Goal: Transaction & Acquisition: Purchase product/service

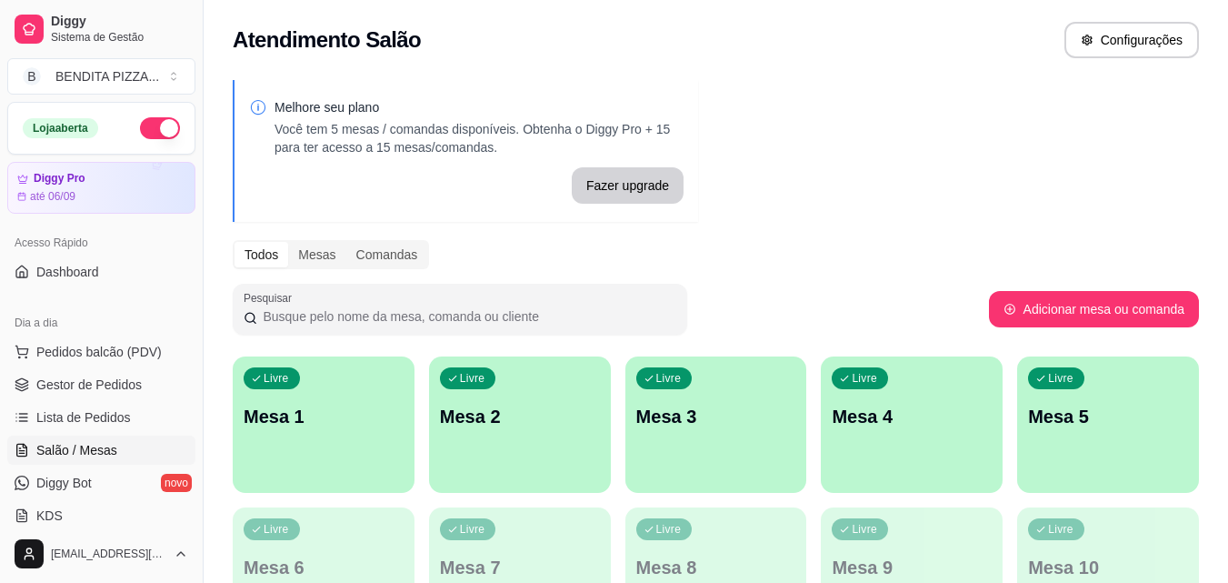
click at [329, 426] on p "Mesa 1" at bounding box center [324, 416] width 160 height 25
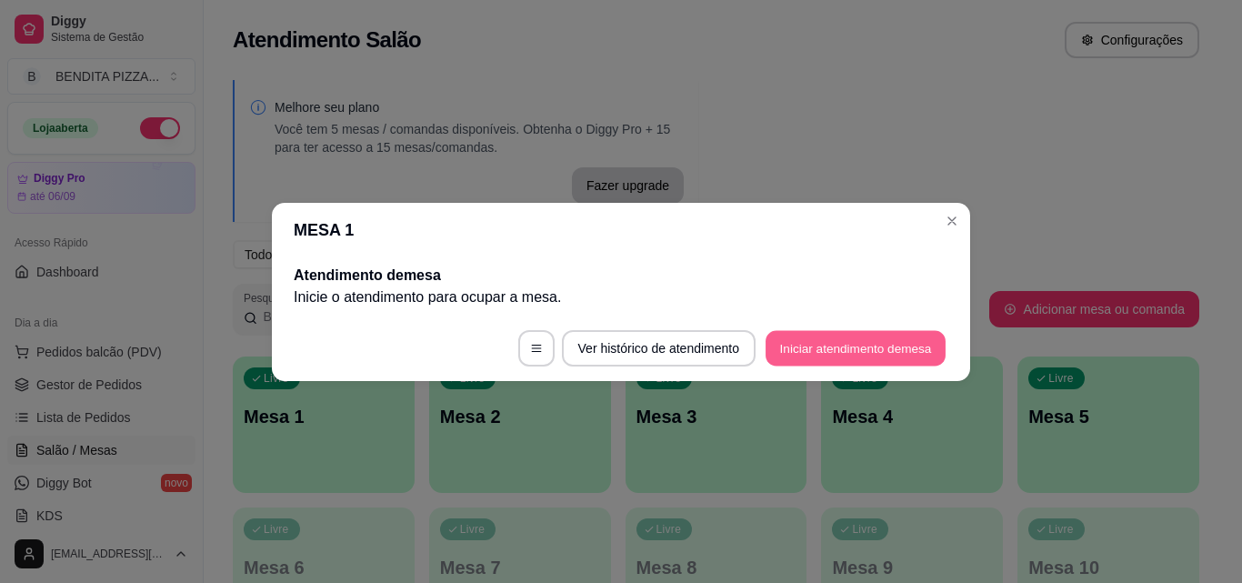
click at [822, 358] on button "Iniciar atendimento de mesa" at bounding box center [856, 347] width 180 height 35
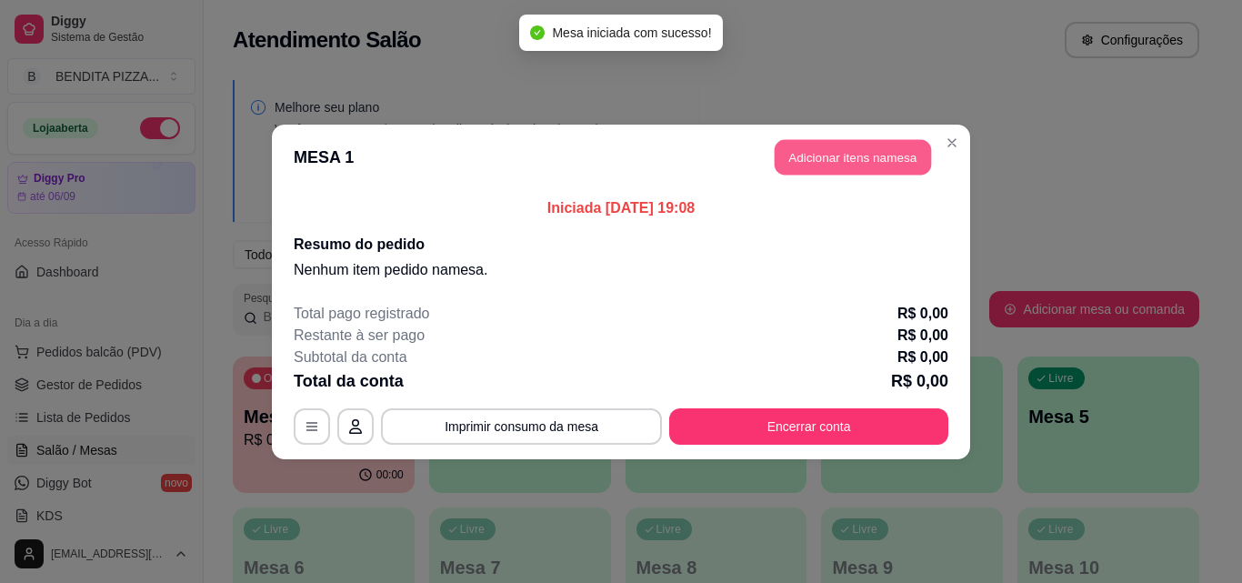
click at [818, 171] on button "Adicionar itens na mesa" at bounding box center [853, 156] width 156 height 35
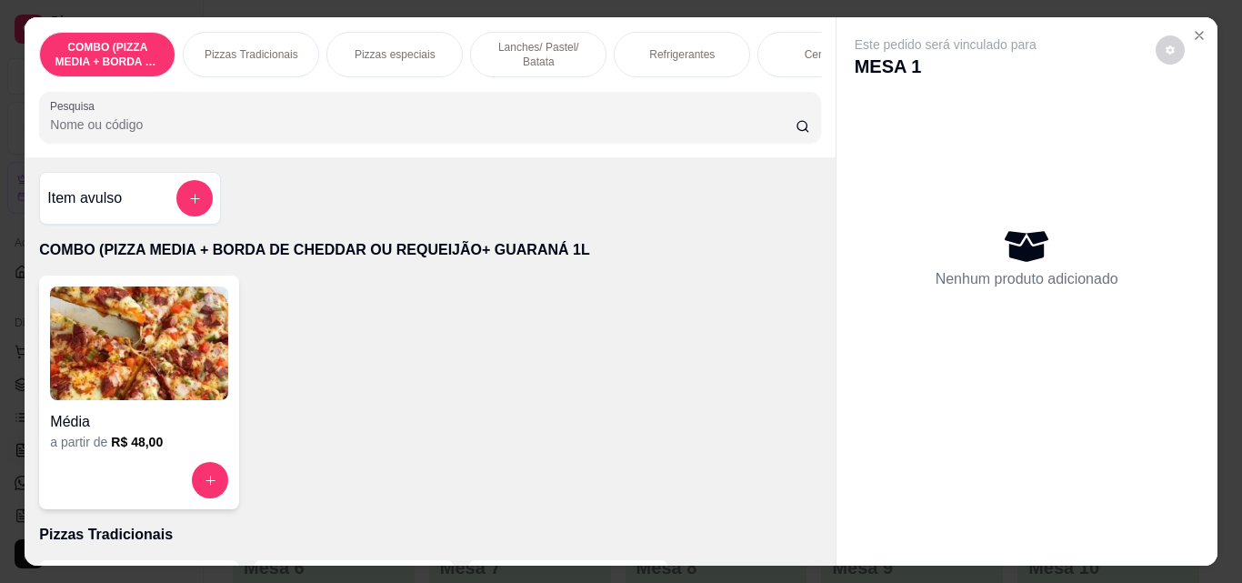
click at [501, 48] on p "Lanches/ Pastel/ Batata" at bounding box center [538, 54] width 105 height 29
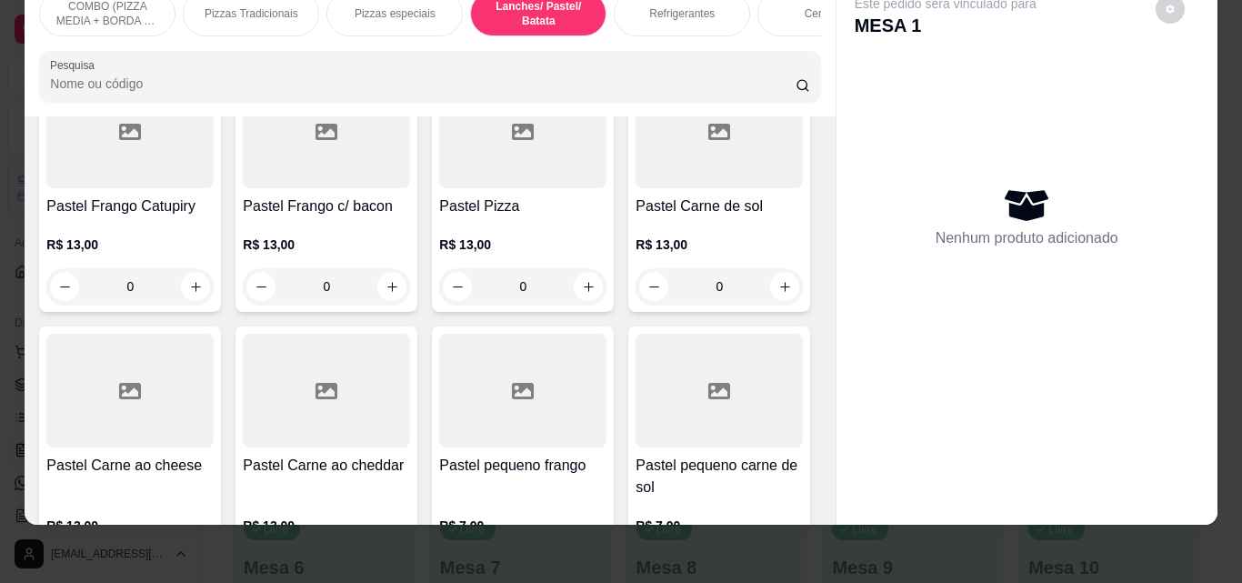
scroll to position [2121, 0]
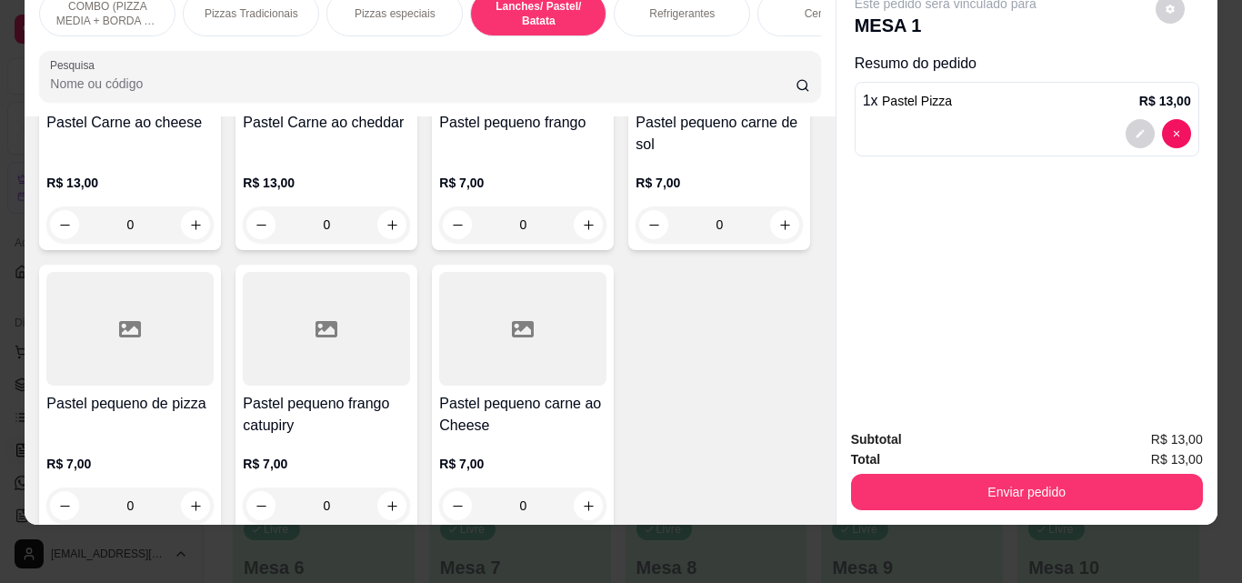
scroll to position [2122, 0]
type input "2"
click at [673, 6] on p "Refrigerantes" at bounding box center [681, 13] width 65 height 15
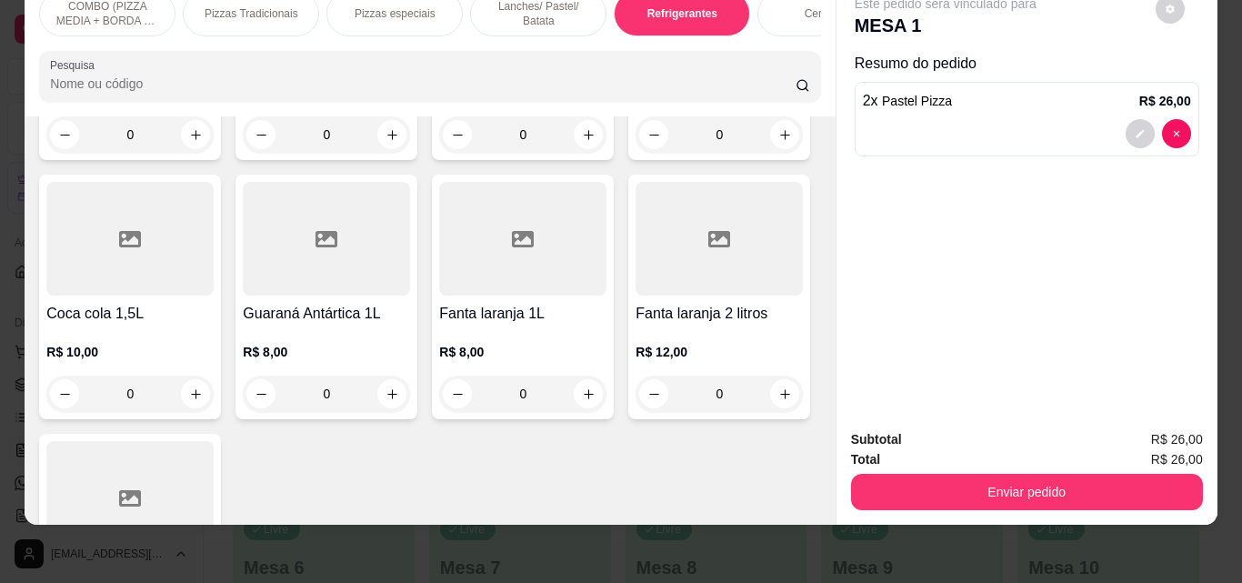
scroll to position [3154, 0]
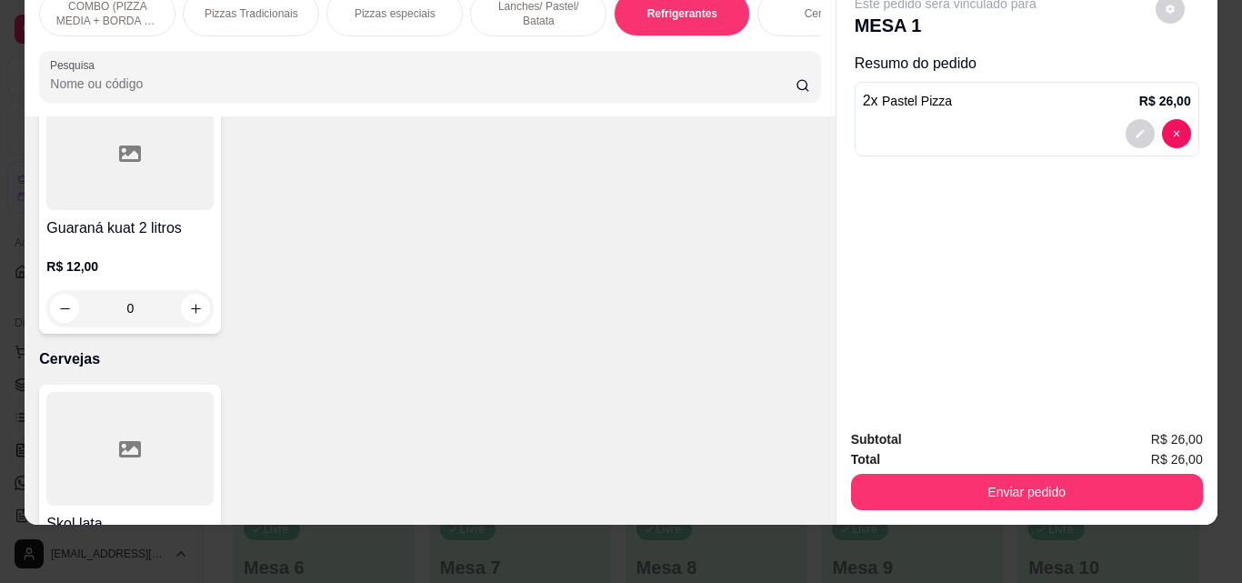
type input "1"
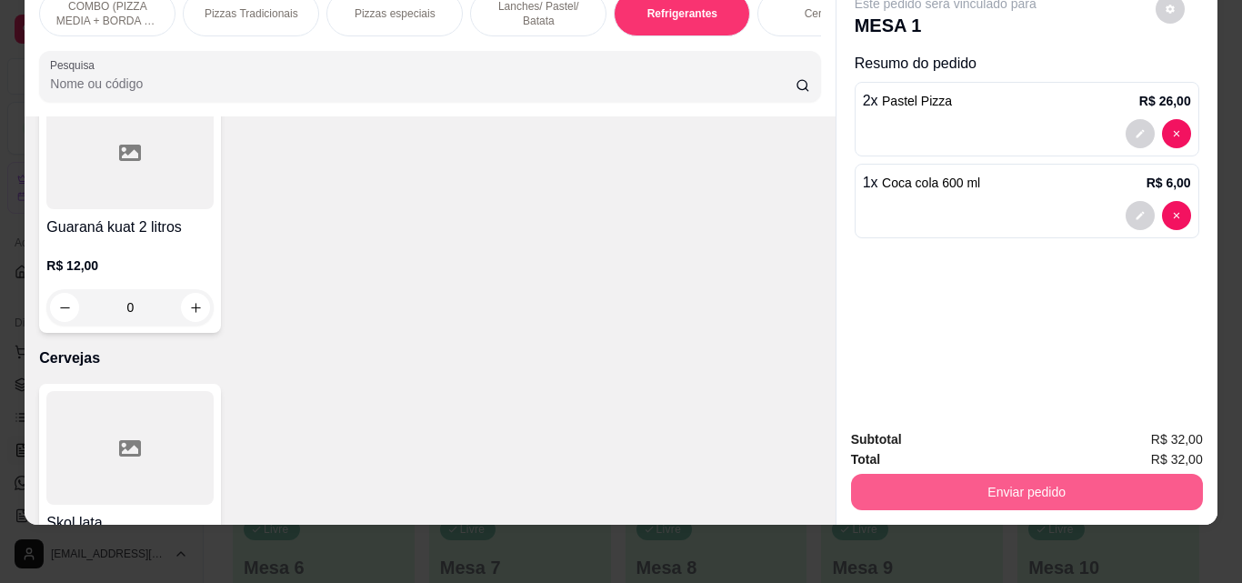
click at [1003, 479] on button "Enviar pedido" at bounding box center [1027, 492] width 352 height 36
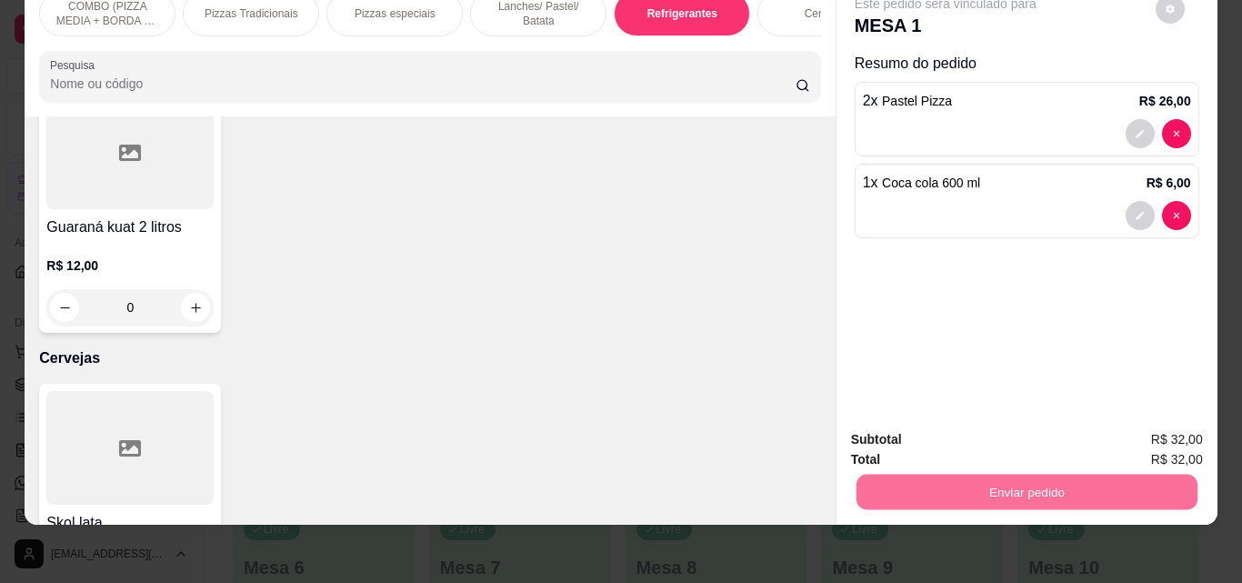
click at [994, 433] on button "Não registrar e enviar pedido" at bounding box center [966, 433] width 189 height 35
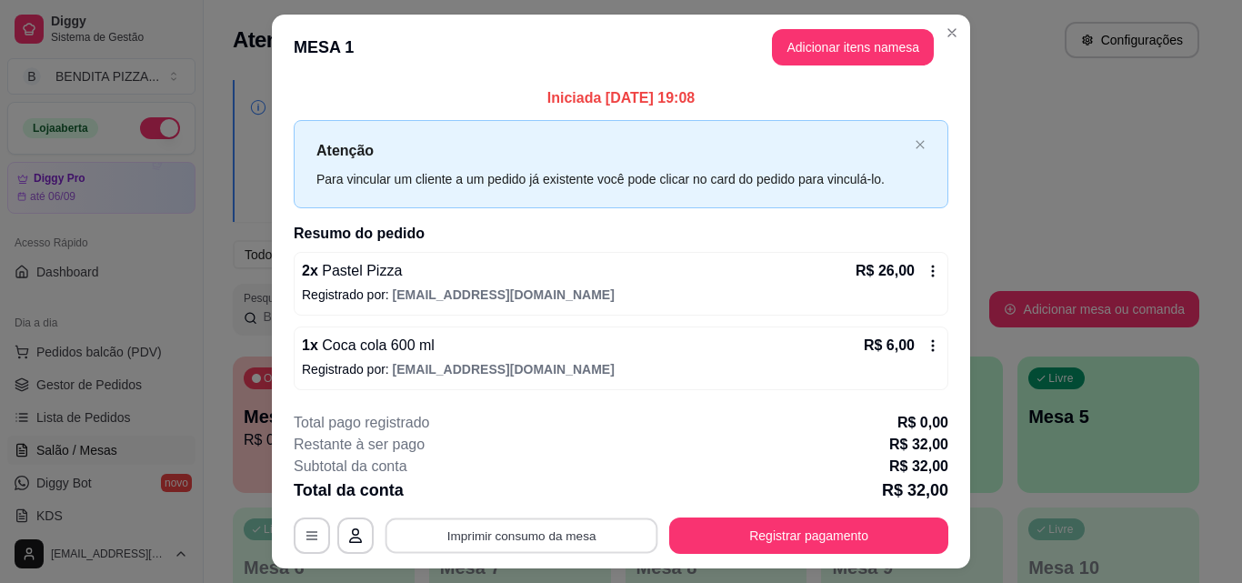
click at [476, 542] on button "Imprimir consumo da mesa" at bounding box center [522, 535] width 273 height 35
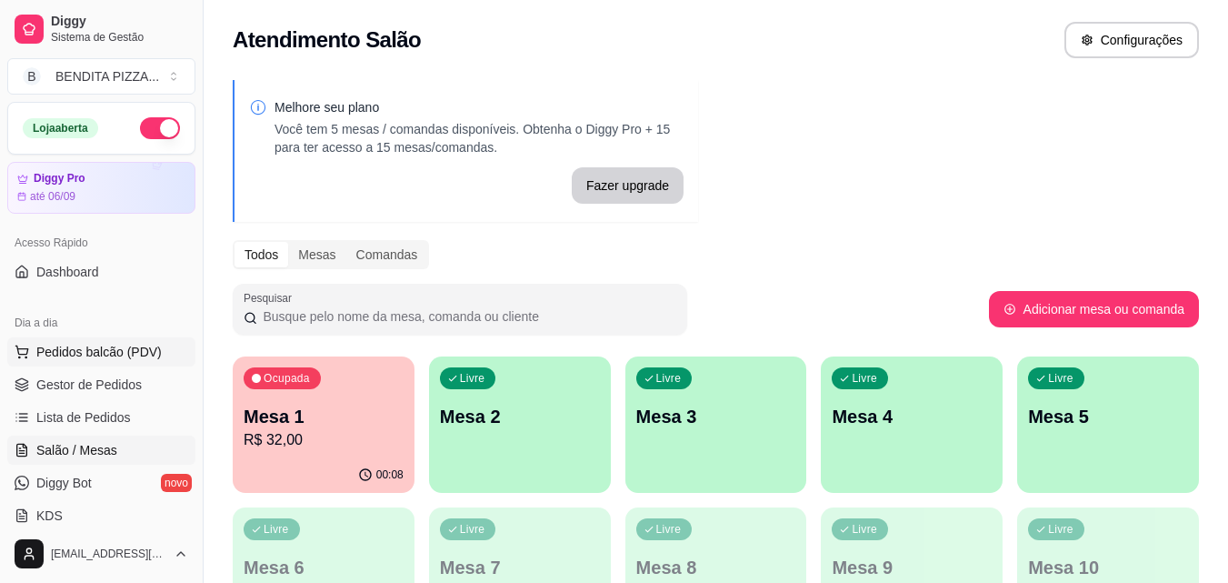
click at [155, 355] on span "Pedidos balcão (PDV)" at bounding box center [98, 352] width 125 height 18
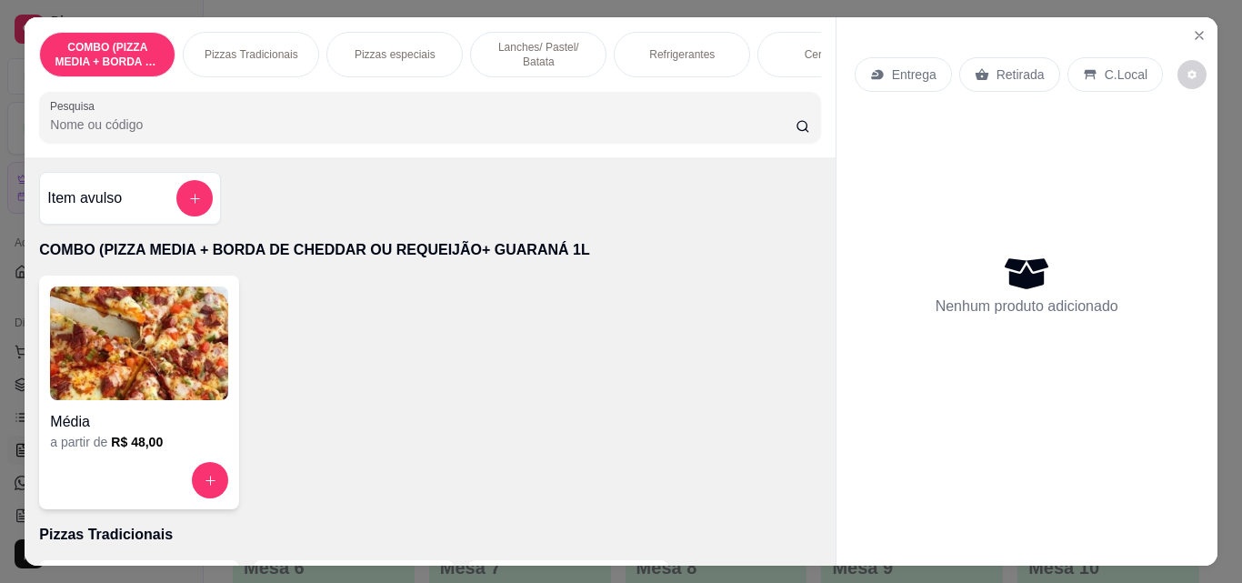
click at [542, 48] on p "Lanches/ Pastel/ Batata" at bounding box center [538, 54] width 105 height 29
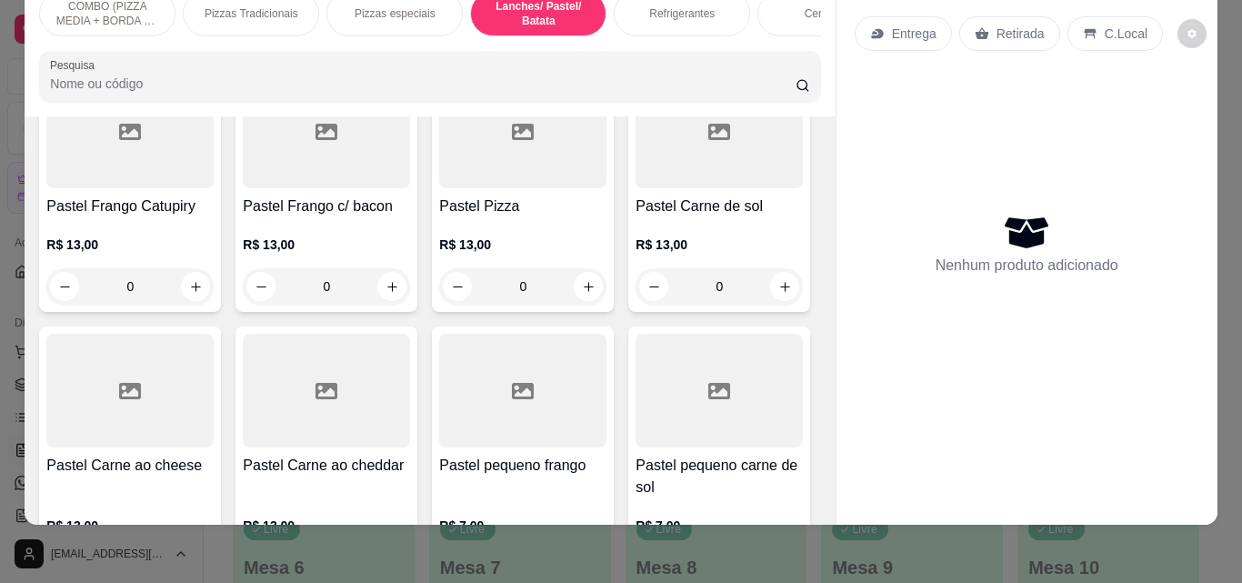
scroll to position [2121, 0]
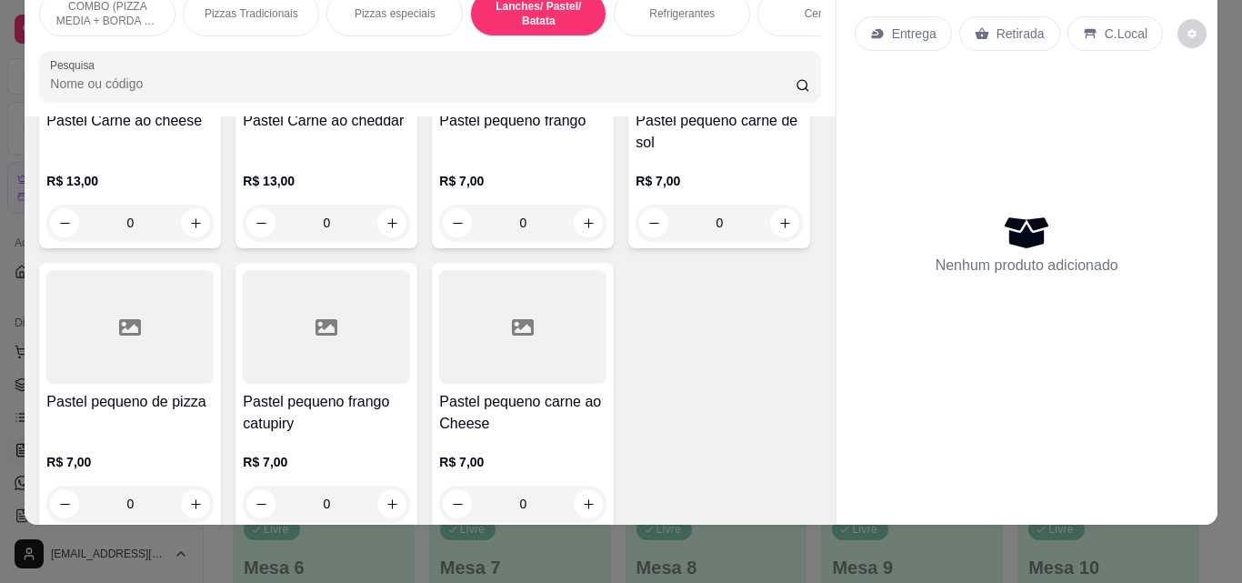
drag, startPoint x: 844, startPoint y: 395, endPoint x: 844, endPoint y: 414, distance: 19.1
click at [844, 414] on div "Entrega Retirada C.Local Nenhum produto adicionado" at bounding box center [1026, 235] width 381 height 519
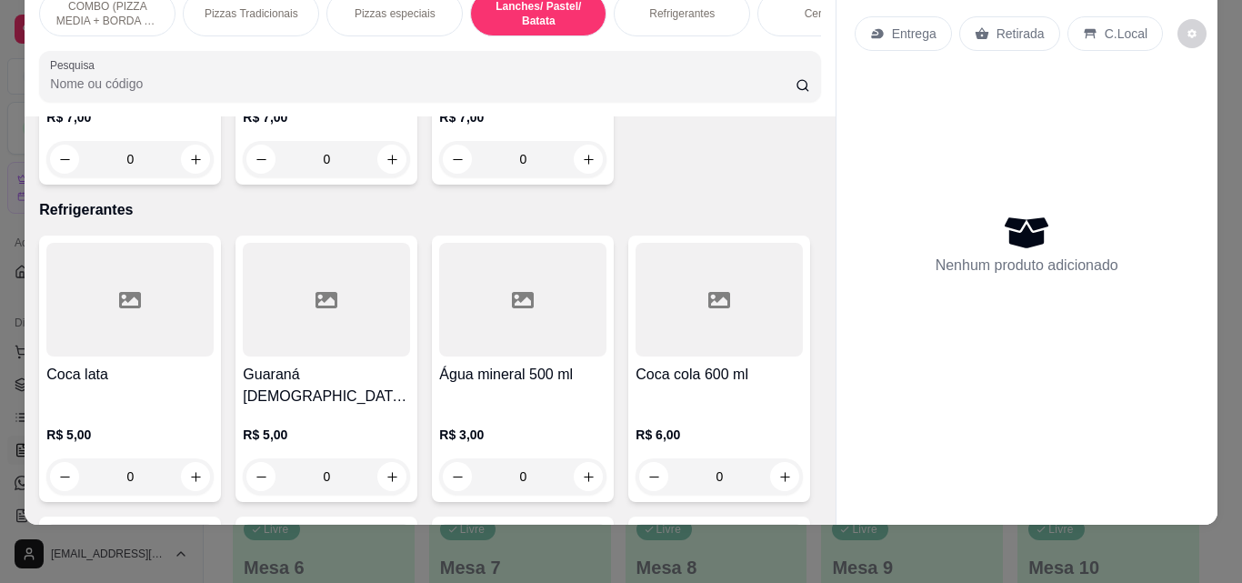
type input "1"
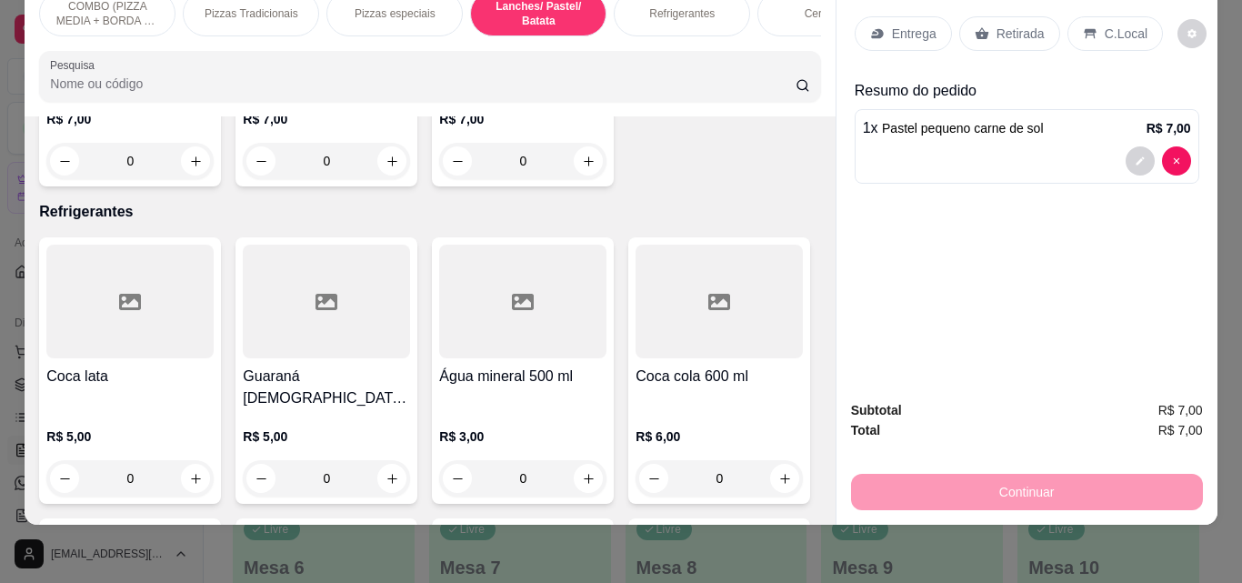
scroll to position [2468, 0]
click at [680, 13] on div "Refrigerantes" at bounding box center [682, 13] width 136 height 45
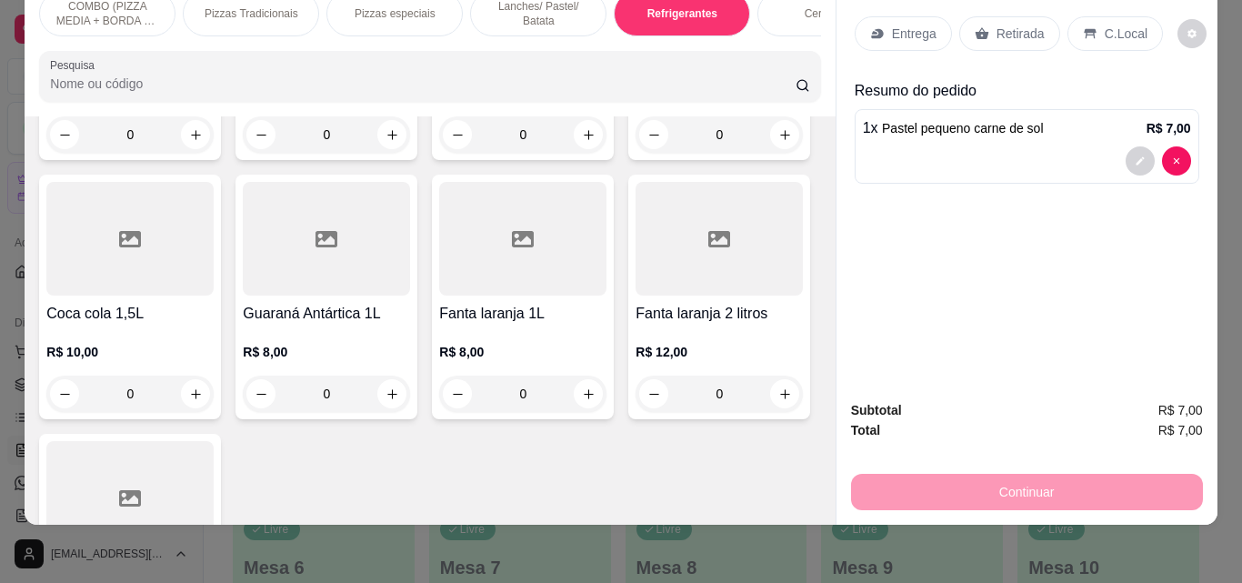
scroll to position [3154, 0]
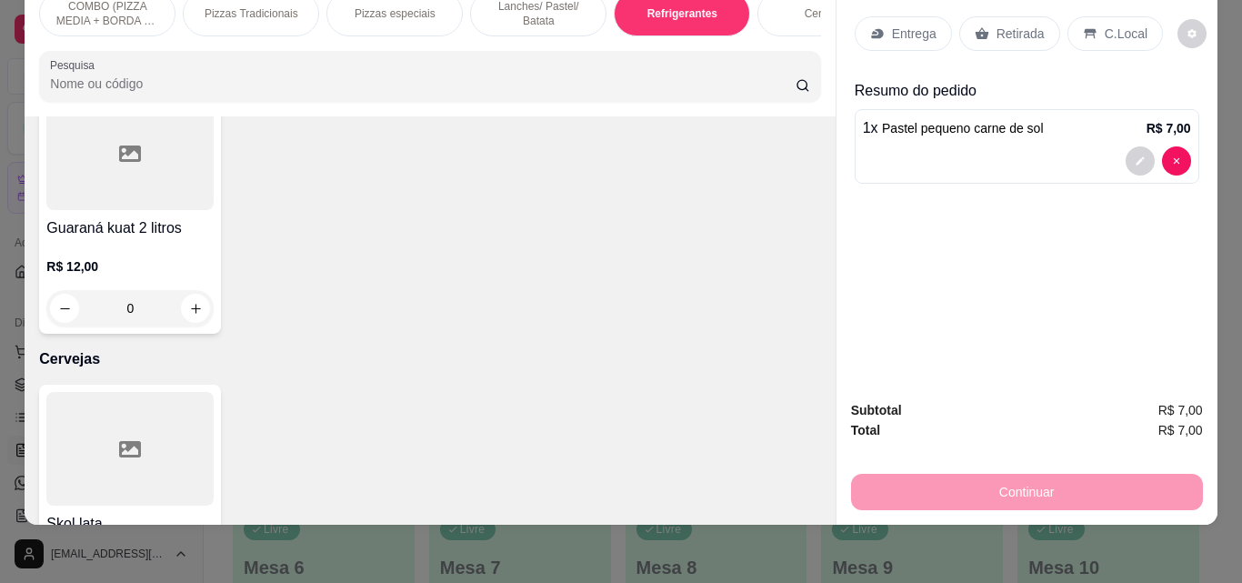
type input "1"
click at [857, 18] on div "Entrega" at bounding box center [903, 33] width 97 height 35
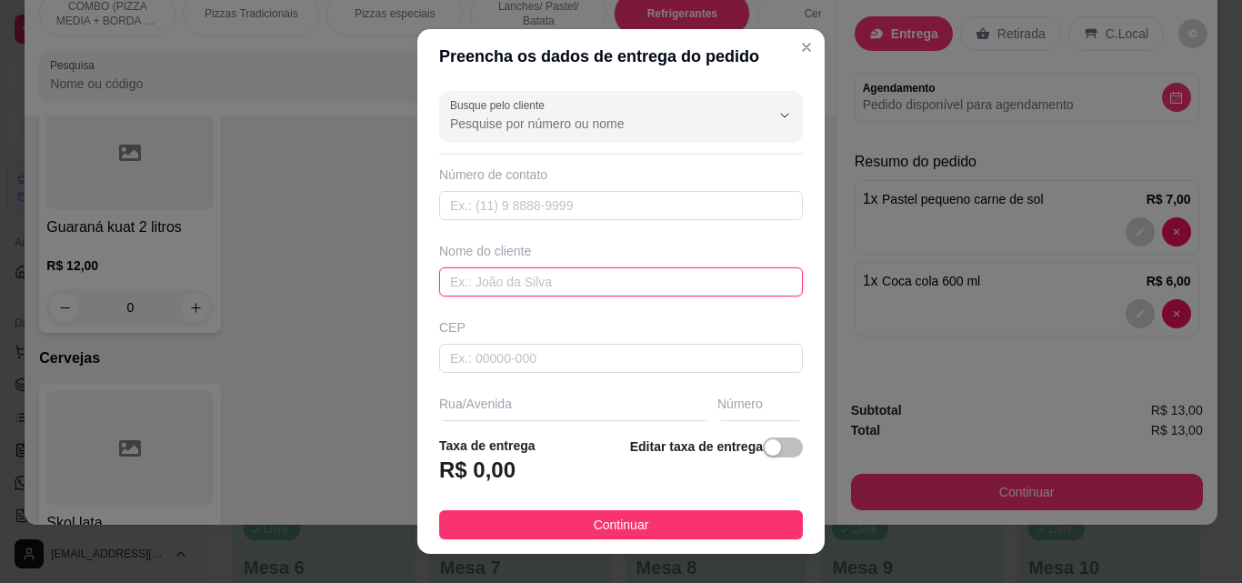
click at [627, 273] on input "text" at bounding box center [621, 281] width 364 height 29
type input "[PERSON_NAME]"
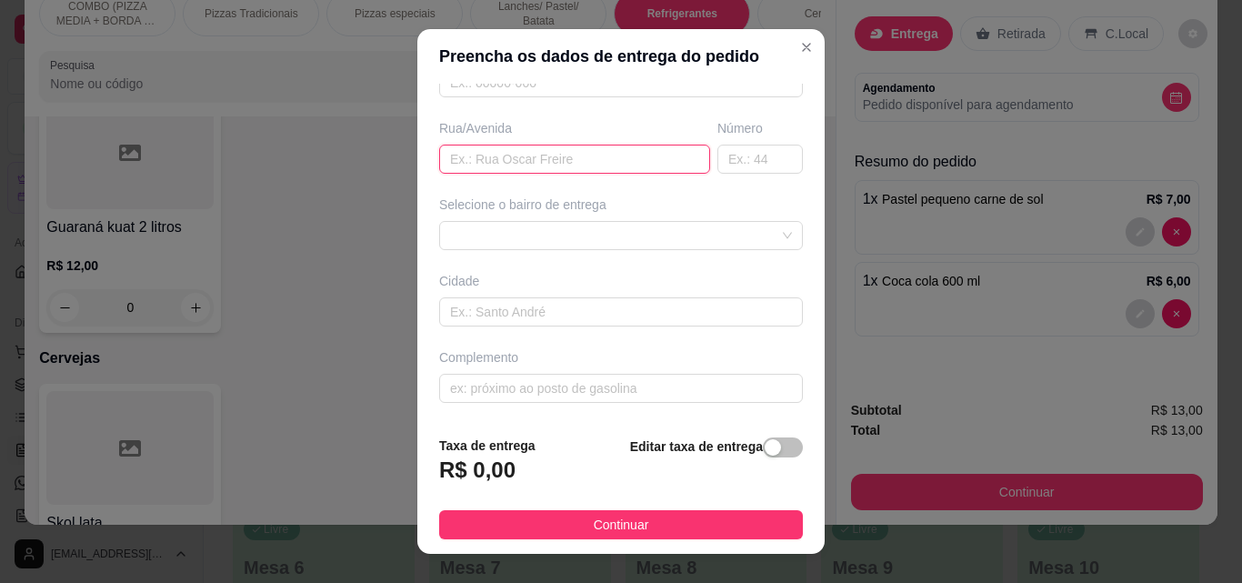
click at [491, 165] on input "text" at bounding box center [574, 159] width 271 height 29
type input "X"
type input "Coetor [PERSON_NAME]"
click at [728, 168] on input "text" at bounding box center [759, 159] width 85 height 29
click at [764, 232] on div at bounding box center [621, 235] width 364 height 29
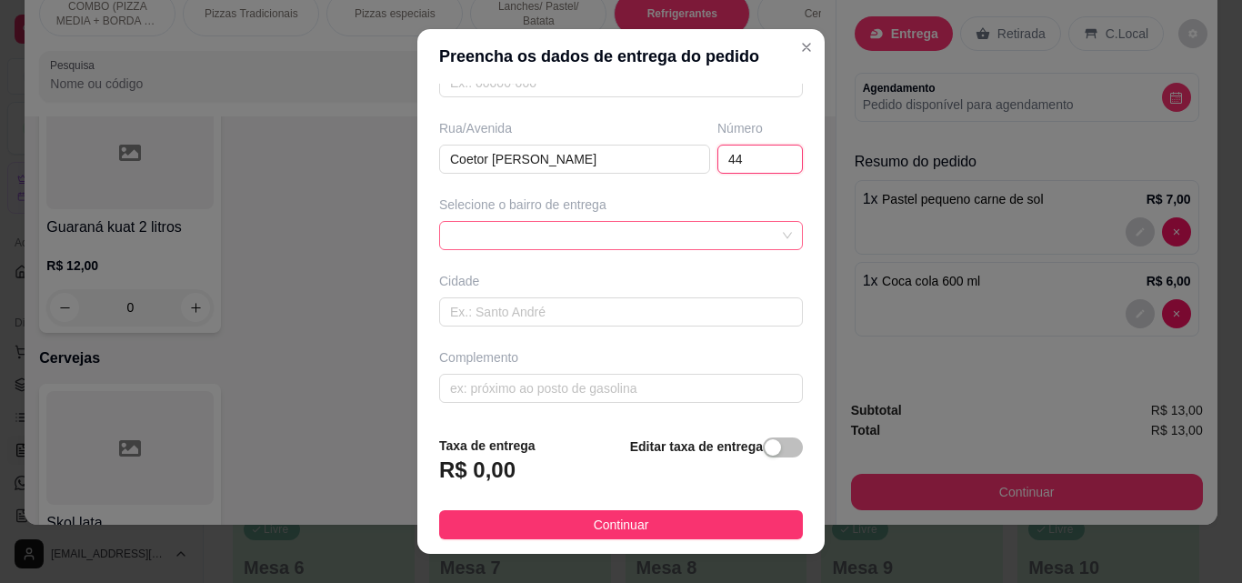
type input "44"
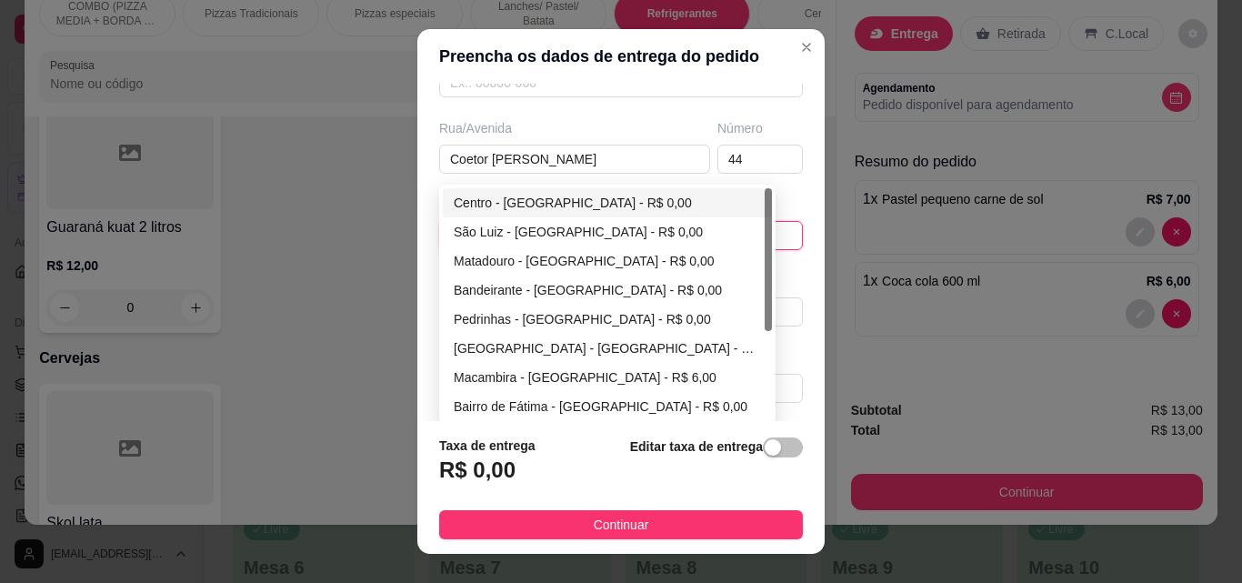
click at [542, 210] on div "Centro - [GEOGRAPHIC_DATA] - R$ 0,00" at bounding box center [607, 203] width 307 height 20
type input "São Miguel do Tapuio"
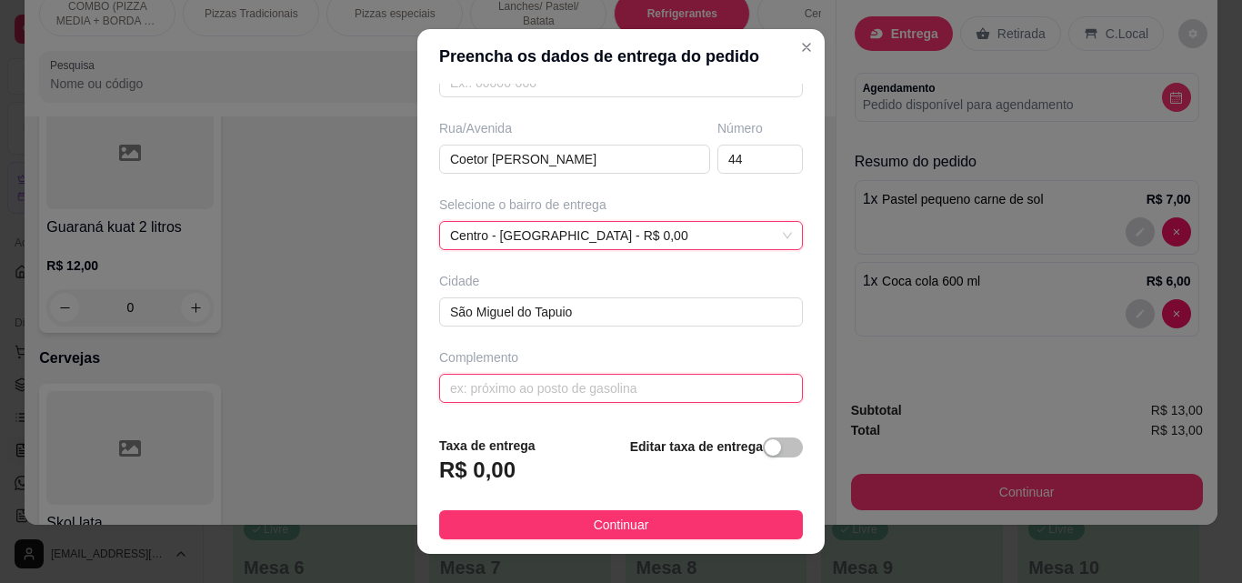
click at [639, 380] on input "text" at bounding box center [621, 388] width 364 height 29
type input "Proximo ao hospital"
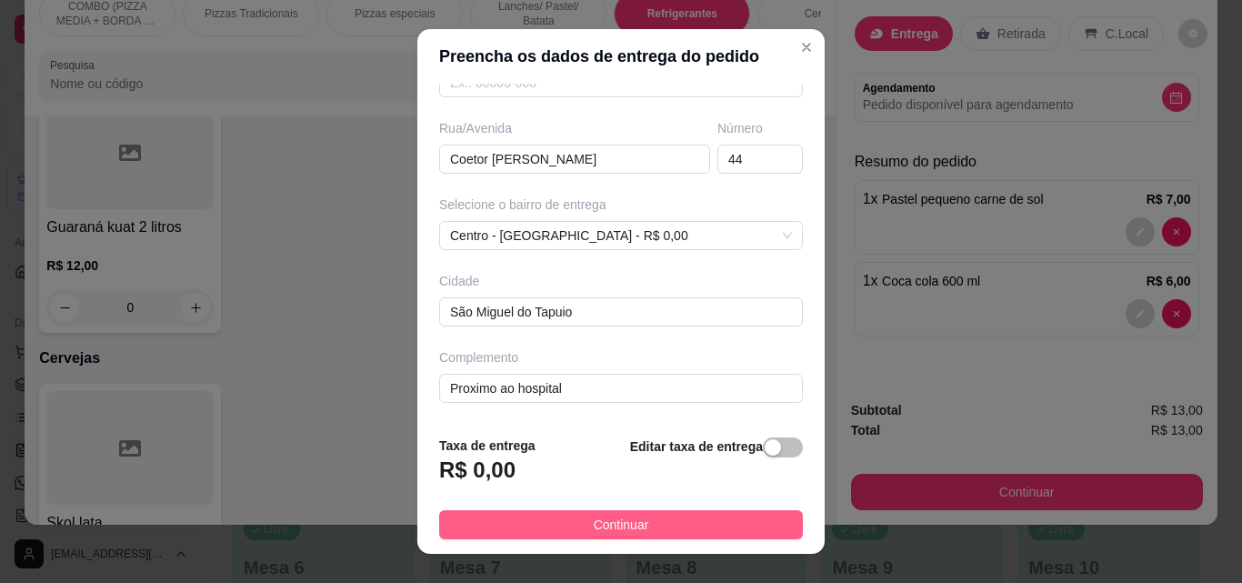
click at [675, 537] on button "Continuar" at bounding box center [621, 524] width 364 height 29
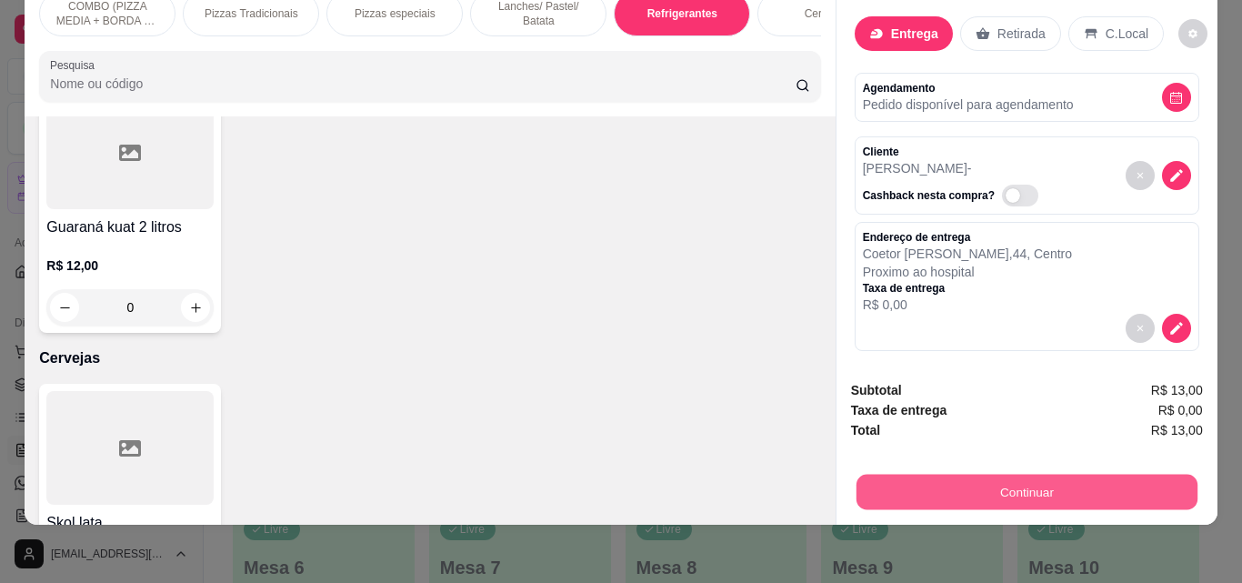
click at [1021, 474] on button "Continuar" at bounding box center [1026, 491] width 341 height 35
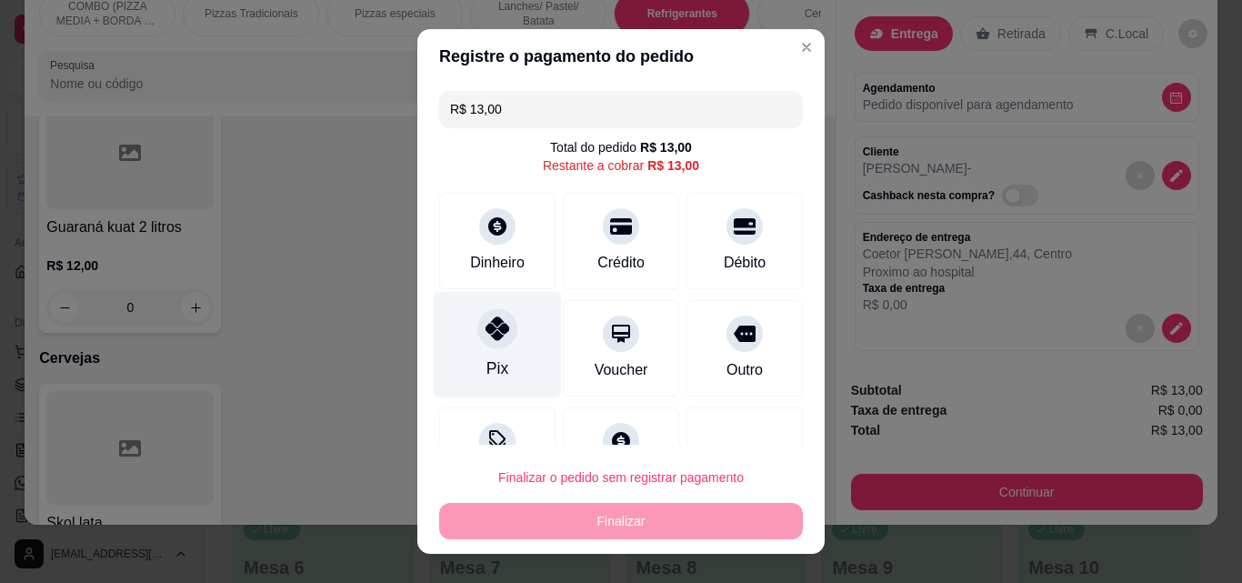
click at [505, 336] on div at bounding box center [497, 328] width 40 height 40
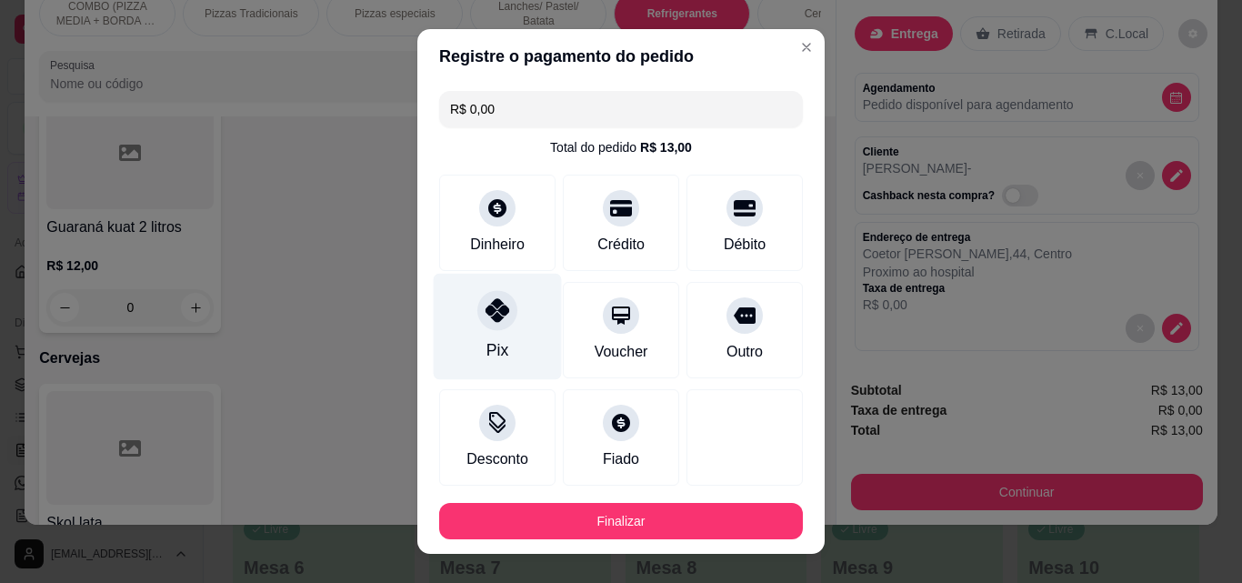
type input "R$ 0,00"
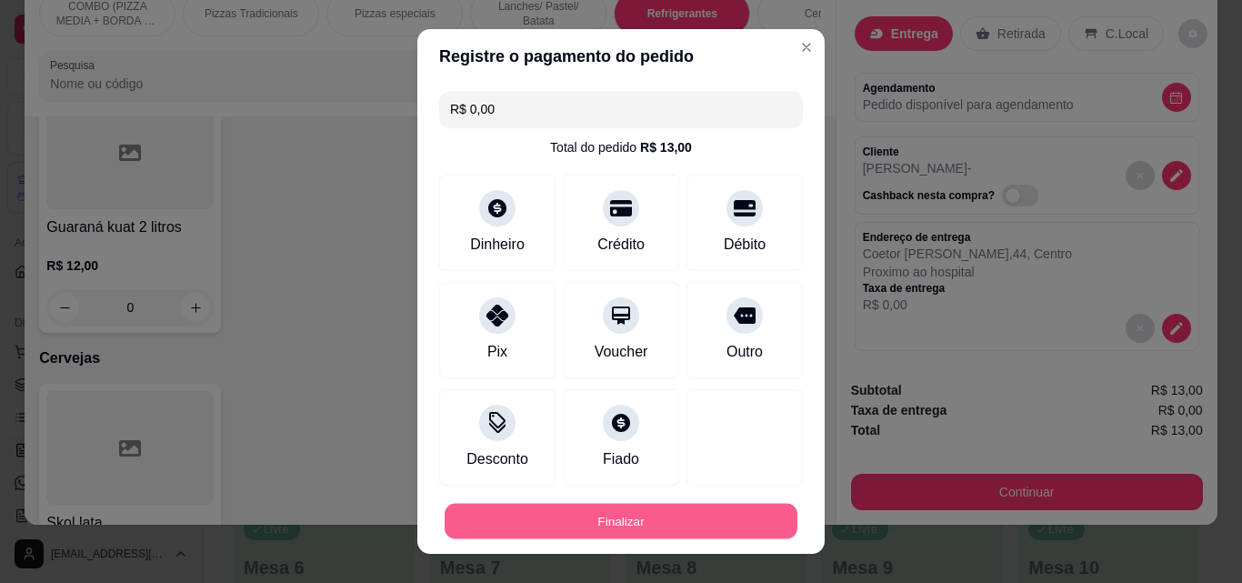
click at [697, 513] on button "Finalizar" at bounding box center [621, 521] width 353 height 35
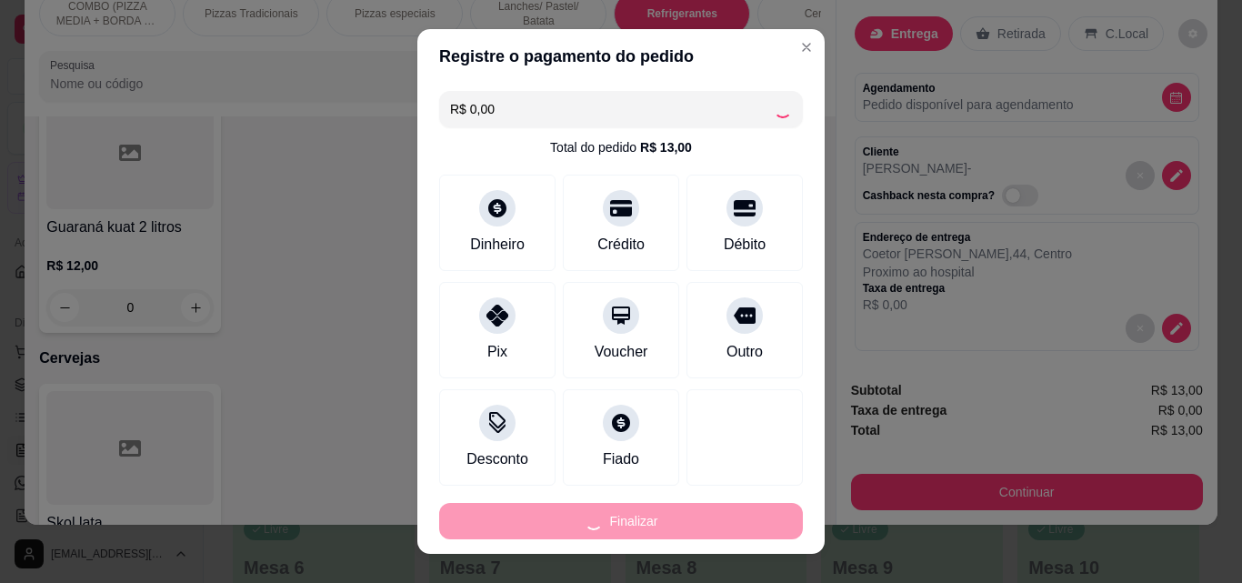
type input "0"
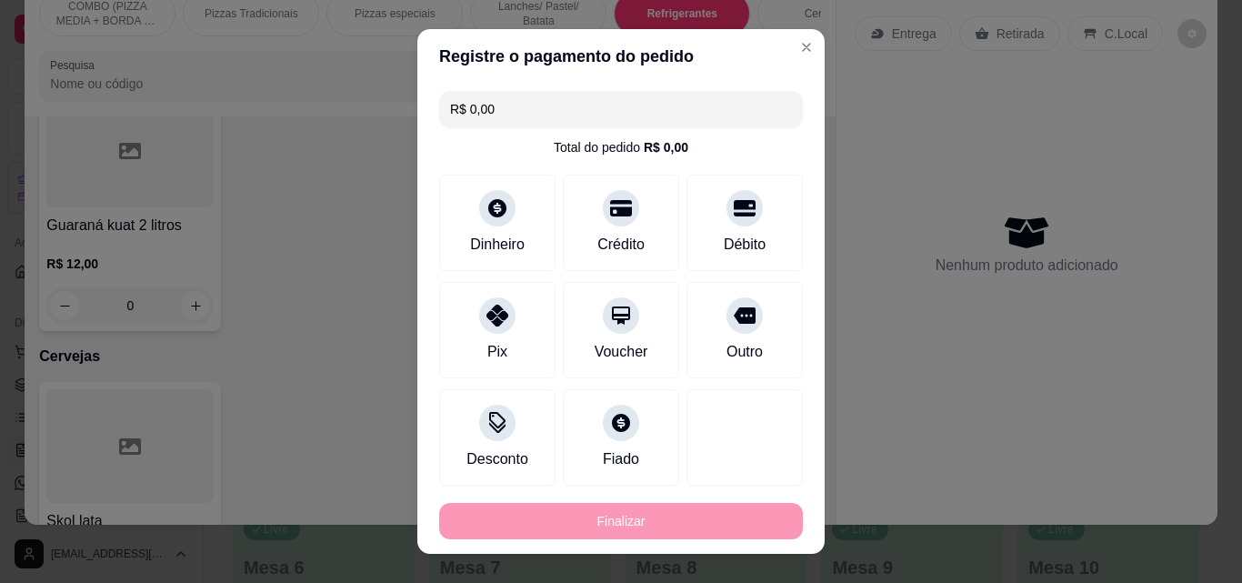
type input "-R$ 13,00"
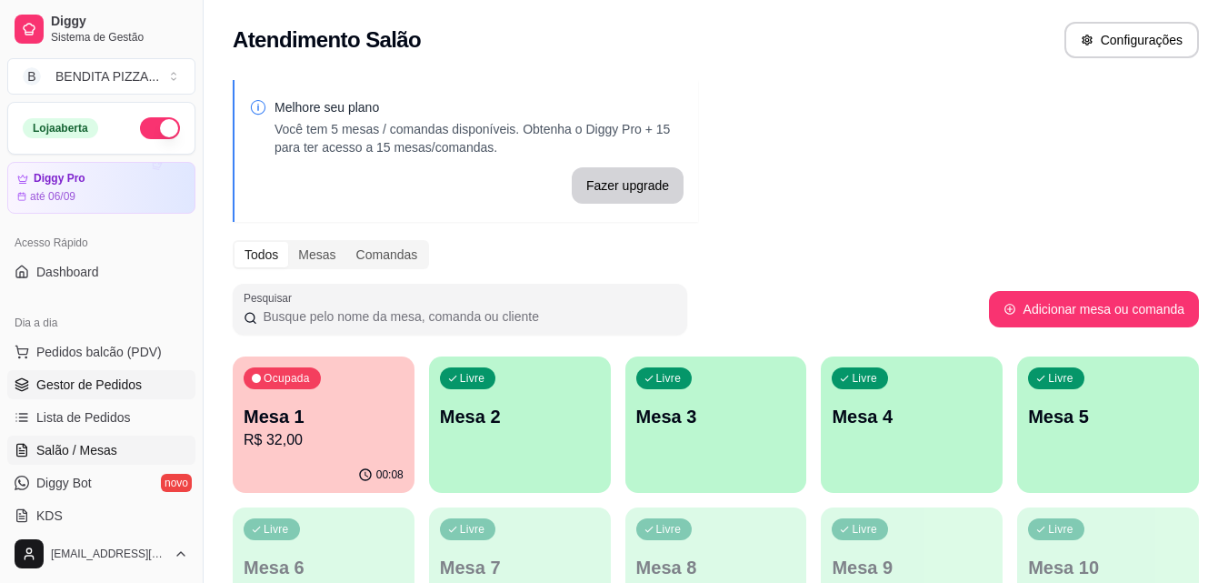
click at [75, 384] on span "Gestor de Pedidos" at bounding box center [88, 385] width 105 height 18
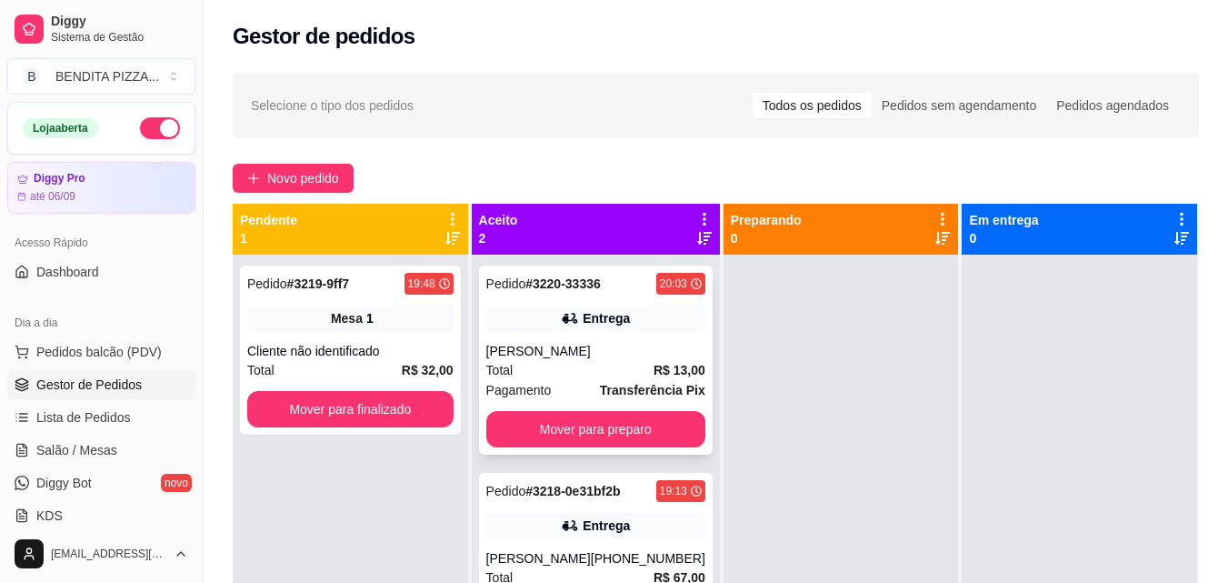
click at [643, 387] on strong "Transferência Pix" at bounding box center [652, 390] width 105 height 15
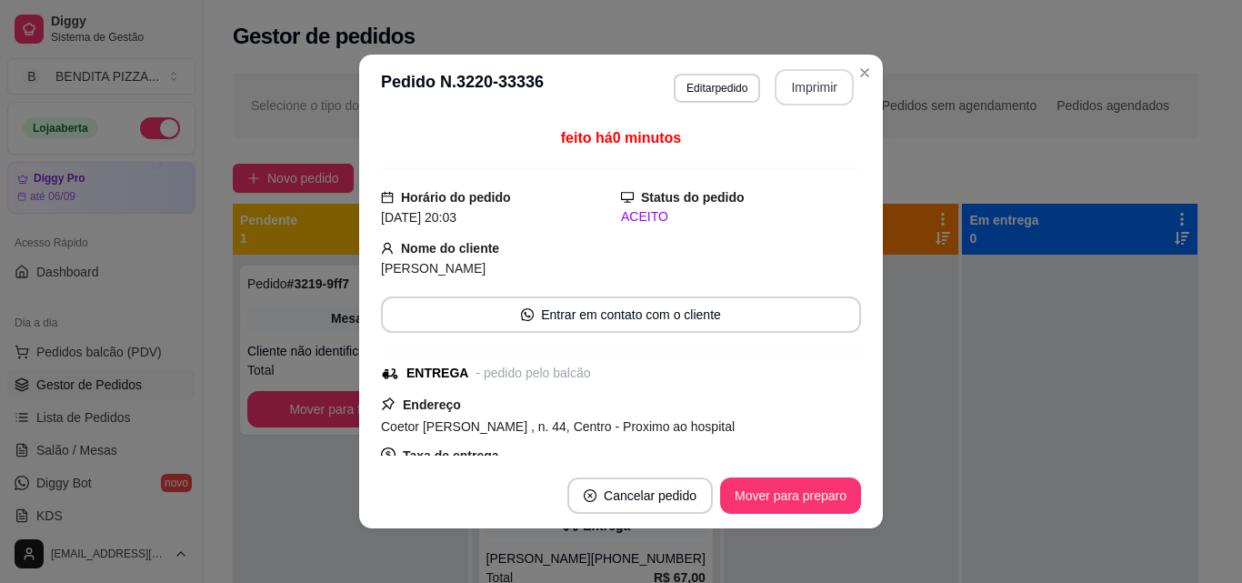
click at [800, 71] on button "Imprimir" at bounding box center [814, 87] width 79 height 36
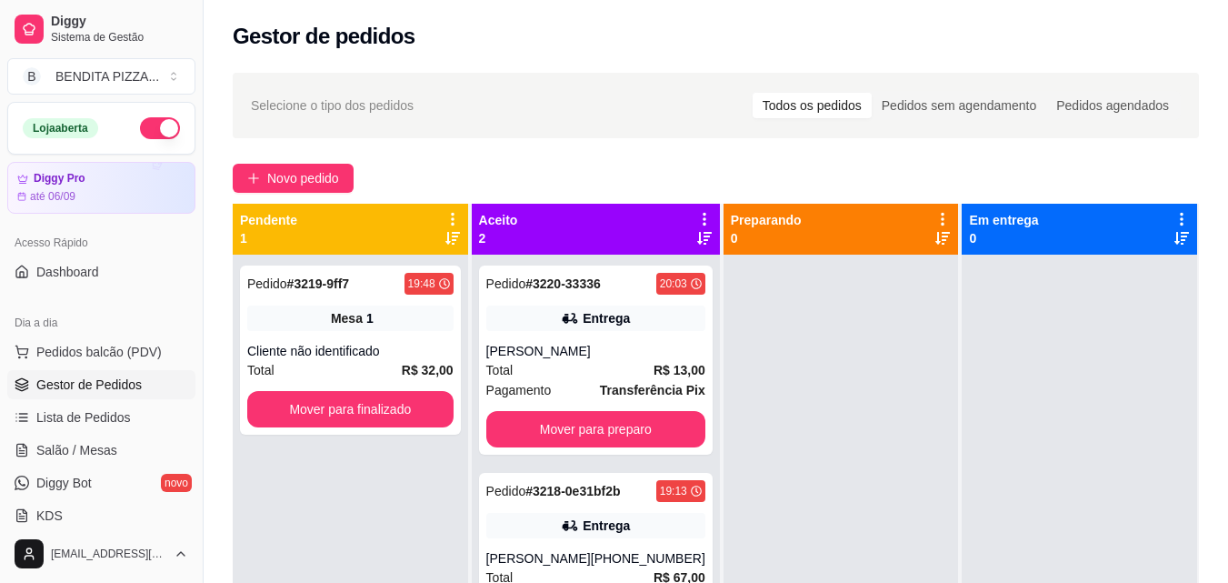
click at [1224, 441] on div "Selecione o tipo dos pedidos Todos os pedidos Pedidos sem agendamento Pedidos a…" at bounding box center [716, 435] width 1025 height 746
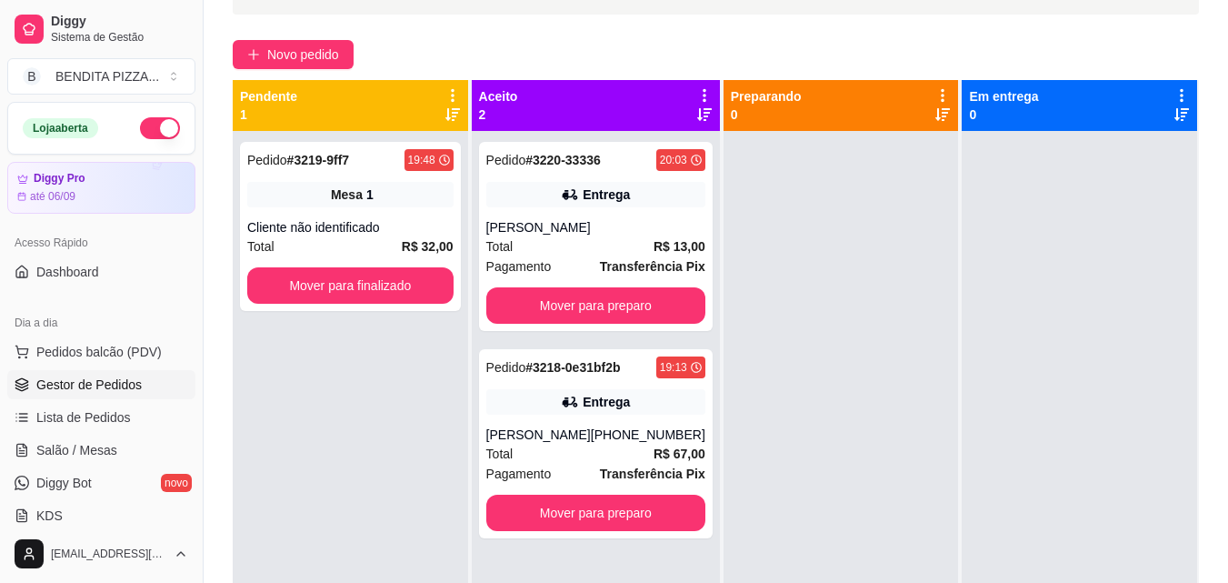
scroll to position [232, 0]
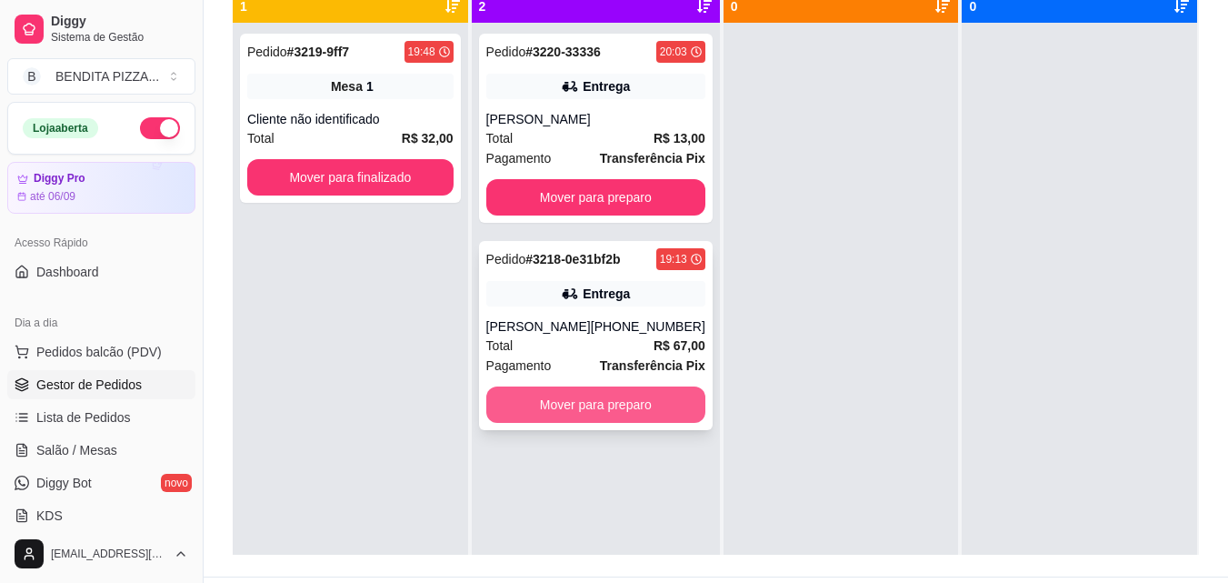
click at [622, 410] on button "Mover para preparo" at bounding box center [595, 404] width 219 height 36
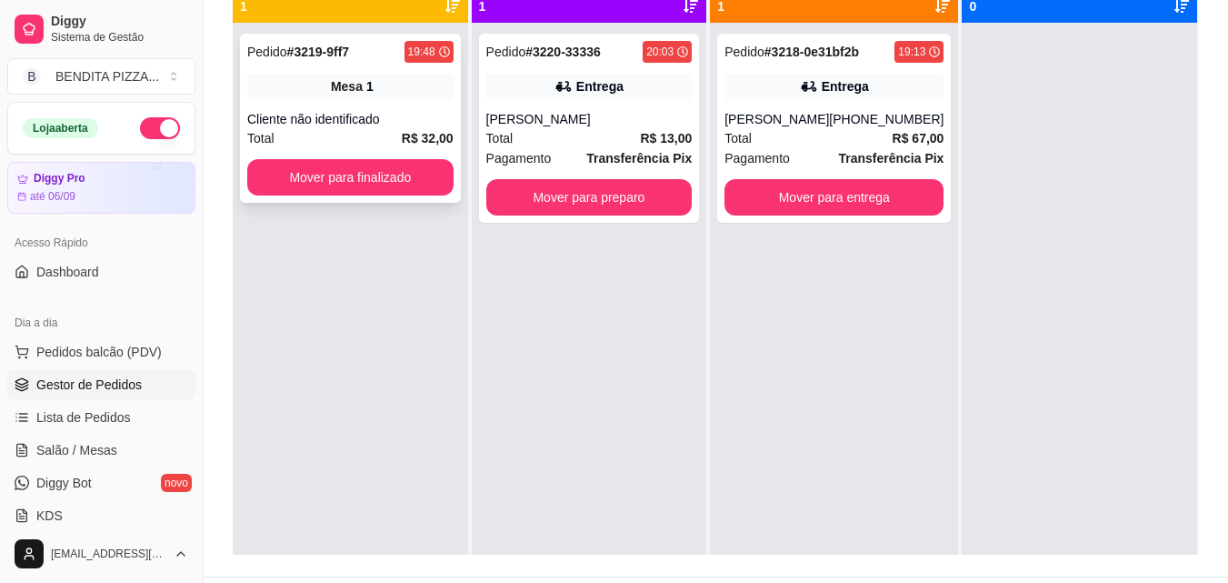
click at [384, 111] on div "Cliente não identificado" at bounding box center [350, 119] width 206 height 18
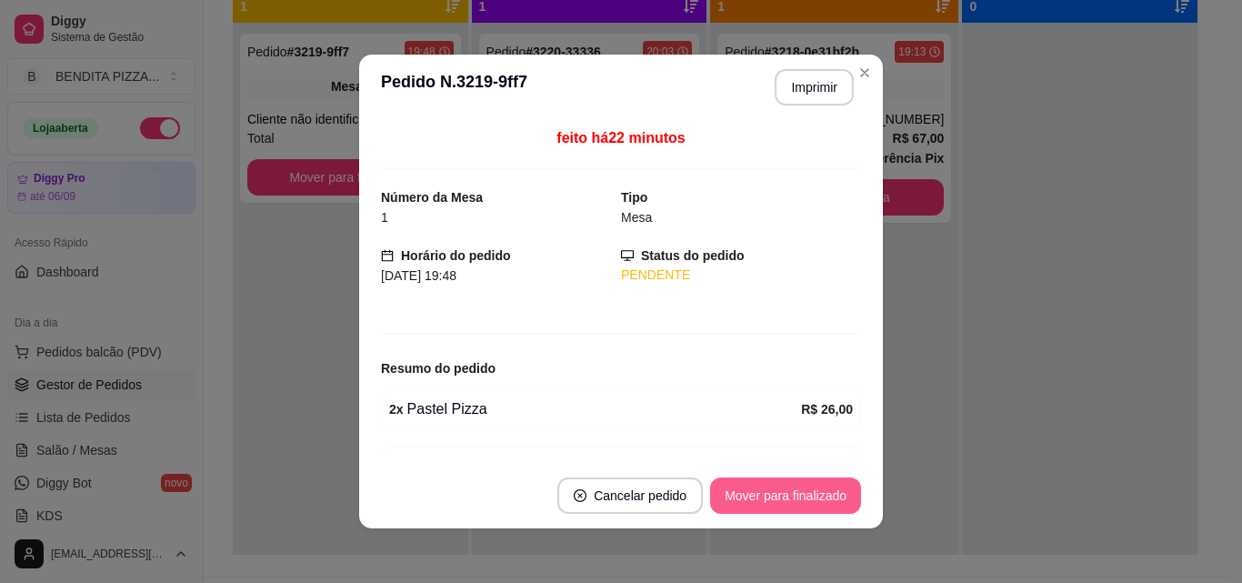
click at [712, 492] on button "Mover para finalizado" at bounding box center [785, 495] width 151 height 36
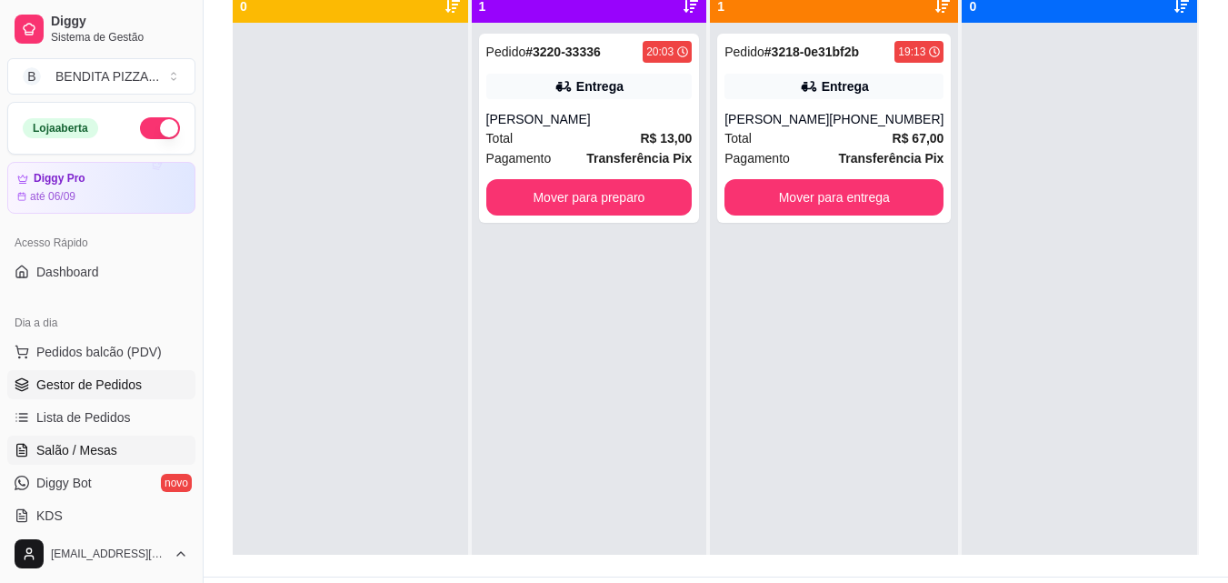
click at [112, 447] on span "Salão / Mesas" at bounding box center [76, 450] width 81 height 18
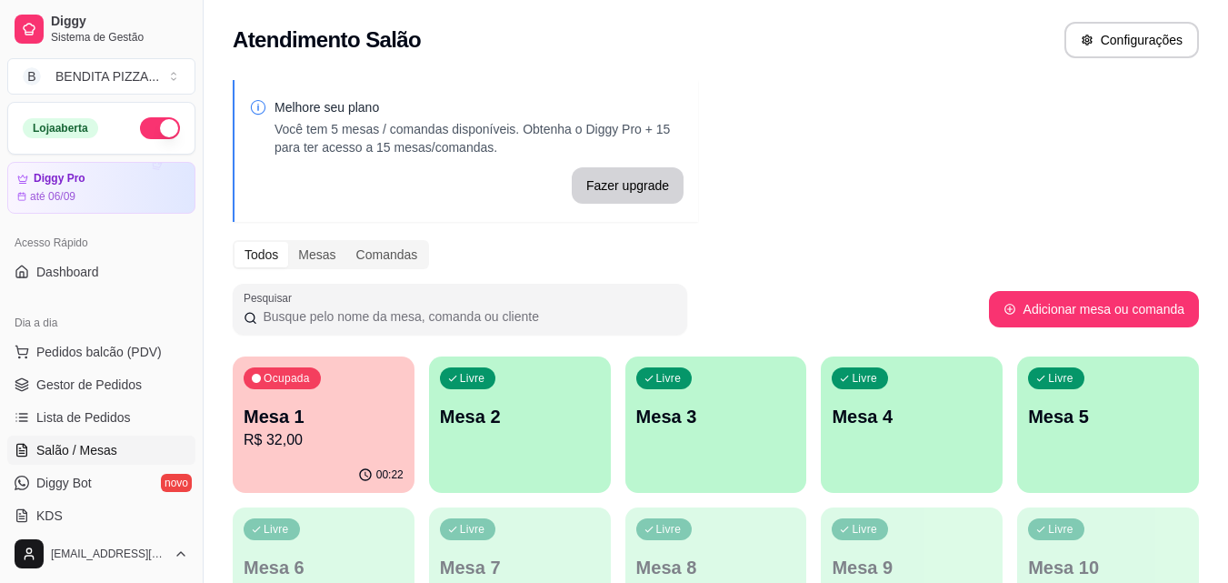
click at [345, 435] on p "R$ 32,00" at bounding box center [324, 440] width 160 height 22
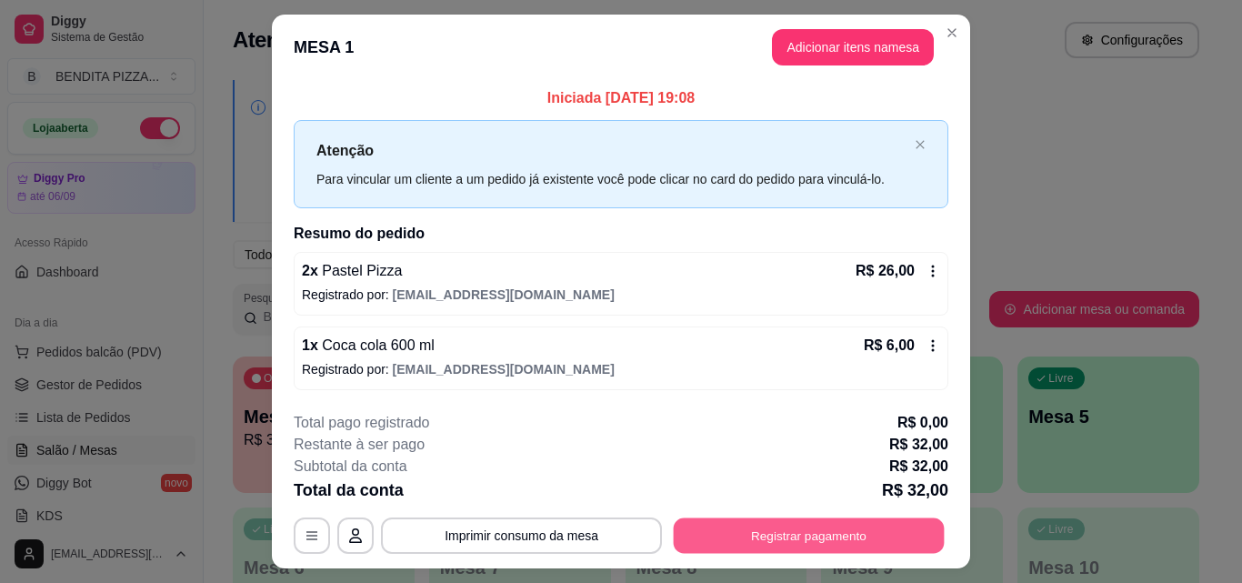
click at [768, 546] on button "Registrar pagamento" at bounding box center [809, 535] width 271 height 35
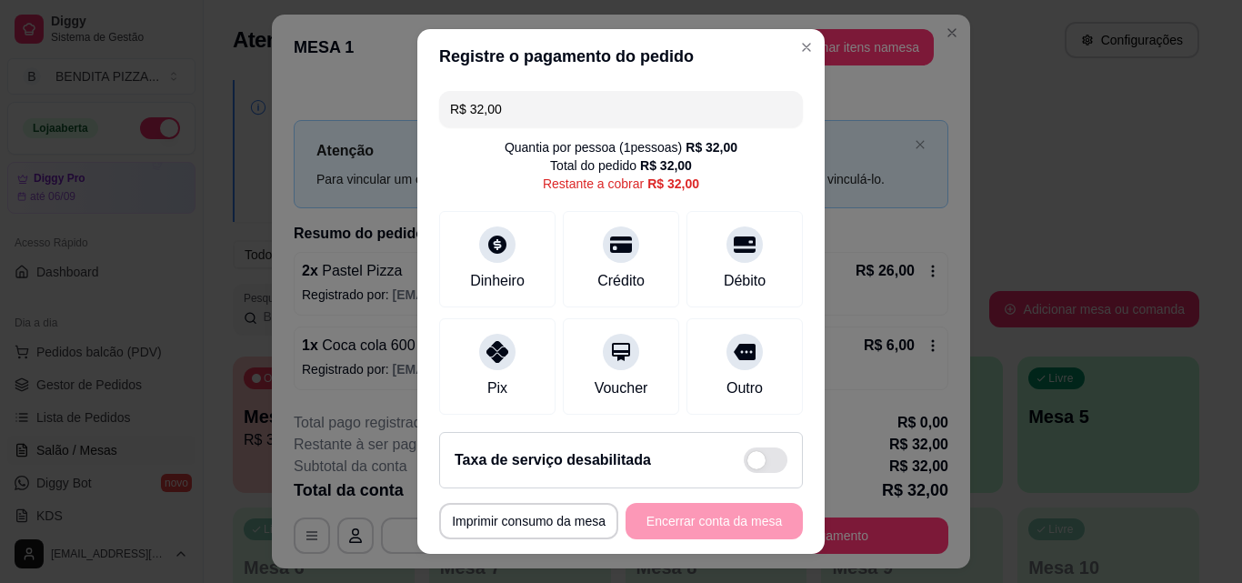
click at [500, 96] on input "R$ 32,00" at bounding box center [621, 109] width 342 height 36
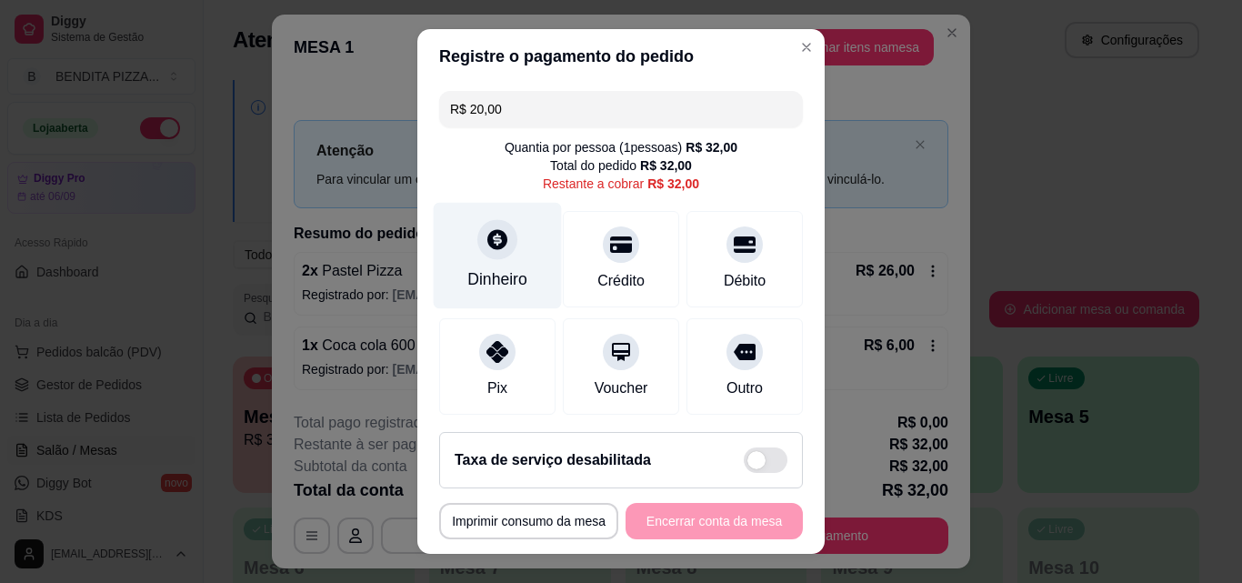
click at [498, 250] on icon at bounding box center [498, 239] width 24 height 24
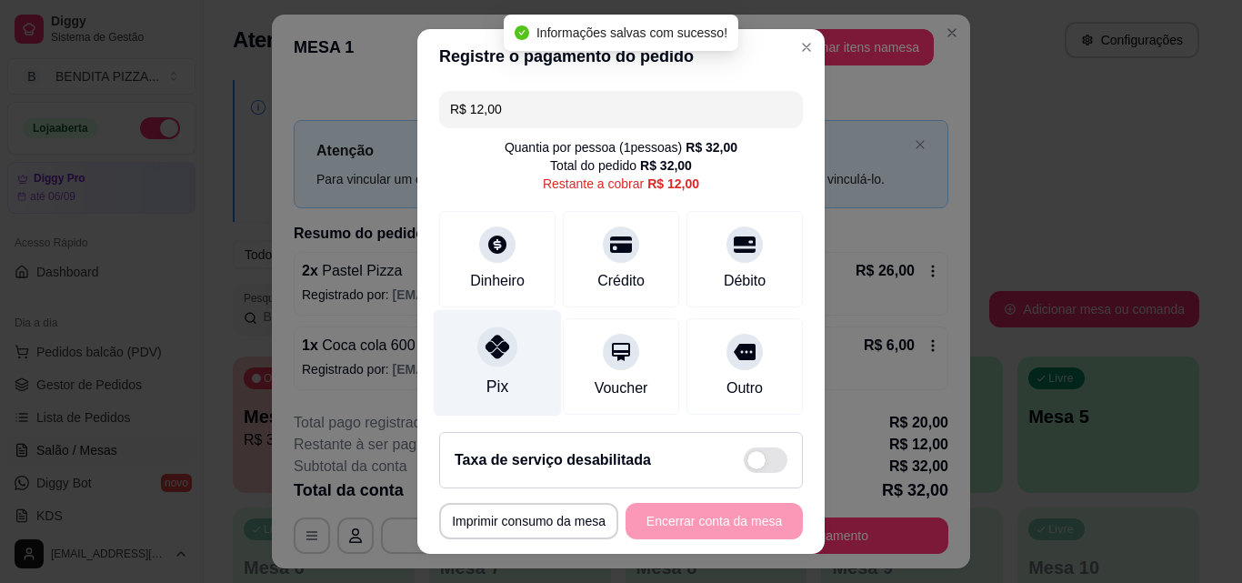
click at [468, 366] on div "Pix" at bounding box center [498, 363] width 128 height 106
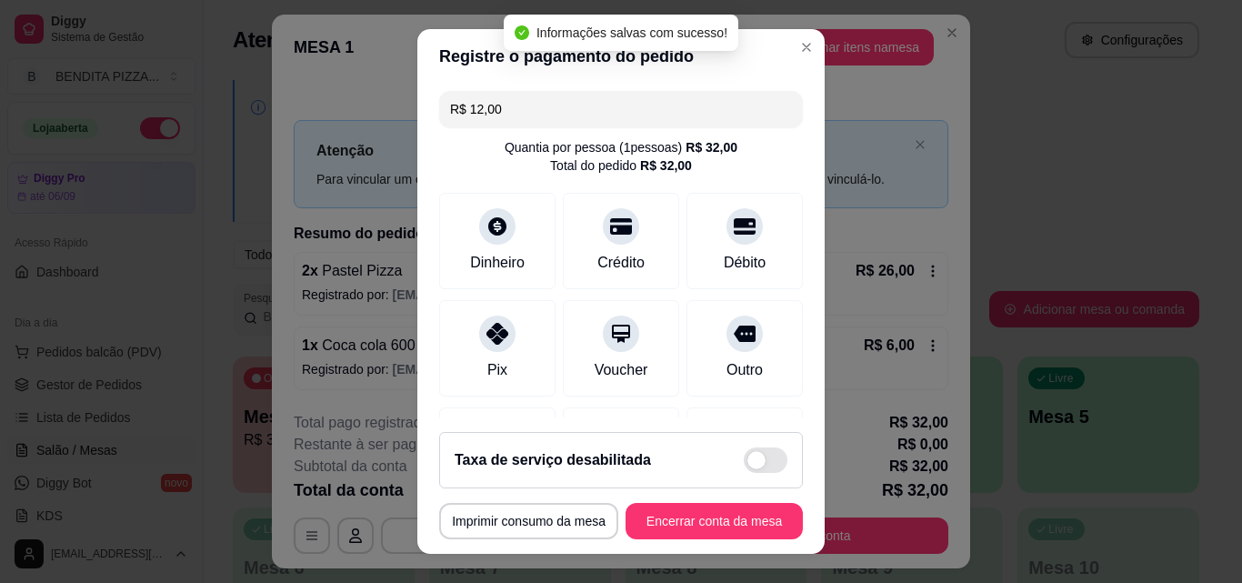
type input "R$ 0,00"
click at [689, 529] on button "Encerrar conta da mesa" at bounding box center [714, 521] width 177 height 36
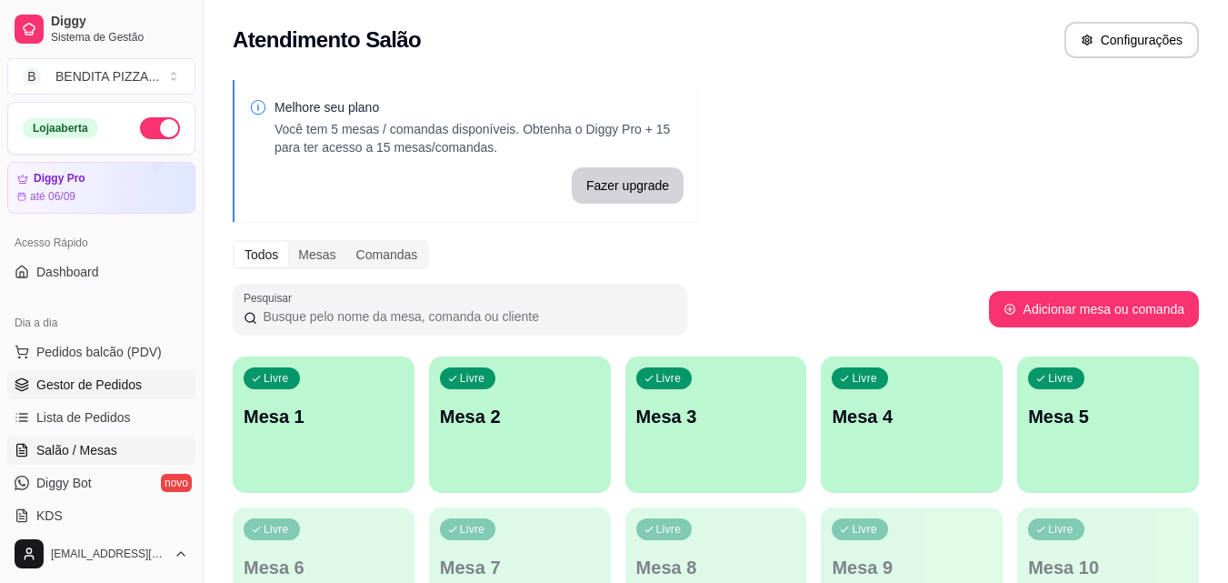
click at [124, 393] on span "Gestor de Pedidos" at bounding box center [88, 385] width 105 height 18
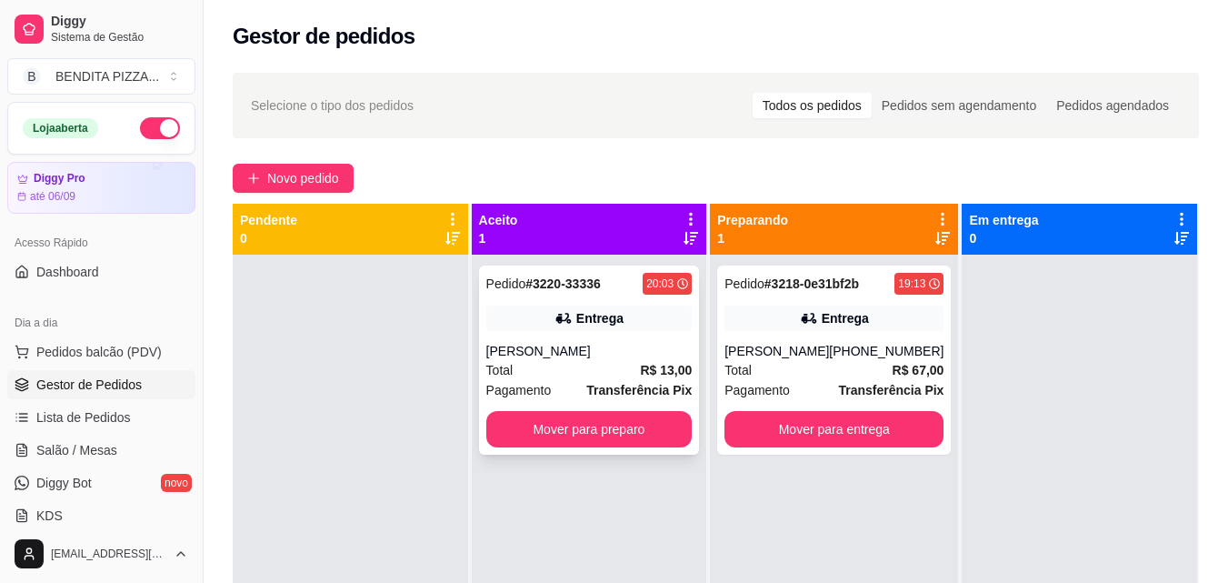
click at [593, 407] on div "Pedido # 3220-33336 20:03 Entrega [PERSON_NAME] Total R$ 13,00 Pagamento Transf…" at bounding box center [589, 359] width 221 height 189
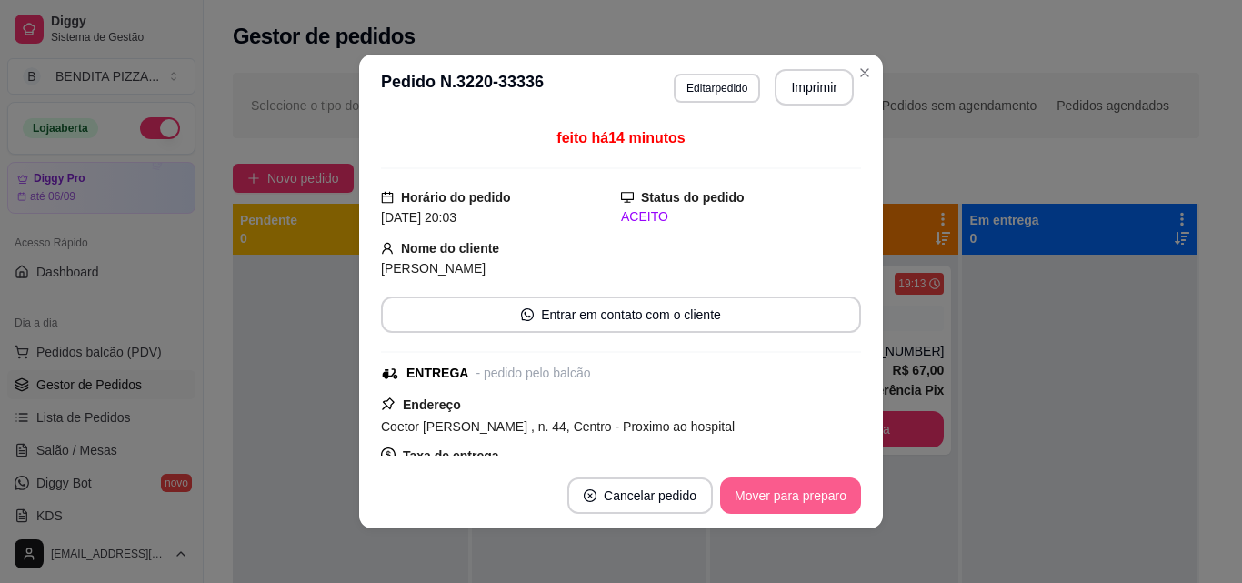
click at [795, 501] on button "Mover para preparo" at bounding box center [790, 495] width 141 height 36
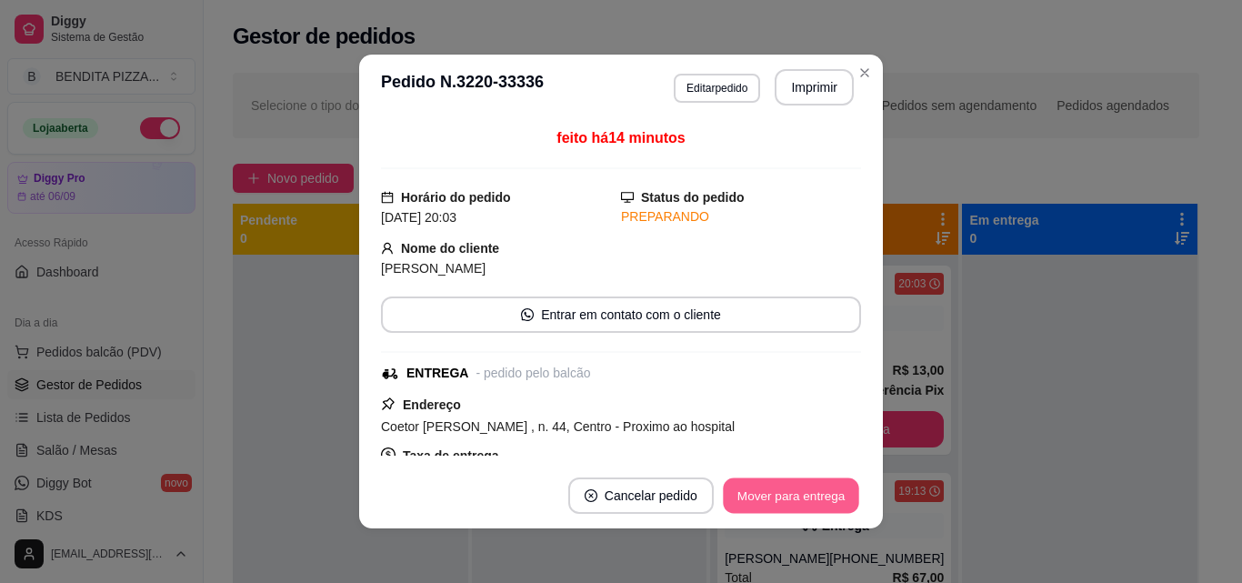
click at [795, 501] on button "Mover para entrega" at bounding box center [791, 495] width 136 height 35
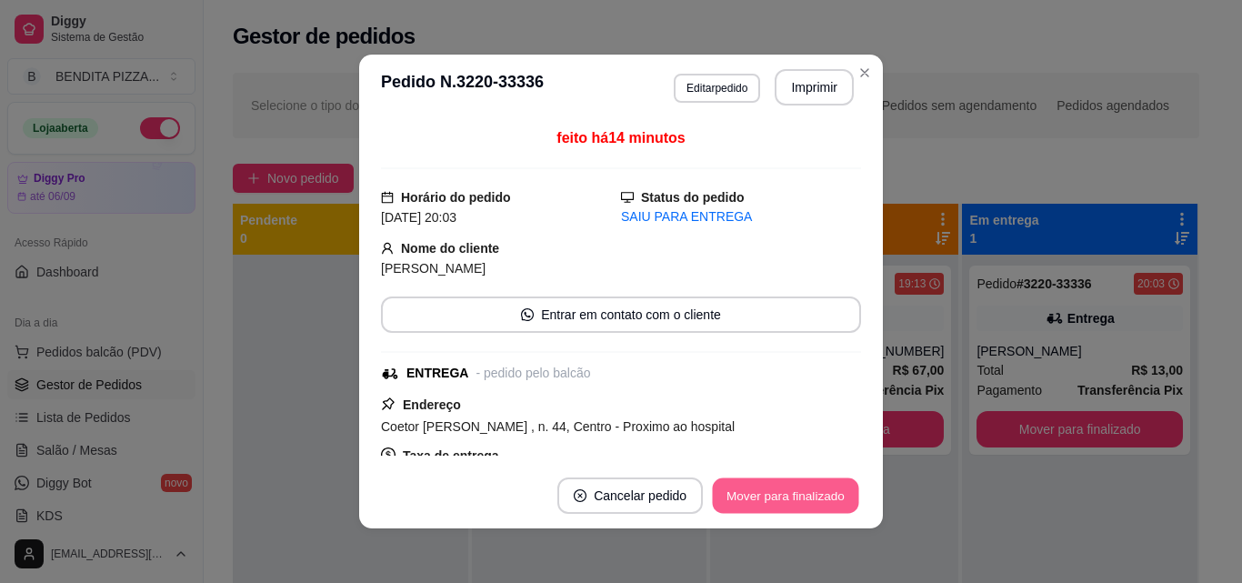
click at [795, 501] on button "Mover para finalizado" at bounding box center [786, 495] width 146 height 35
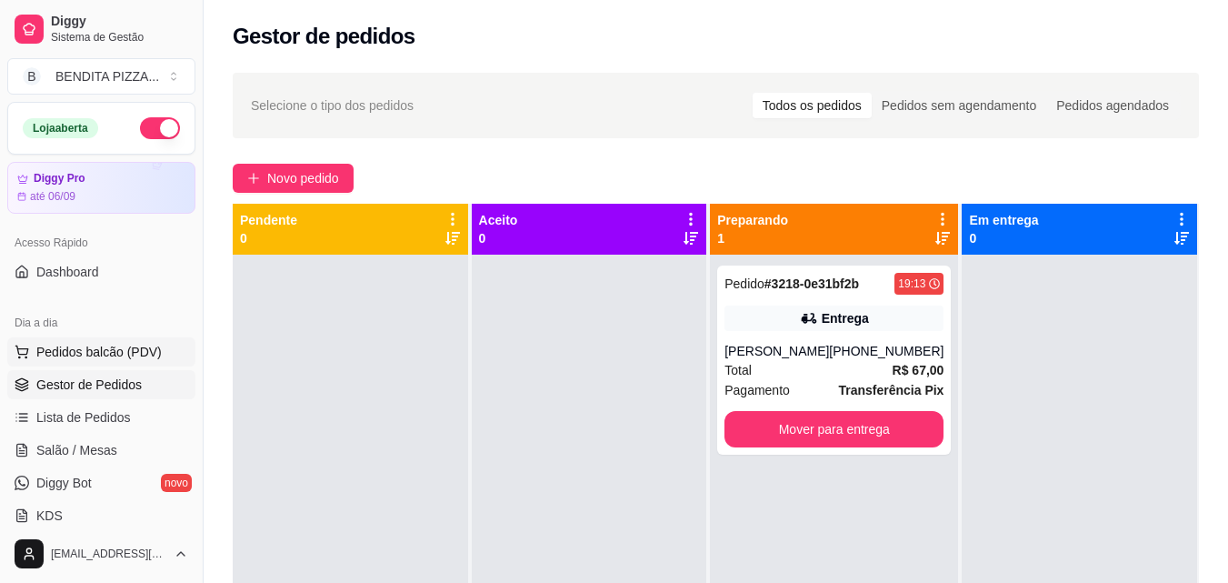
click at [123, 345] on span "Pedidos balcão (PDV)" at bounding box center [98, 352] width 125 height 18
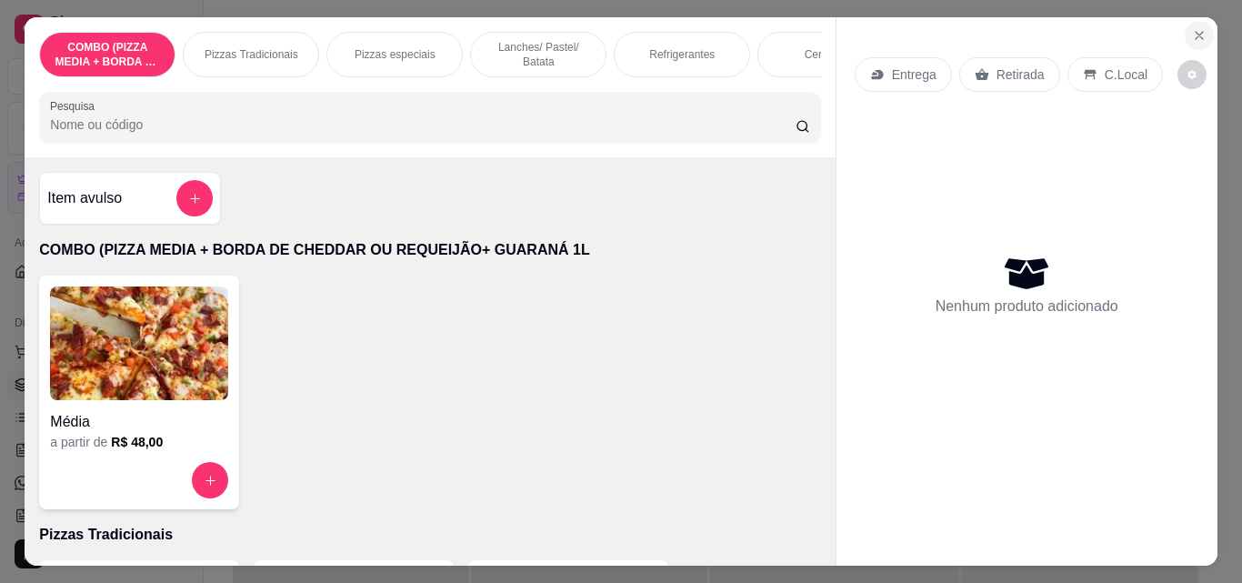
click at [1192, 28] on icon "Close" at bounding box center [1199, 35] width 15 height 15
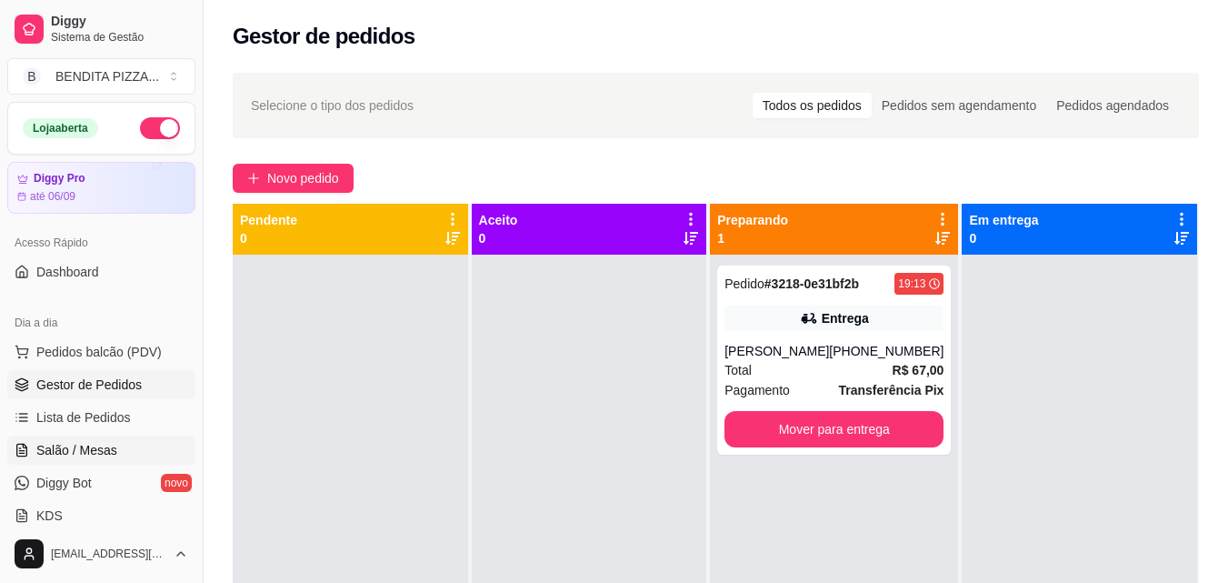
click at [126, 458] on link "Salão / Mesas" at bounding box center [101, 450] width 188 height 29
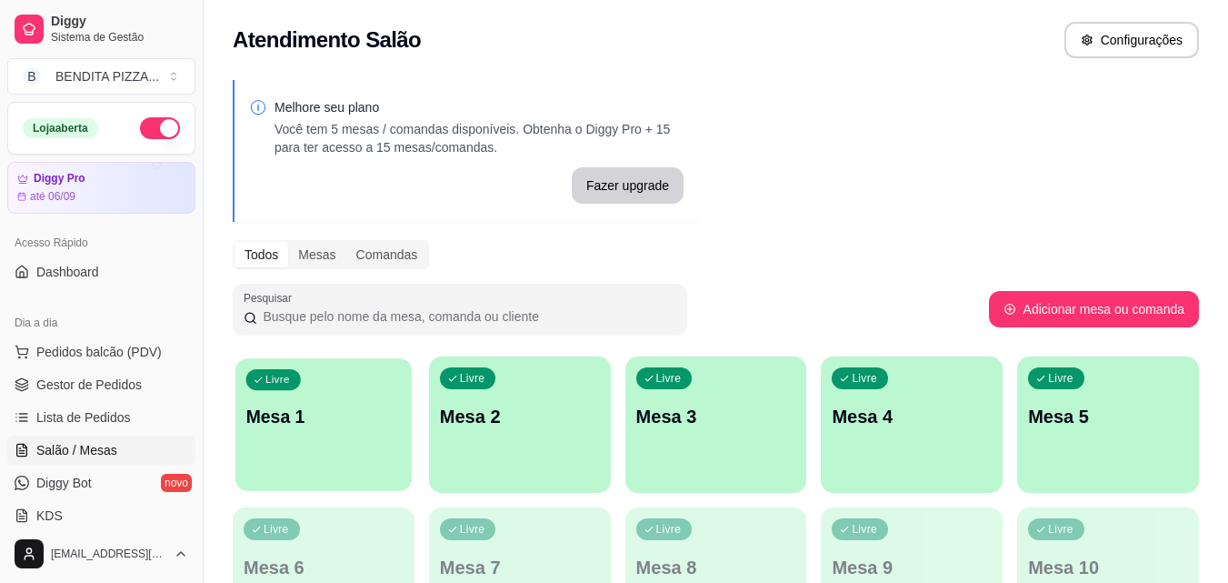
click at [386, 416] on p "Mesa 1" at bounding box center [323, 417] width 155 height 25
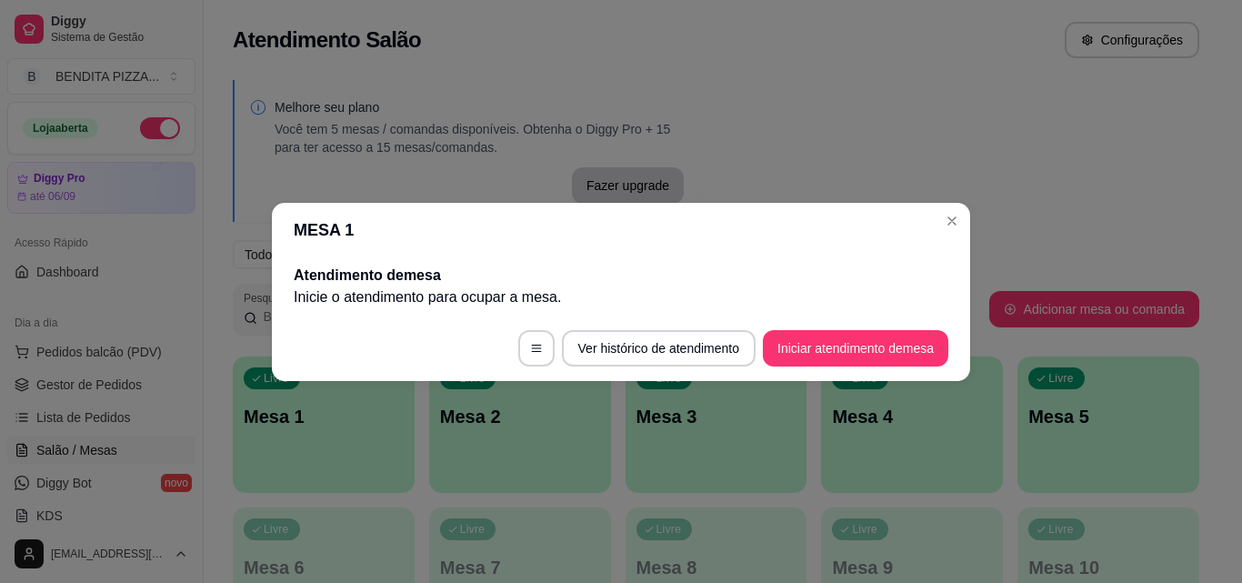
drag, startPoint x: 824, startPoint y: 315, endPoint x: 796, endPoint y: 373, distance: 64.3
click at [806, 340] on footer "Ver histórico de atendimento Iniciar atendimento de mesa" at bounding box center [621, 347] width 698 height 65
click at [803, 347] on button "Iniciar atendimento de mesa" at bounding box center [856, 347] width 180 height 35
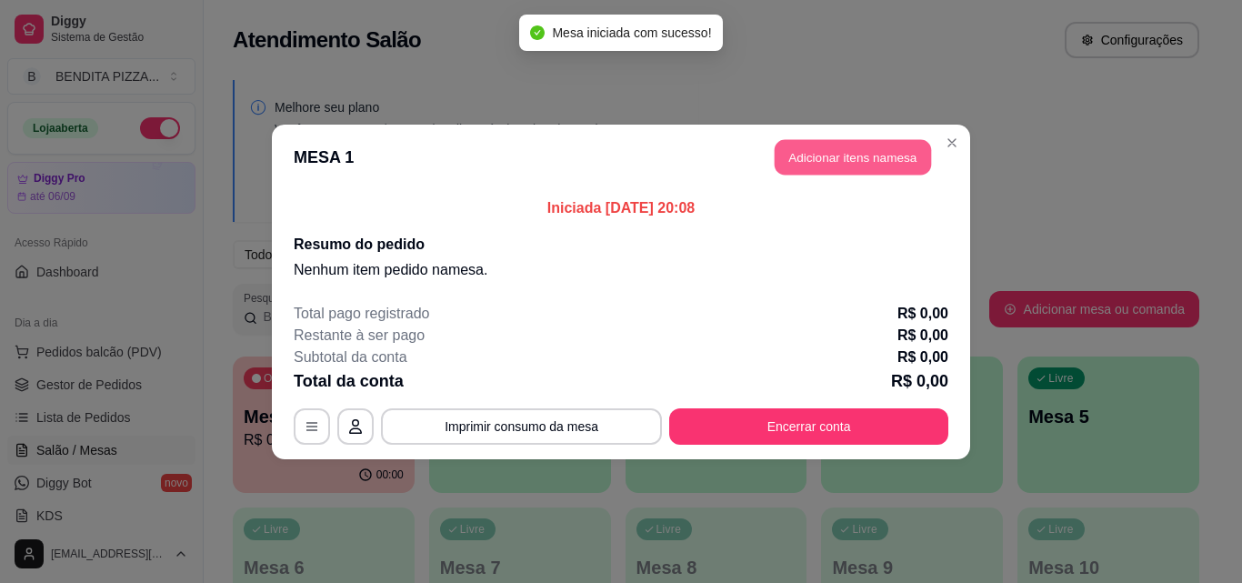
click at [900, 145] on button "Adicionar itens na mesa" at bounding box center [853, 156] width 156 height 35
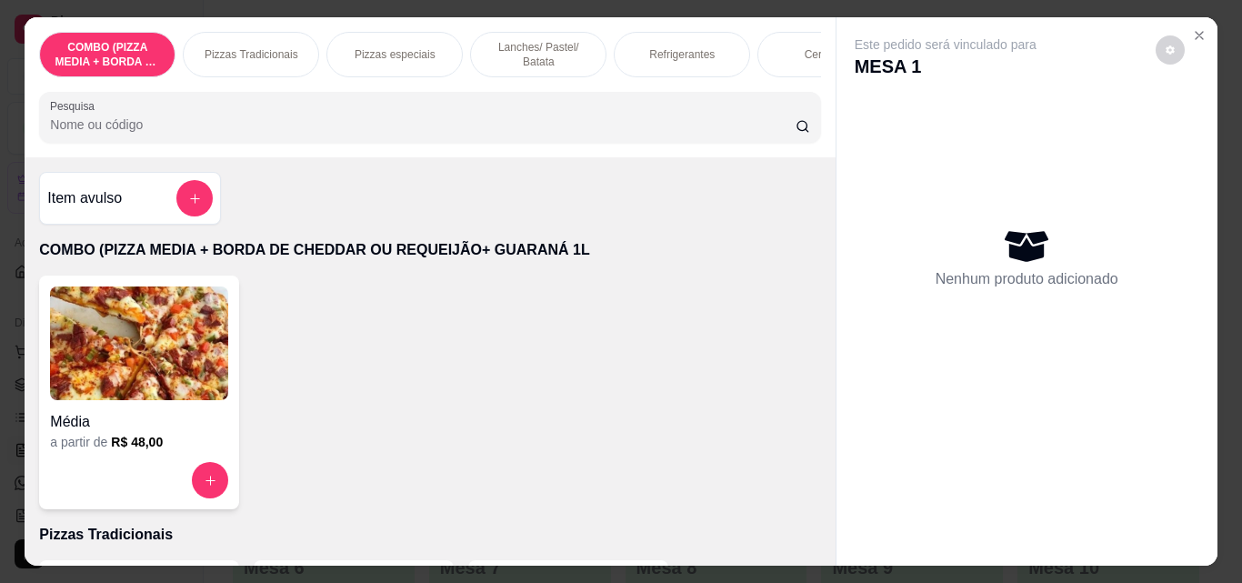
click at [285, 49] on p "Pizzas Tradicionais" at bounding box center [252, 54] width 94 height 15
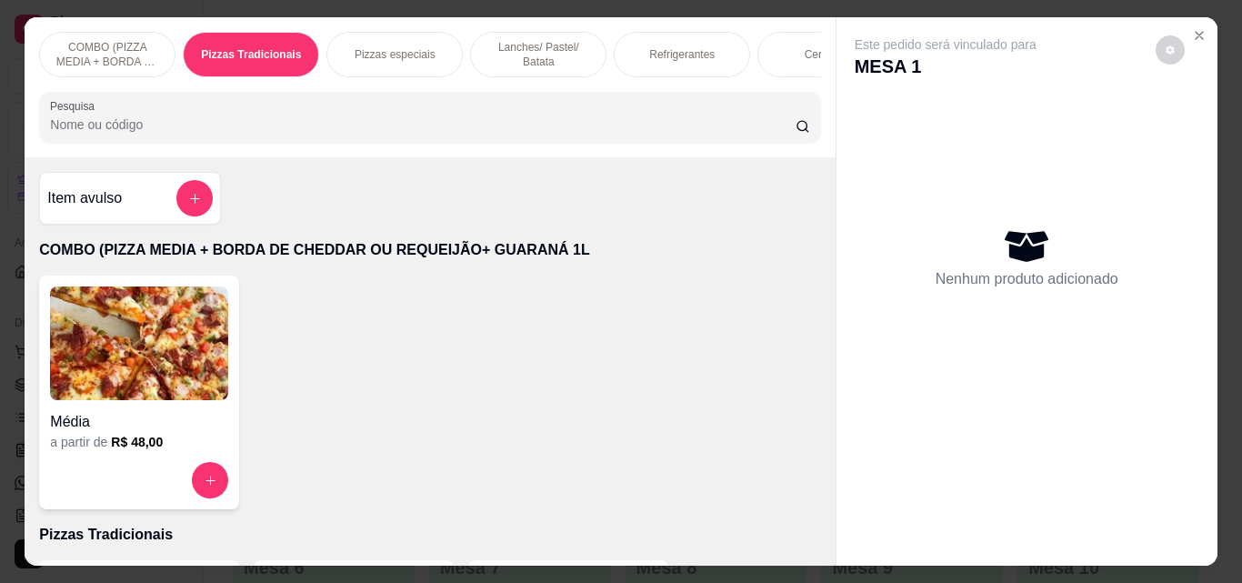
scroll to position [47, 0]
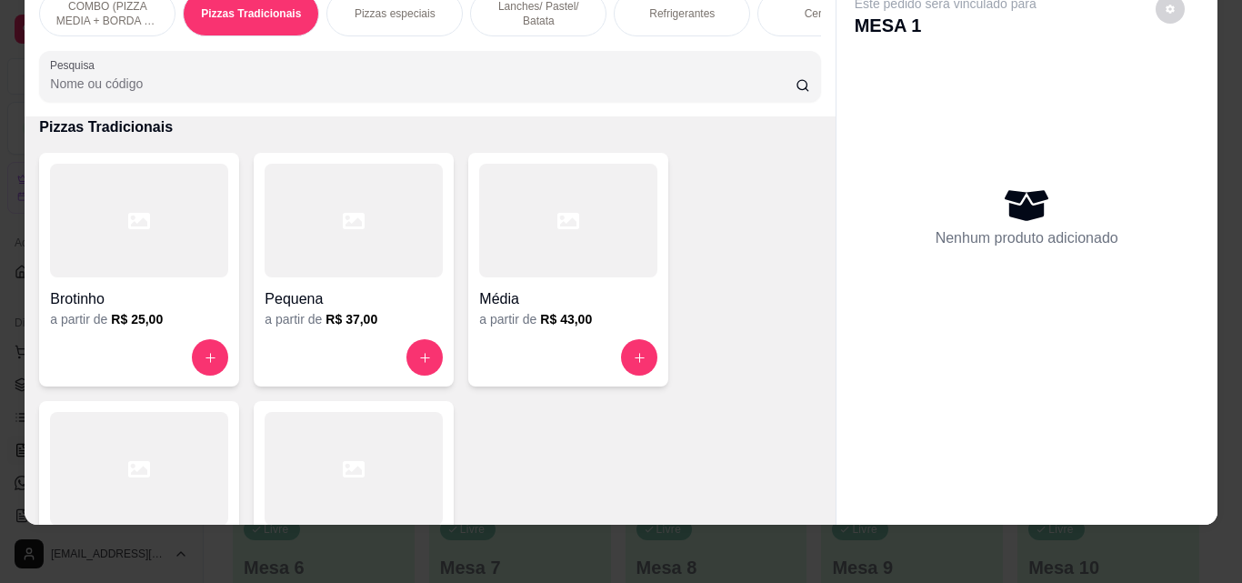
click at [197, 430] on div at bounding box center [139, 469] width 178 height 114
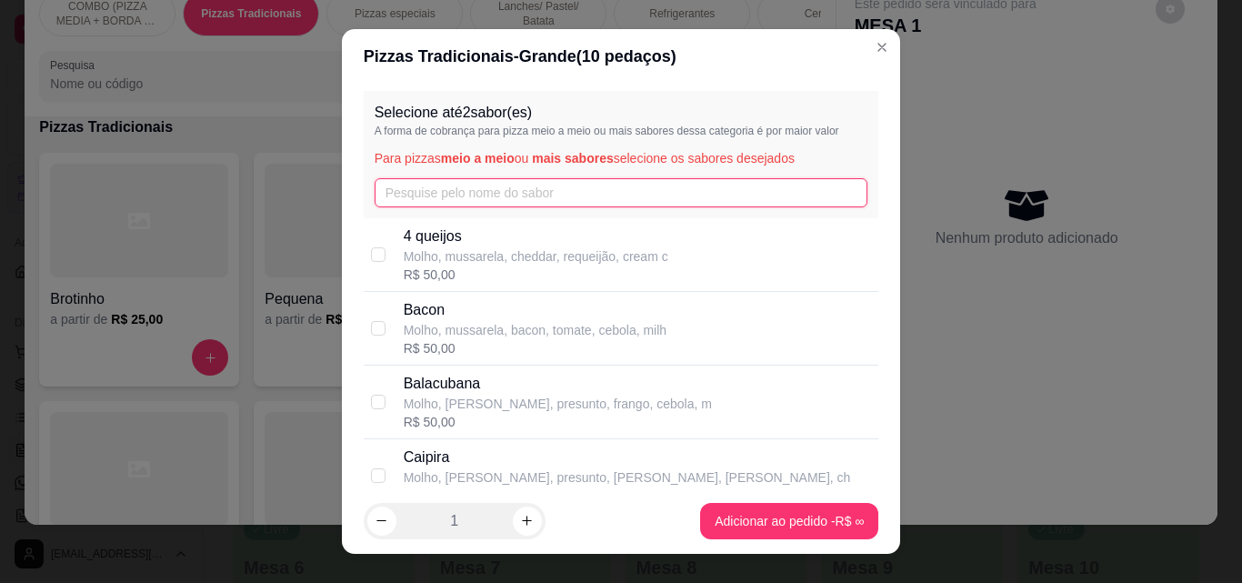
click at [413, 183] on input "text" at bounding box center [622, 192] width 494 height 29
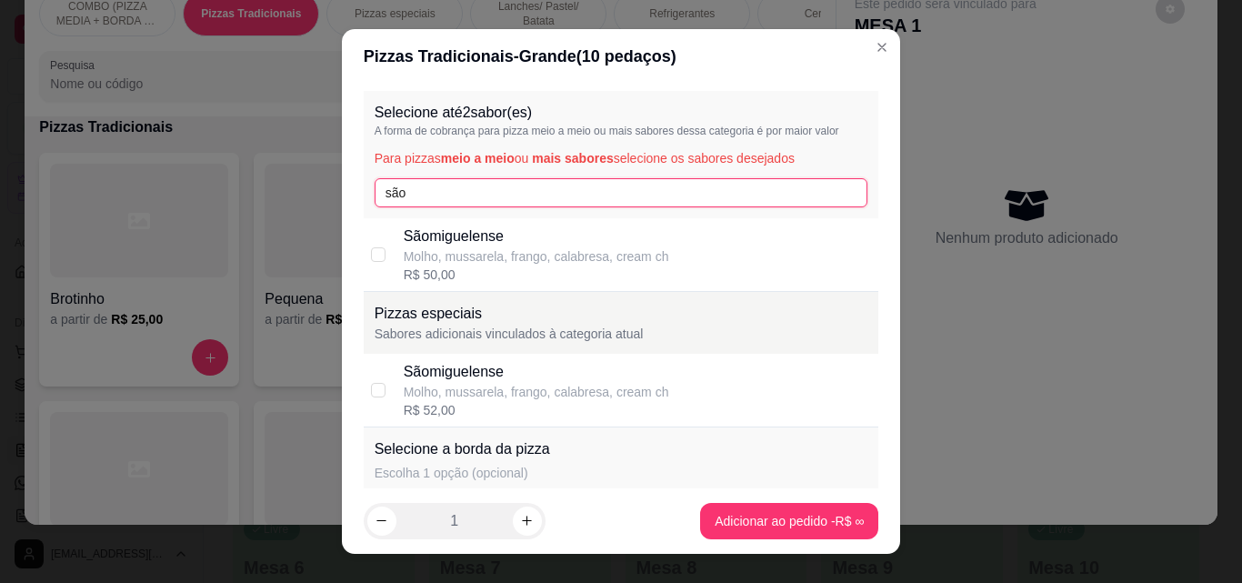
type input "são"
click at [450, 256] on p "Molho, mussarela, frango, calabresa, cream ch" at bounding box center [536, 256] width 265 height 18
checkbox input "true"
click at [440, 203] on input "são" at bounding box center [622, 192] width 494 height 29
type input "s"
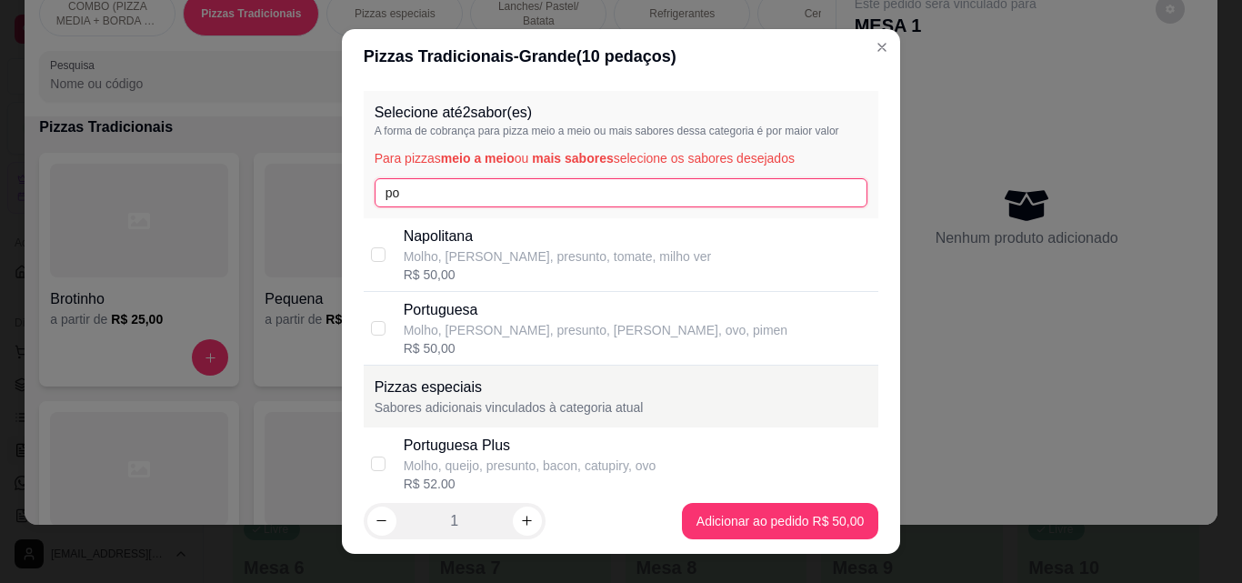
type input "po"
click at [606, 454] on div "Portuguesa Plus" at bounding box center [530, 446] width 253 height 22
checkbox input "true"
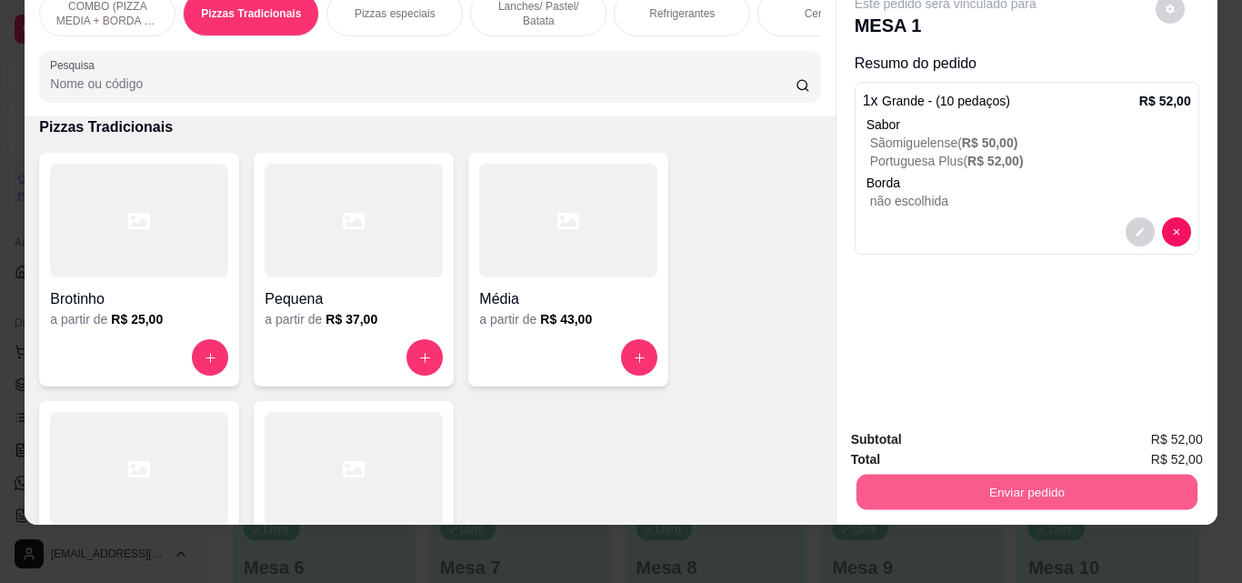
click at [984, 490] on button "Enviar pedido" at bounding box center [1026, 491] width 341 height 35
click at [983, 443] on button "Não registrar e enviar pedido" at bounding box center [967, 433] width 184 height 34
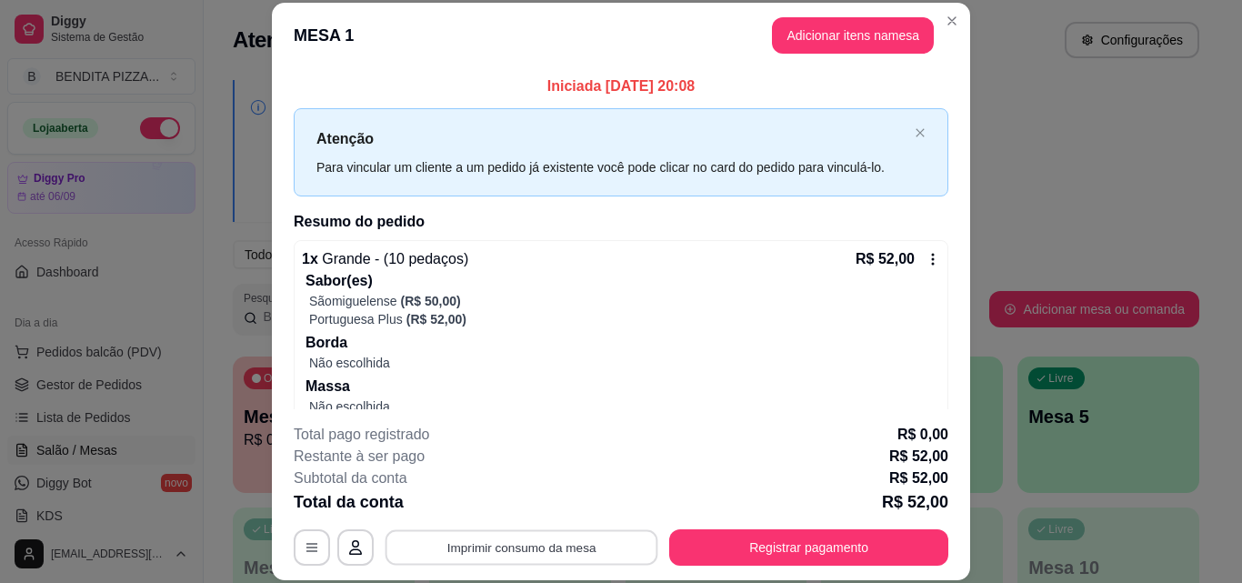
click at [546, 549] on button "Imprimir consumo da mesa" at bounding box center [522, 546] width 273 height 35
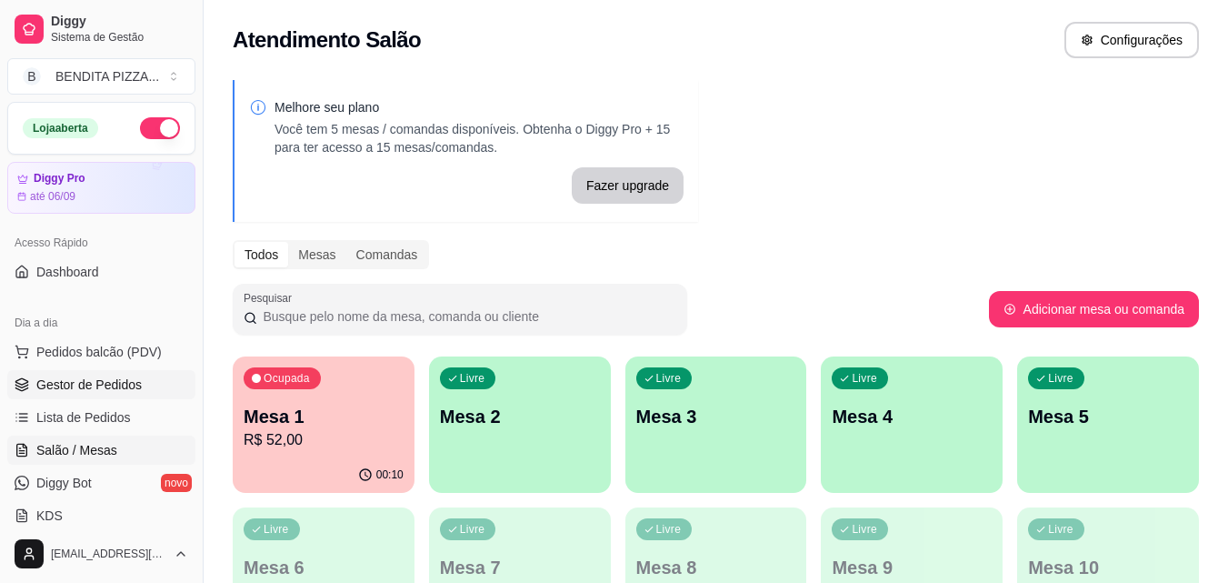
click at [68, 379] on span "Gestor de Pedidos" at bounding box center [88, 385] width 105 height 18
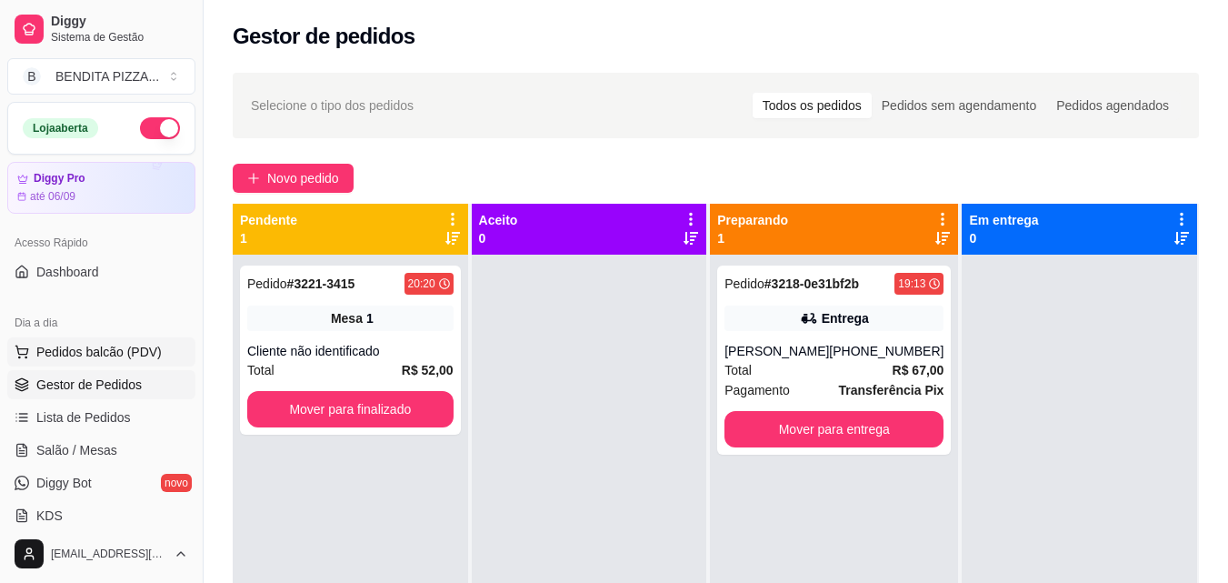
click at [124, 361] on button "Pedidos balcão (PDV)" at bounding box center [101, 351] width 188 height 29
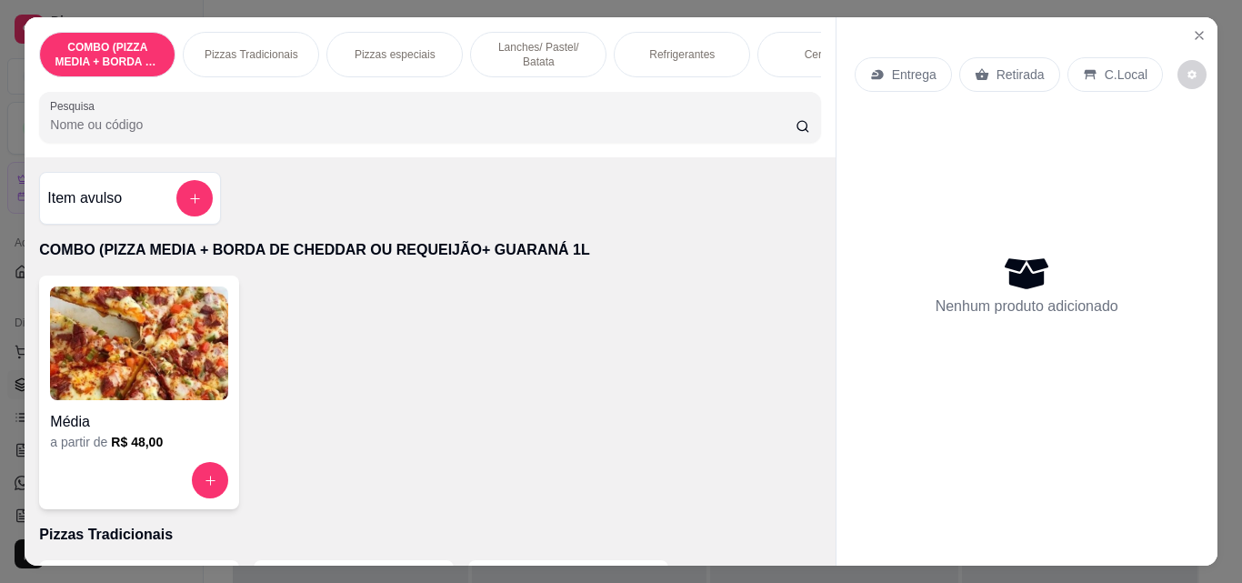
click at [551, 32] on div "Lanches/ Pastel/ Batata" at bounding box center [538, 54] width 136 height 45
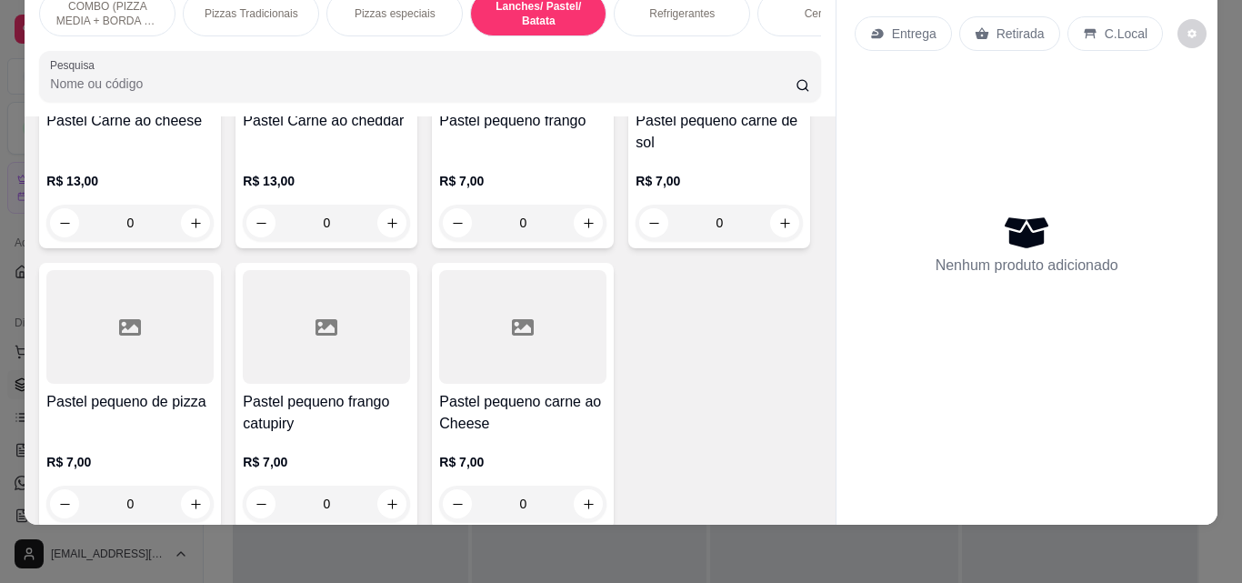
scroll to position [2466, 0]
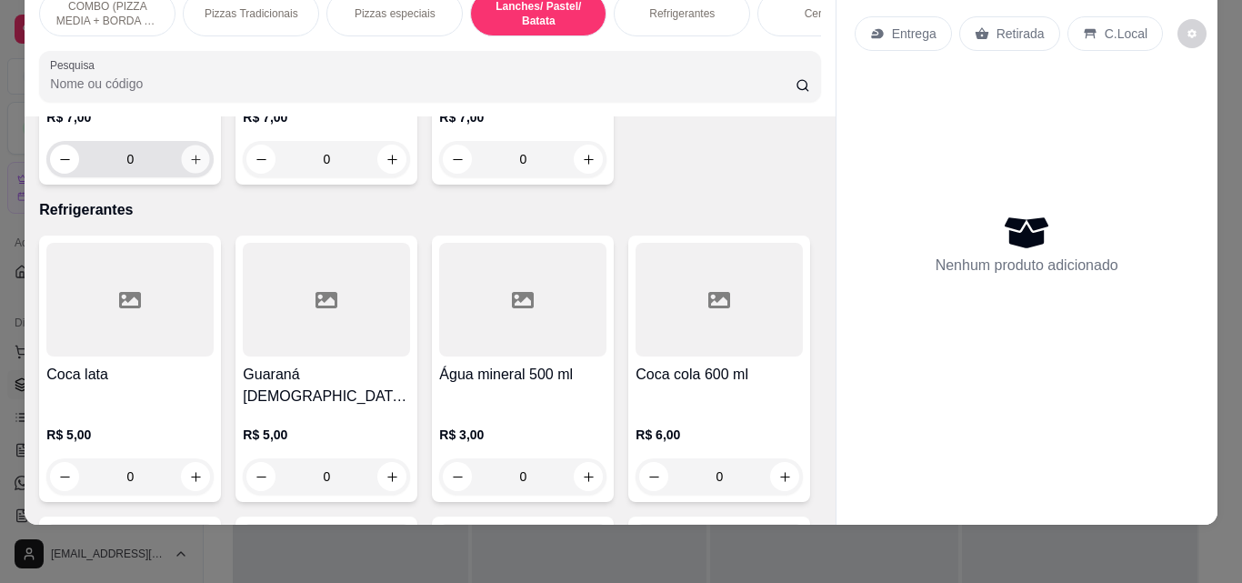
click at [192, 166] on icon "increase-product-quantity" at bounding box center [196, 160] width 14 height 14
type input "1"
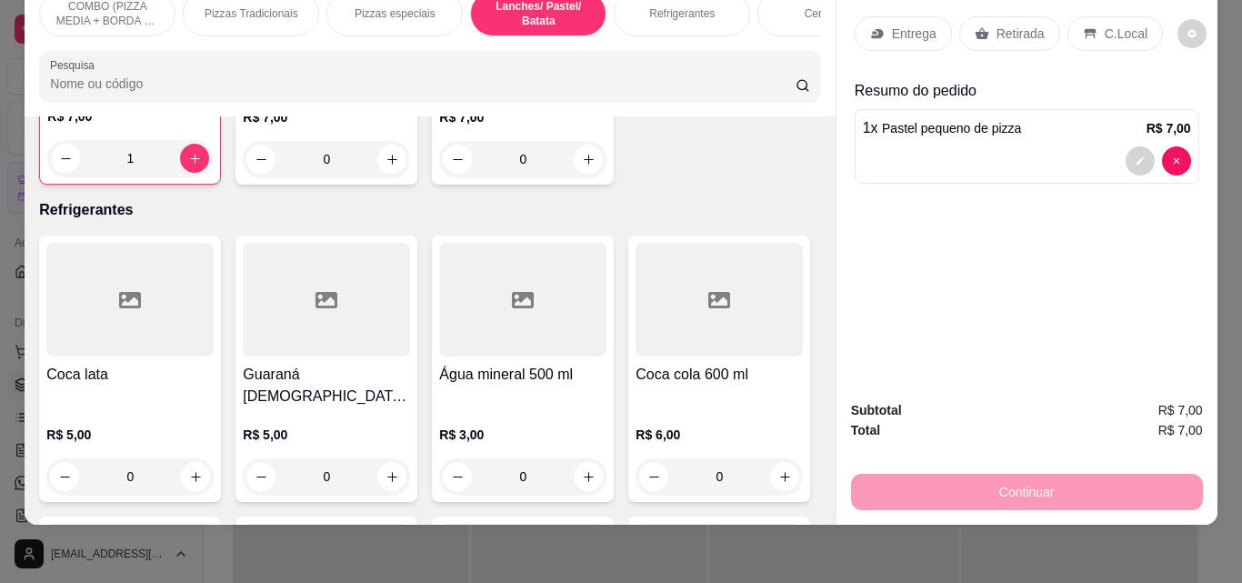
click at [683, 6] on p "Refrigerantes" at bounding box center [681, 13] width 65 height 15
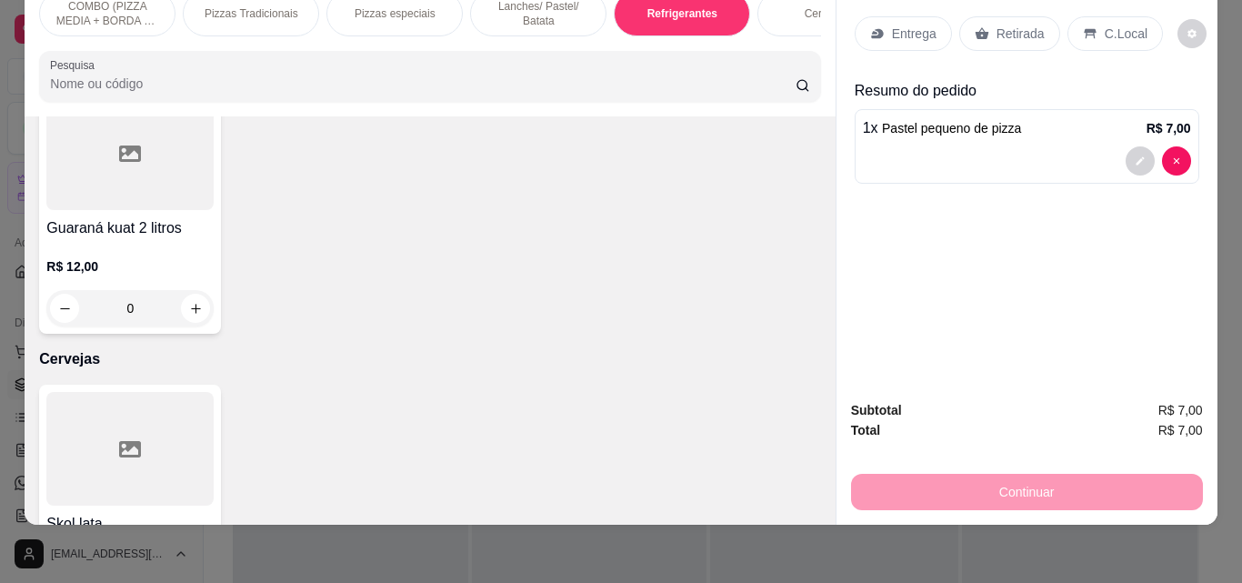
scroll to position [3496, 0]
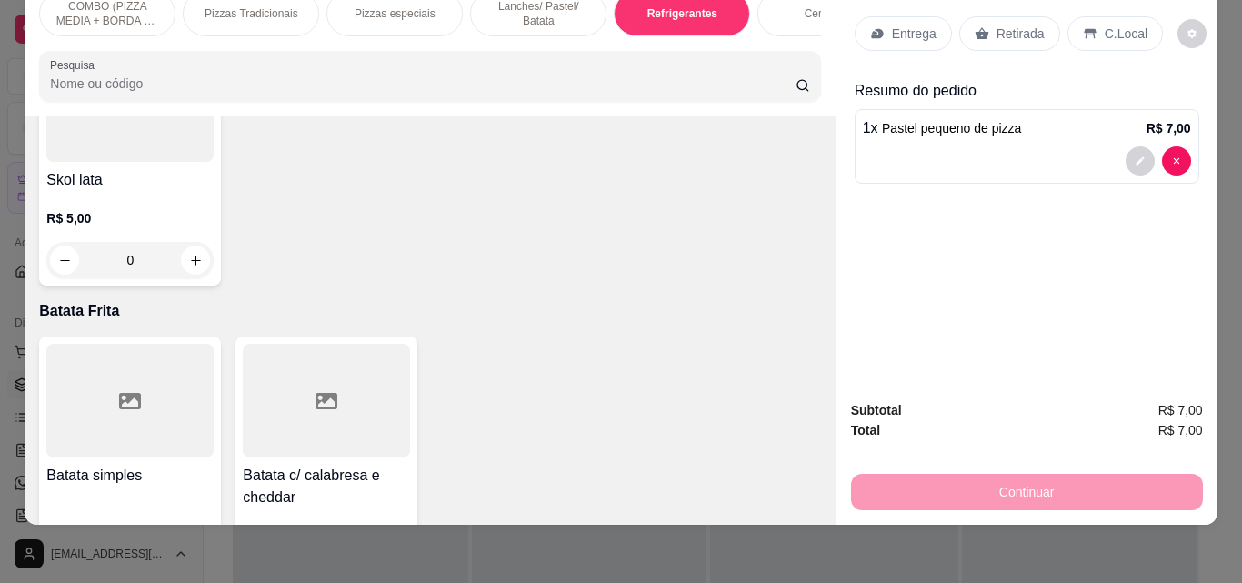
type input "1"
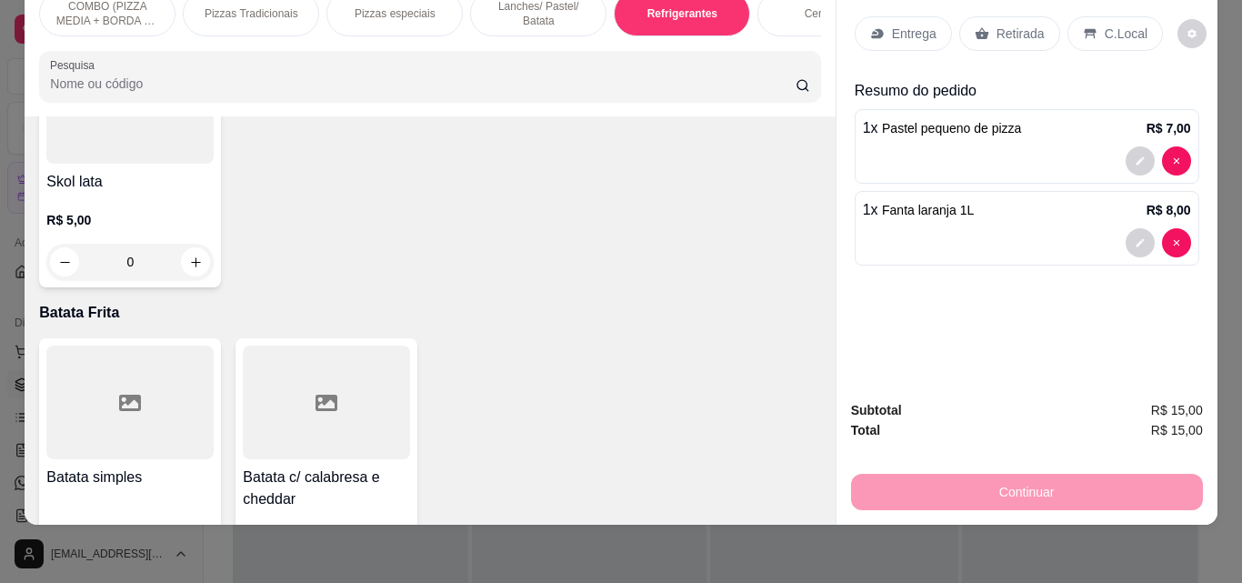
scroll to position [3497, 0]
click at [882, 20] on div "Entrega" at bounding box center [903, 33] width 97 height 35
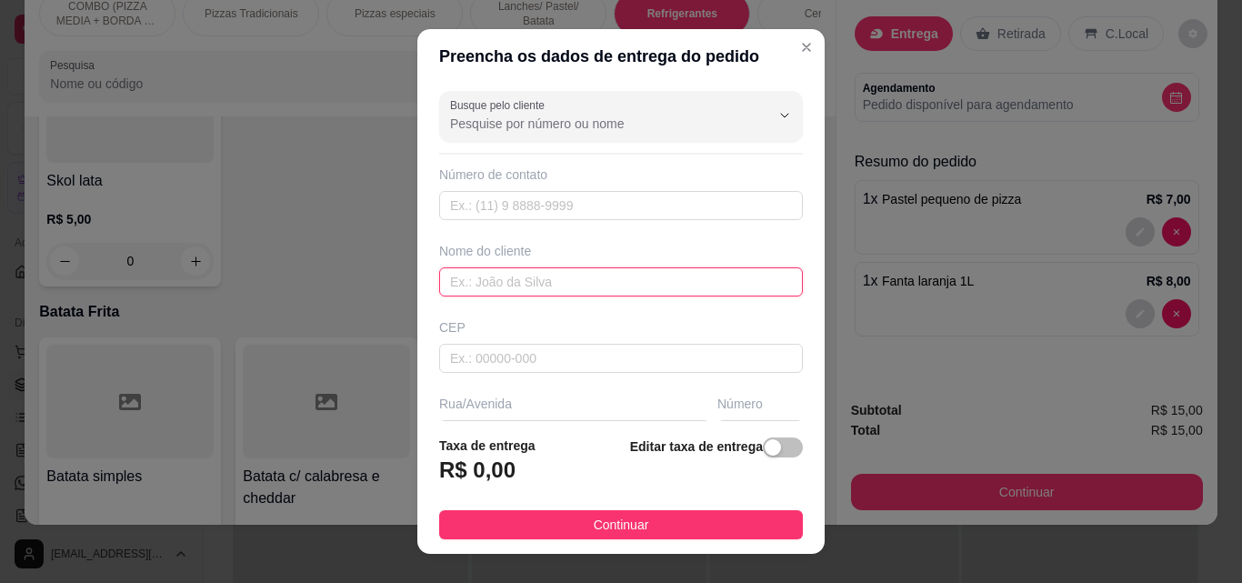
click at [559, 292] on input "text" at bounding box center [621, 281] width 364 height 29
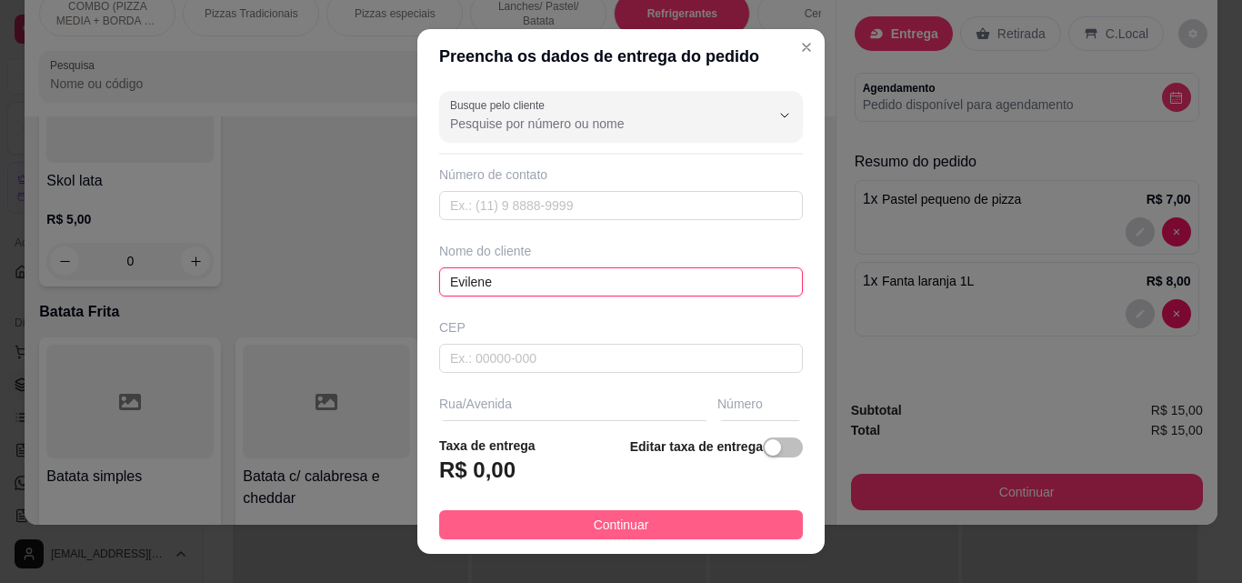
type input "Evilene"
click at [672, 513] on button "Continuar" at bounding box center [621, 524] width 364 height 29
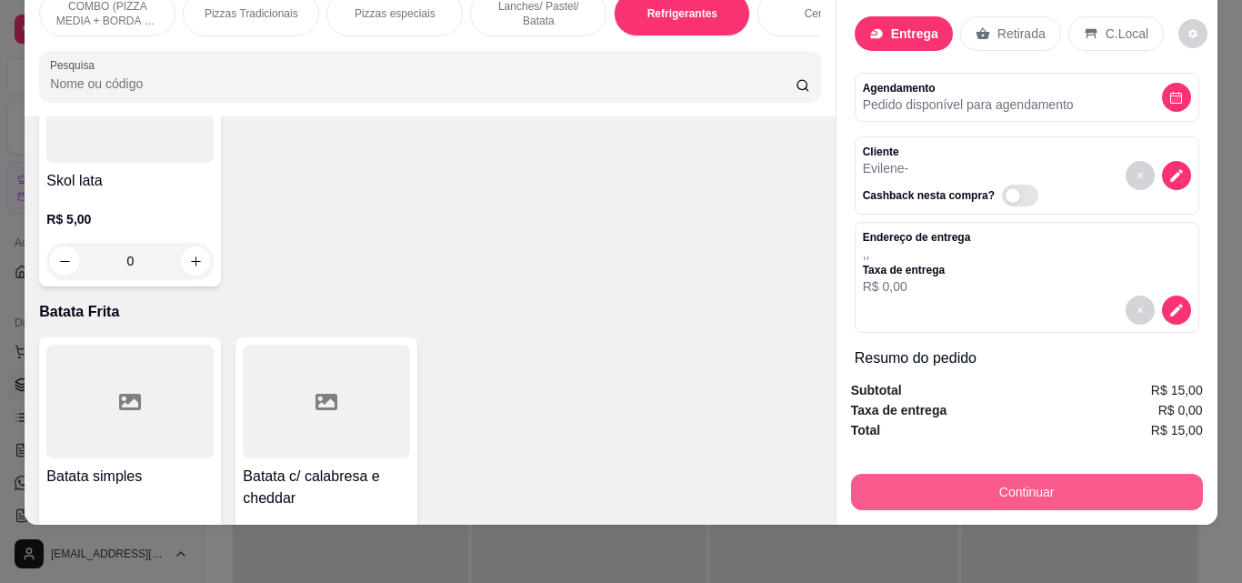
click at [946, 478] on button "Continuar" at bounding box center [1027, 492] width 352 height 36
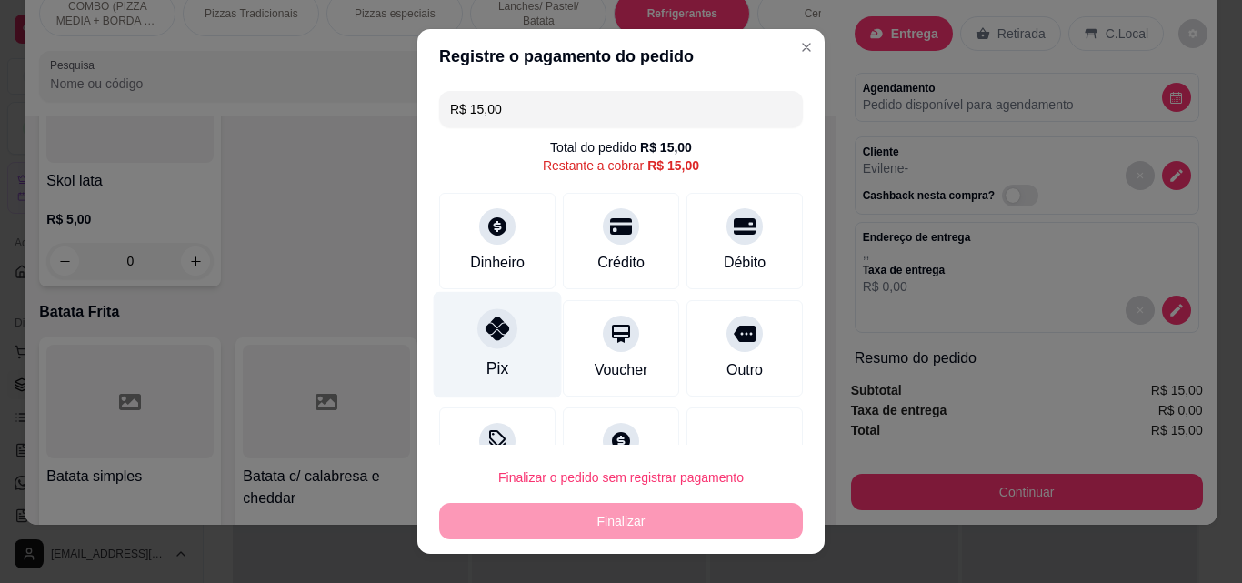
click at [465, 337] on div "Pix" at bounding box center [498, 345] width 128 height 106
type input "R$ 0,00"
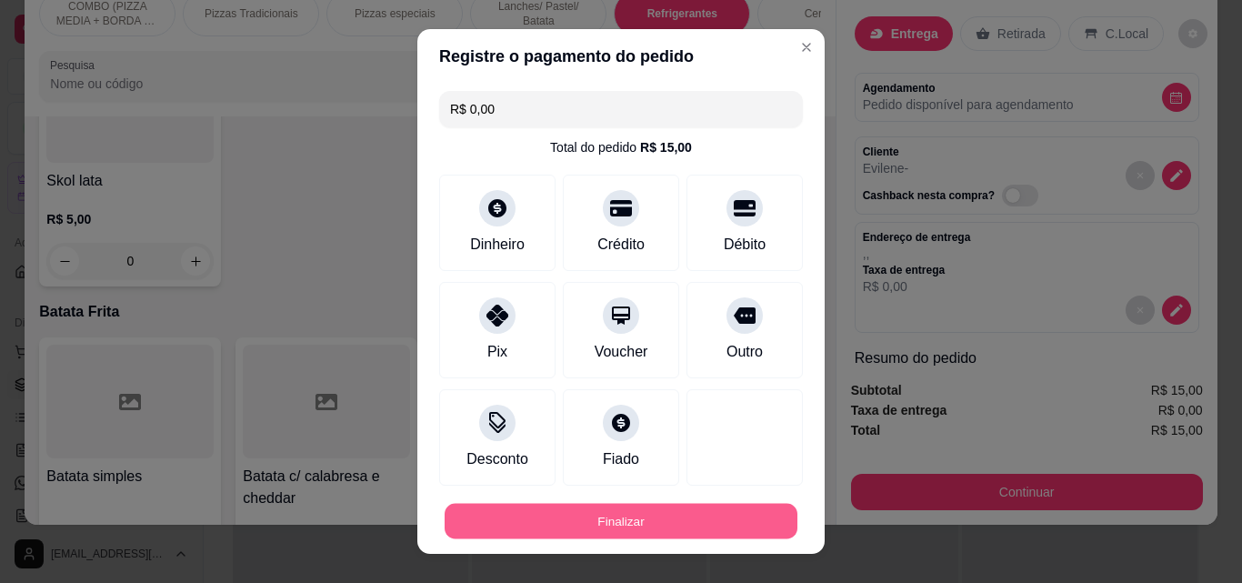
click at [569, 508] on button "Finalizar" at bounding box center [621, 521] width 353 height 35
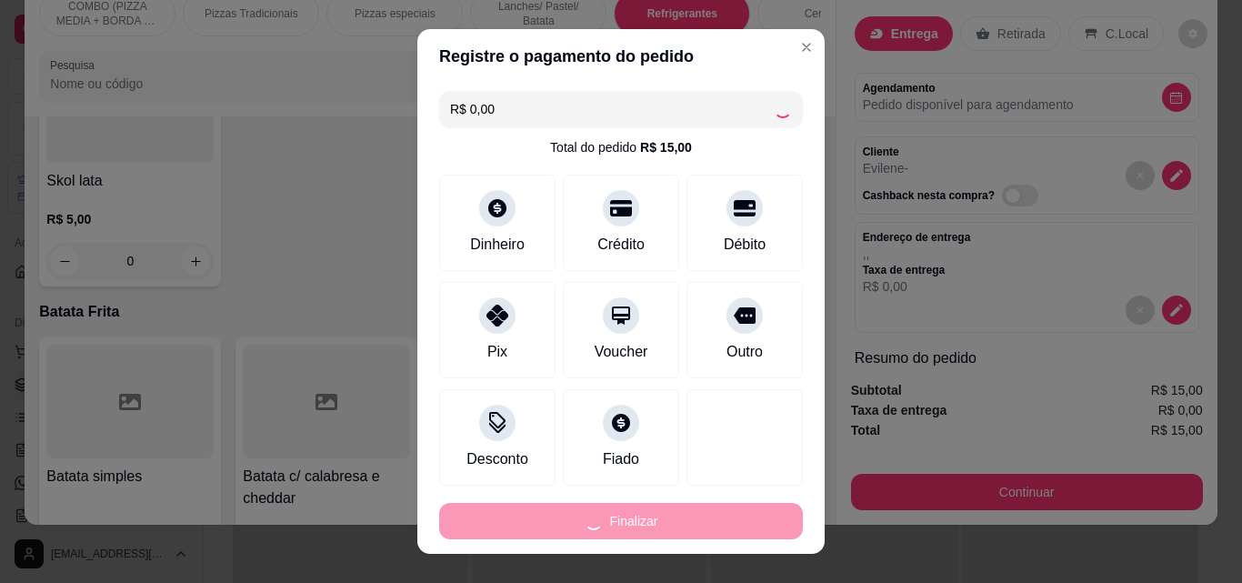
type input "0"
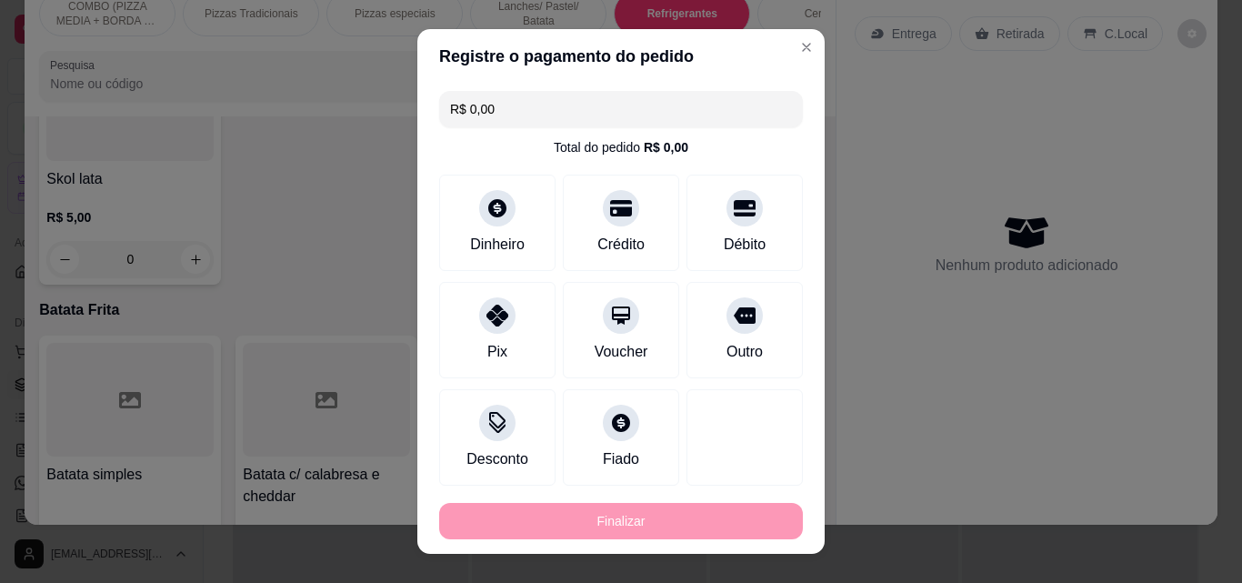
type input "-R$ 15,00"
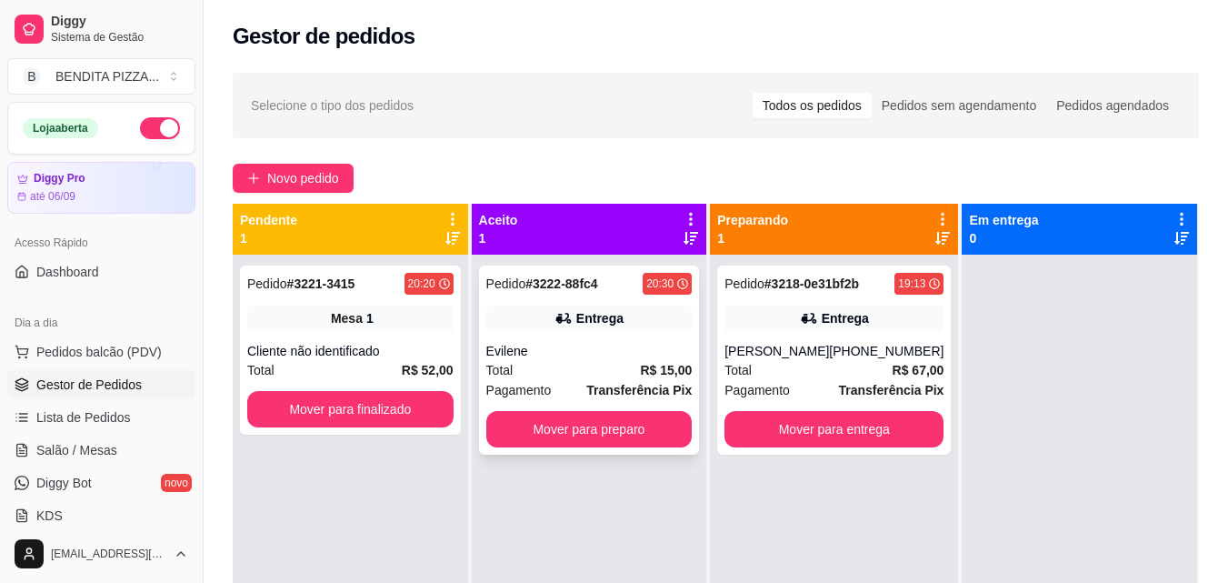
click at [579, 390] on div "Pagamento Transferência Pix" at bounding box center [589, 390] width 206 height 20
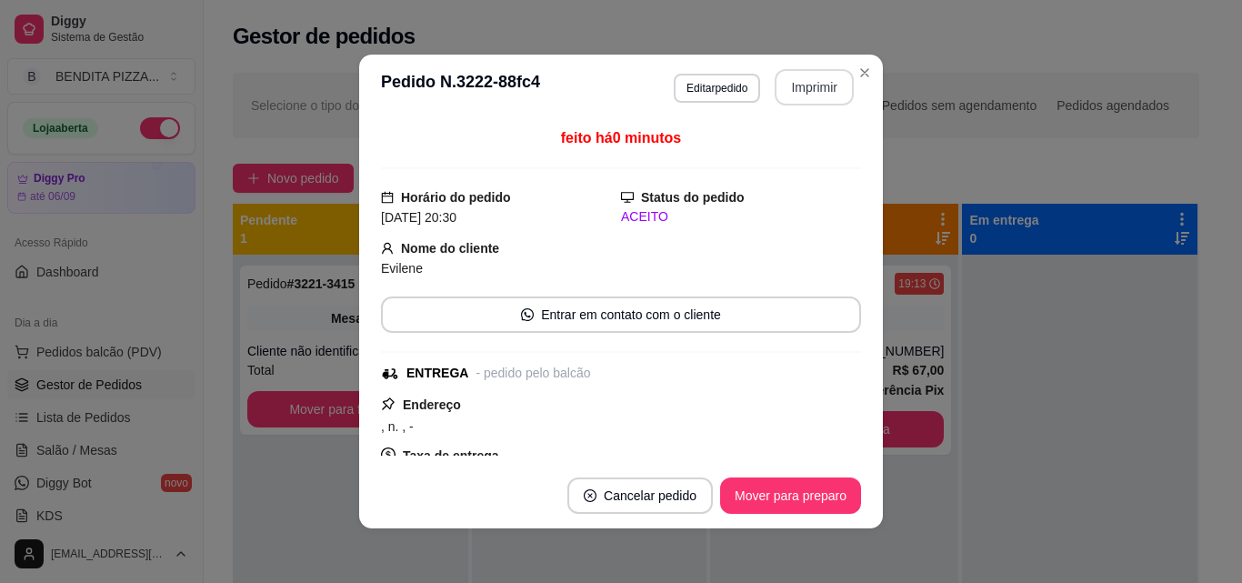
click at [789, 93] on button "Imprimir" at bounding box center [814, 87] width 79 height 36
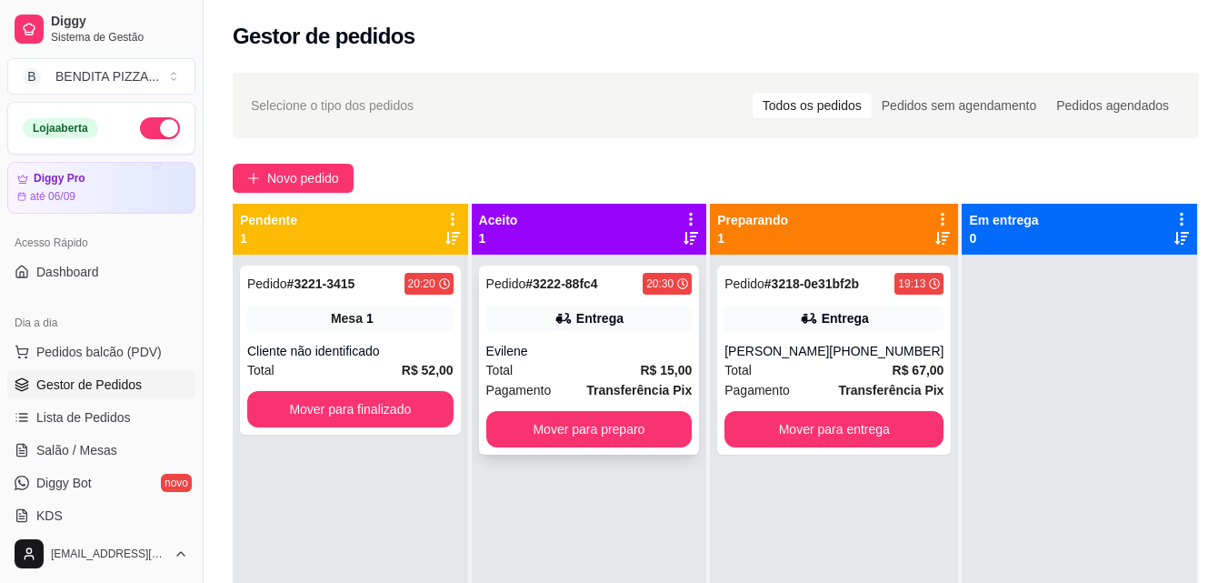
click at [607, 361] on div "Total R$ 15,00" at bounding box center [589, 370] width 206 height 20
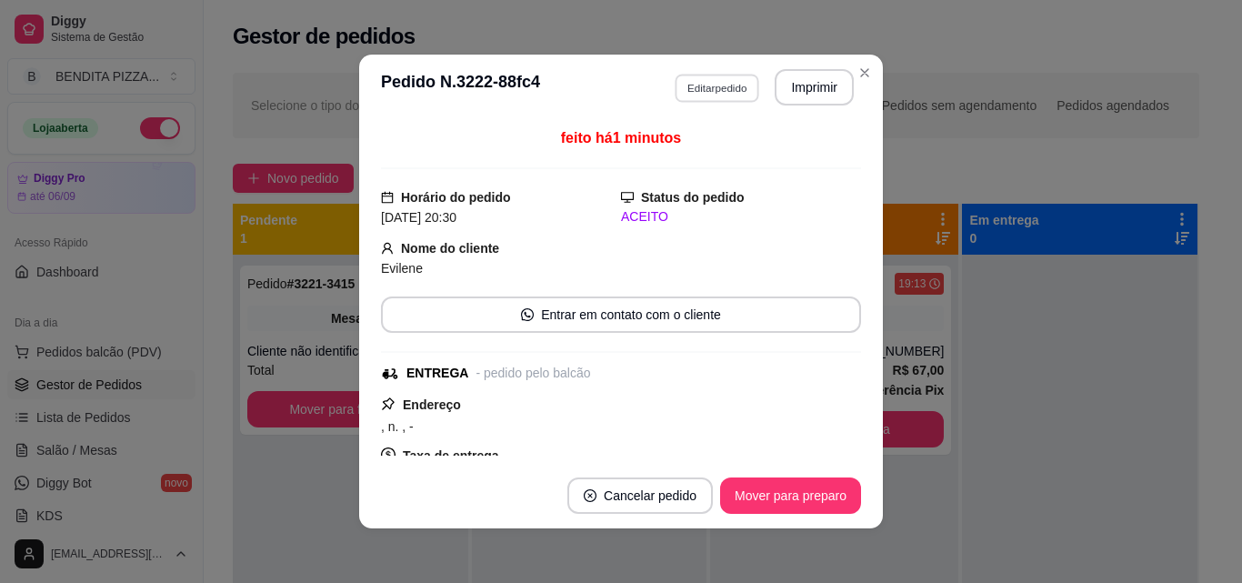
click at [703, 79] on button "Editar pedido" at bounding box center [717, 88] width 85 height 28
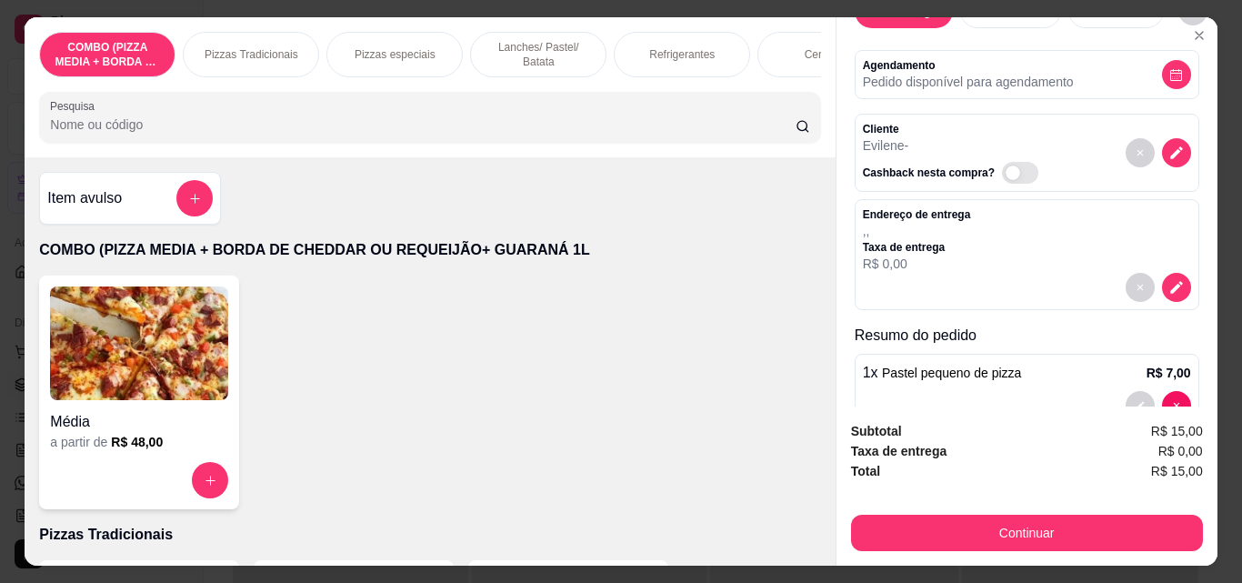
scroll to position [193, 0]
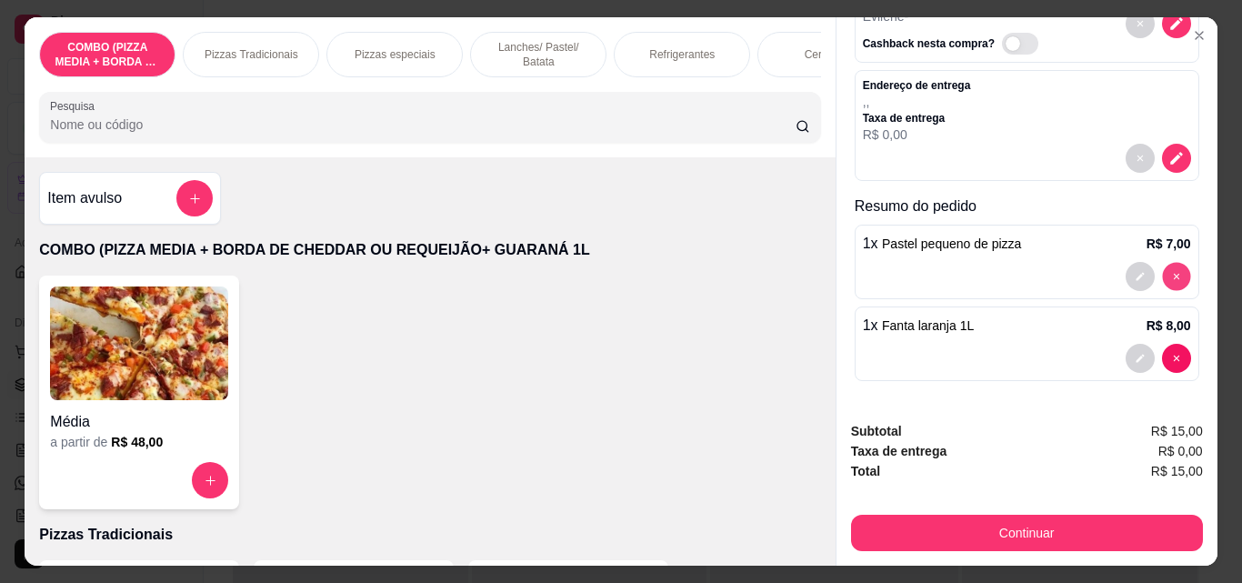
type input "0"
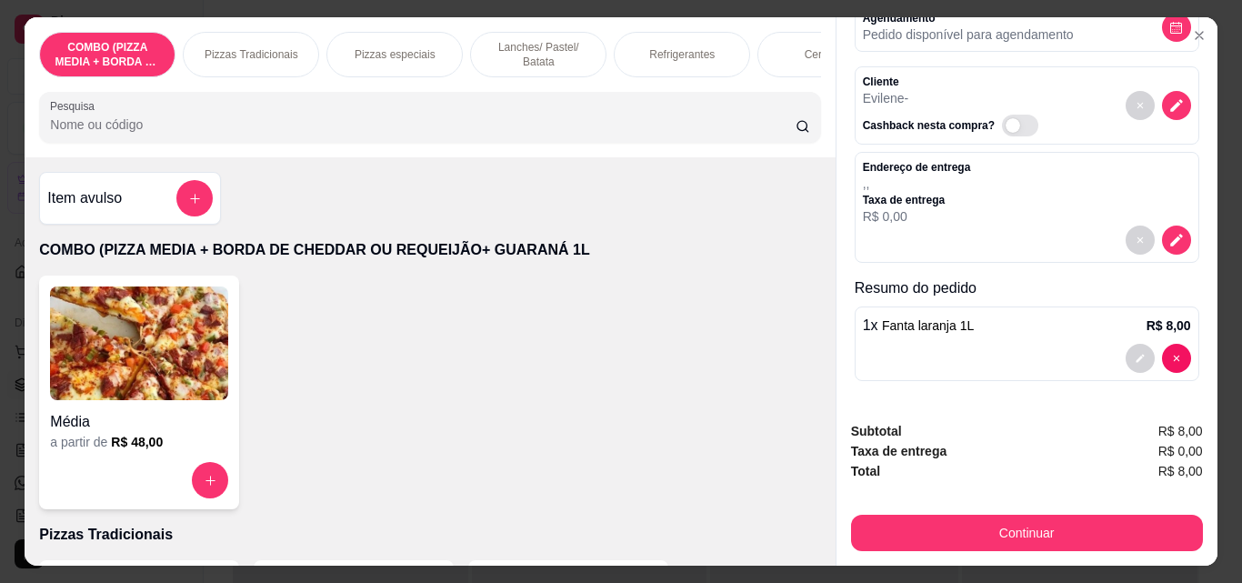
scroll to position [111, 0]
click at [246, 35] on div "Pizzas Tradicionais" at bounding box center [251, 54] width 136 height 45
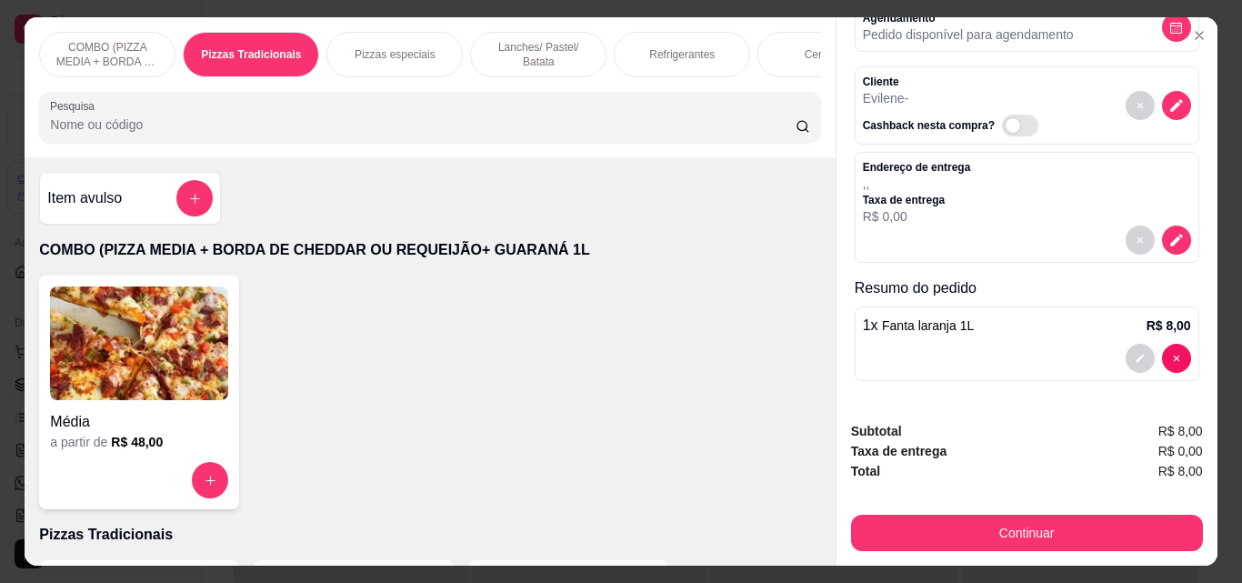
scroll to position [47, 0]
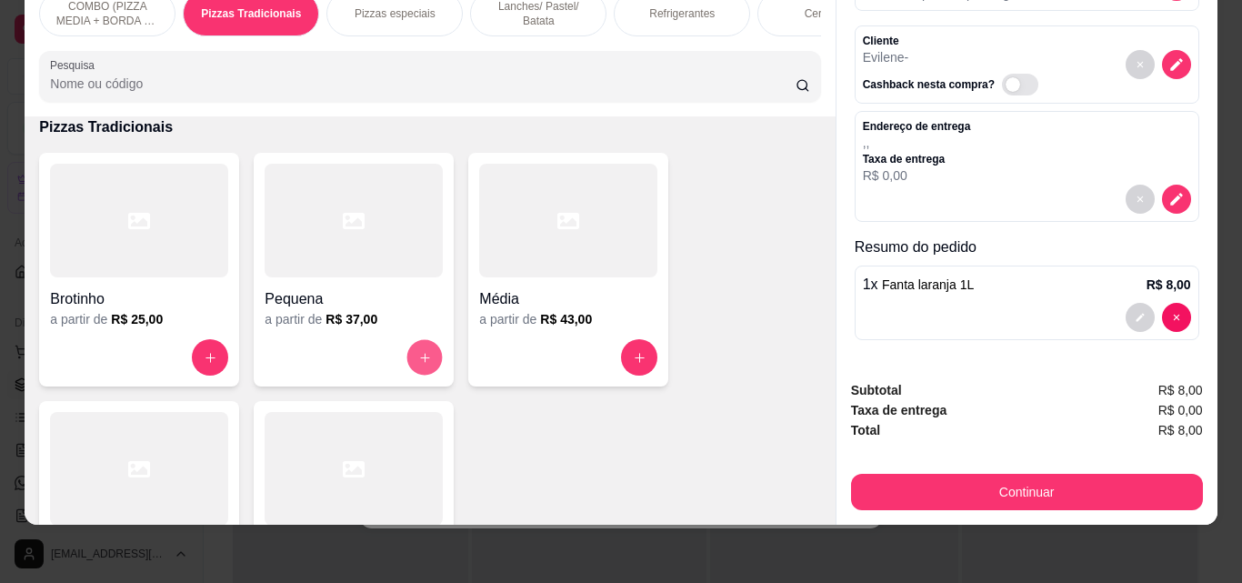
click at [418, 356] on icon "increase-product-quantity" at bounding box center [425, 358] width 14 height 14
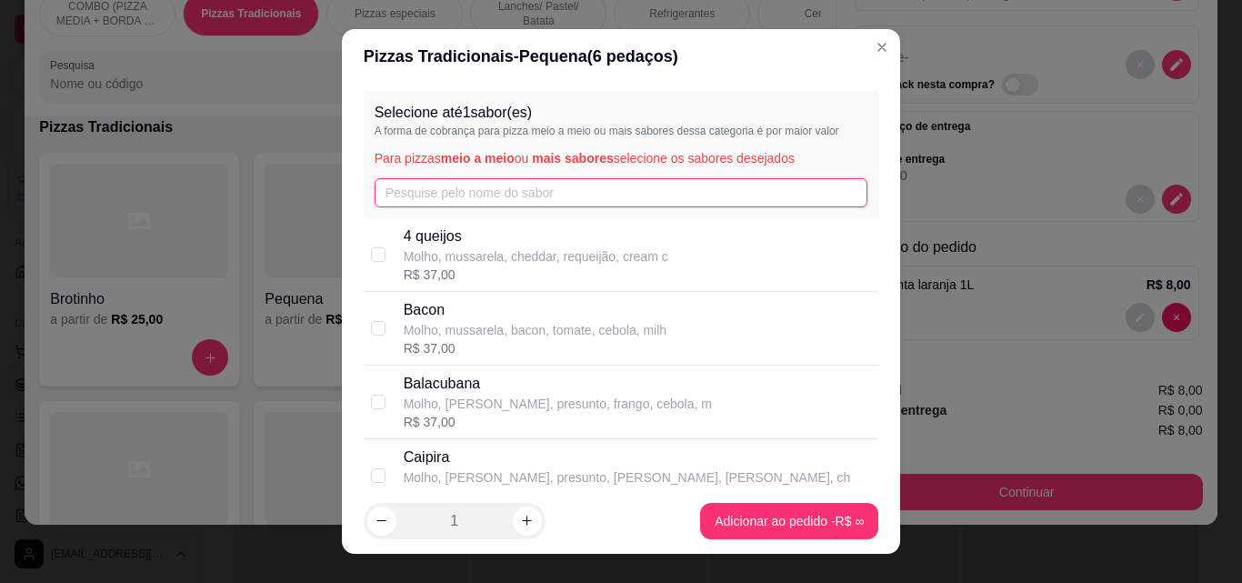
click at [530, 182] on input "text" at bounding box center [622, 192] width 494 height 29
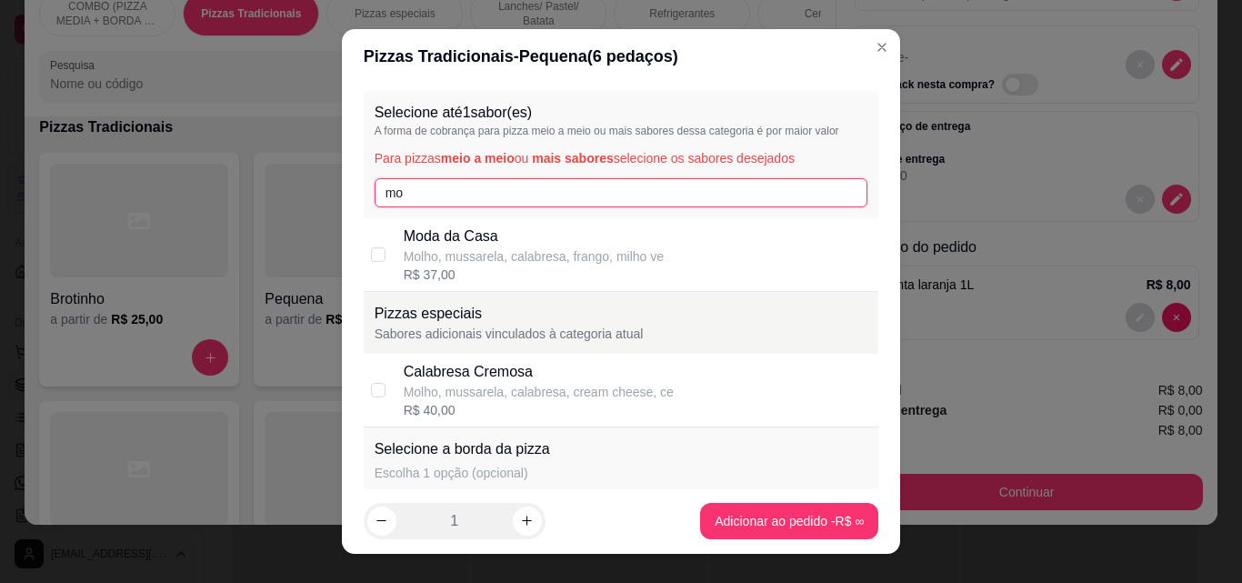
type input "mo"
click at [518, 282] on div "R$ 37,00" at bounding box center [534, 274] width 260 height 18
checkbox input "true"
click at [819, 540] on footer "1 Adicionar ao pedido R$ 37,00" at bounding box center [621, 520] width 559 height 65
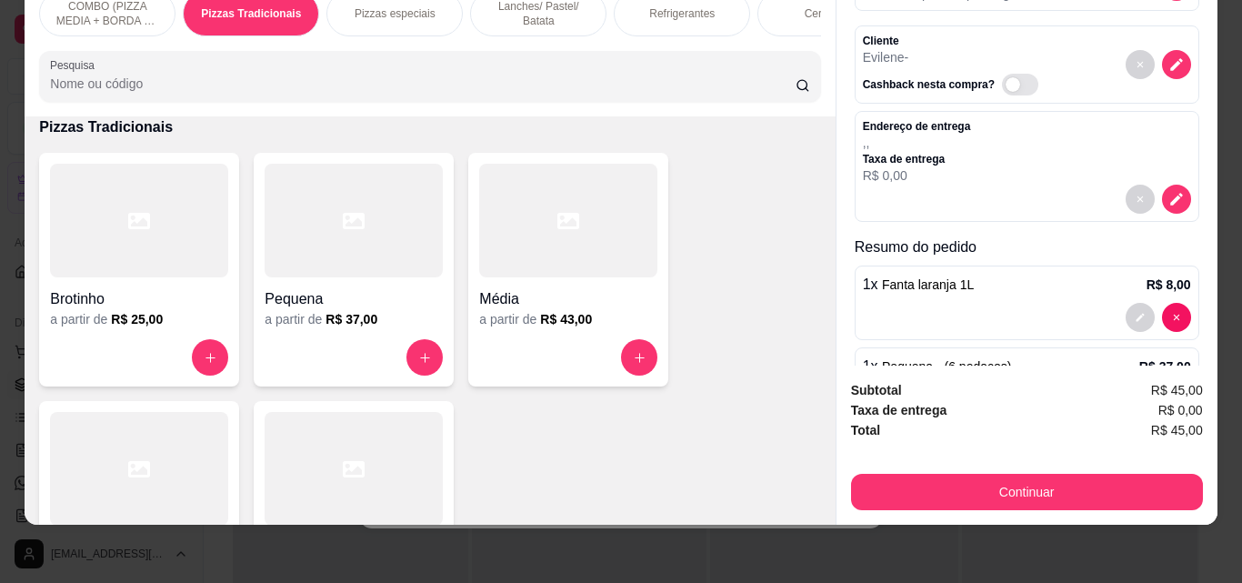
scroll to position [193, 0]
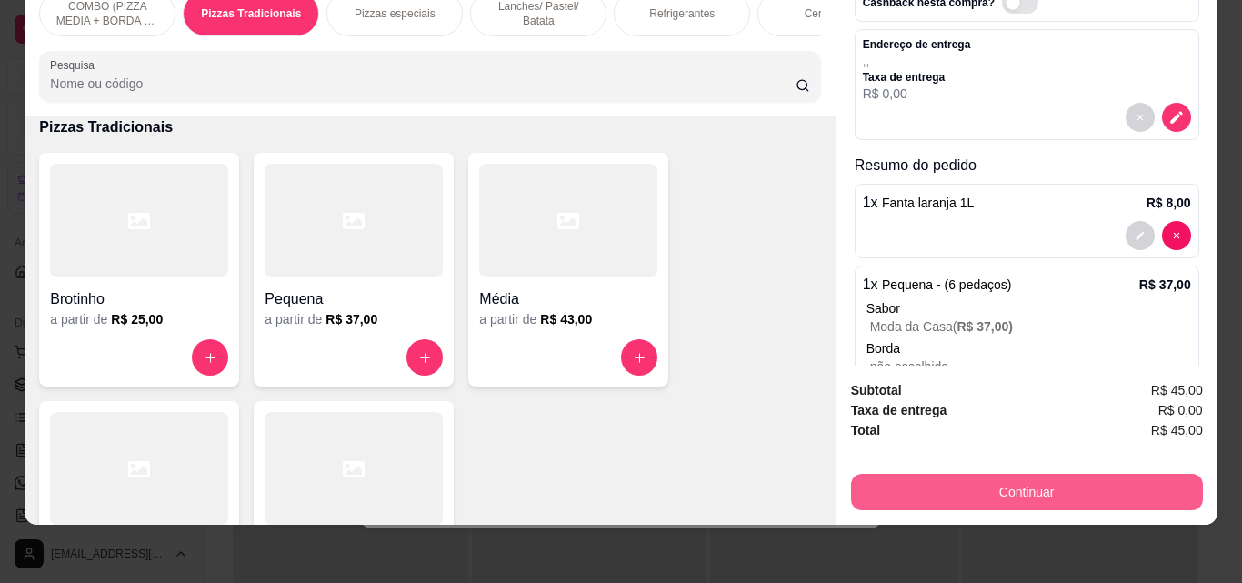
click at [902, 475] on button "Continuar" at bounding box center [1027, 492] width 352 height 36
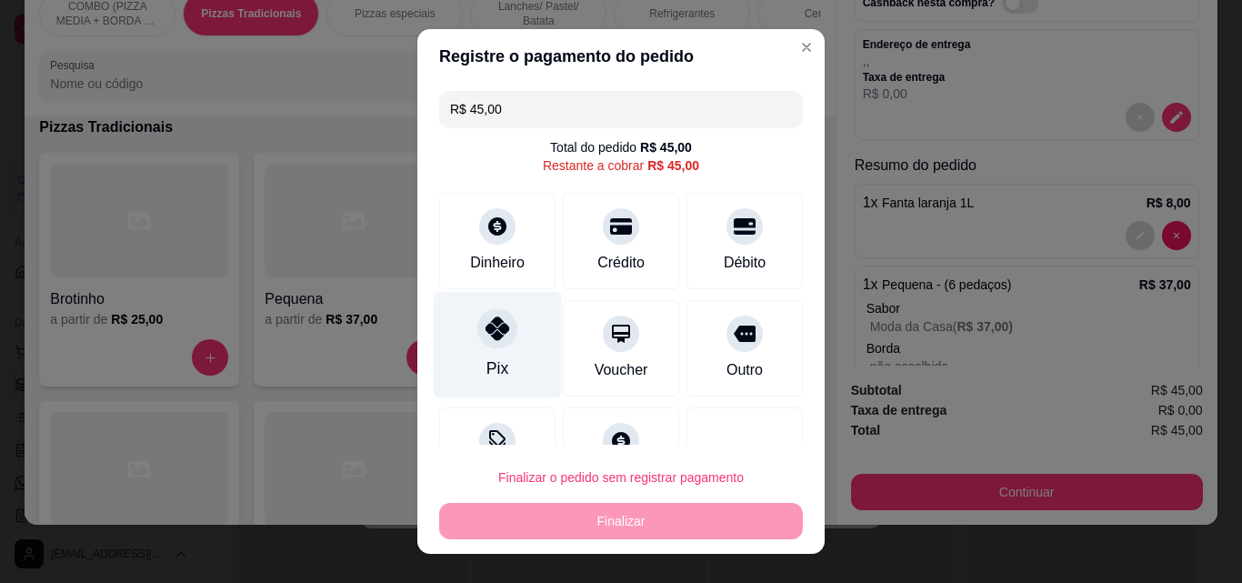
click at [506, 317] on div "Pix" at bounding box center [498, 345] width 128 height 106
type input "R$ 0,00"
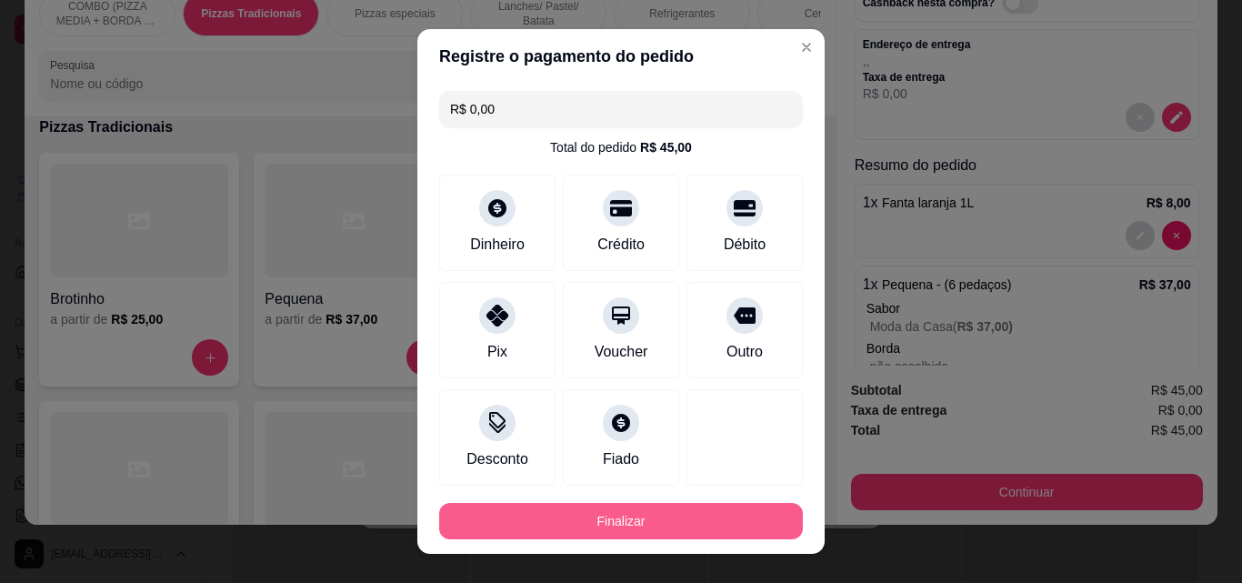
click at [646, 516] on button "Finalizar" at bounding box center [621, 521] width 364 height 36
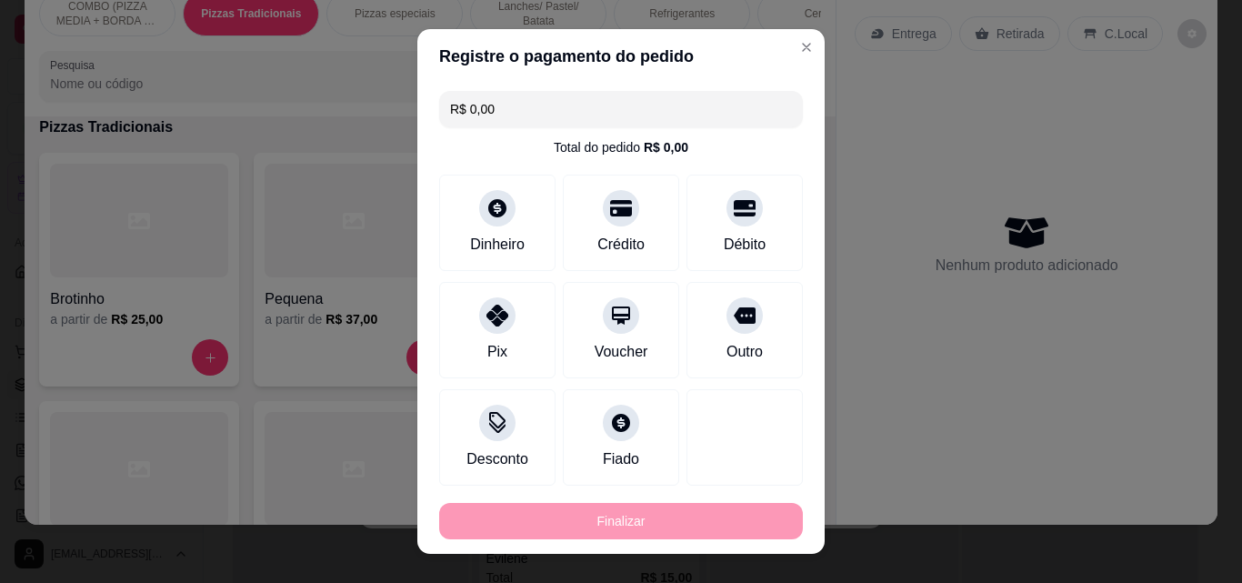
type input "0"
type input "-R$ 45,00"
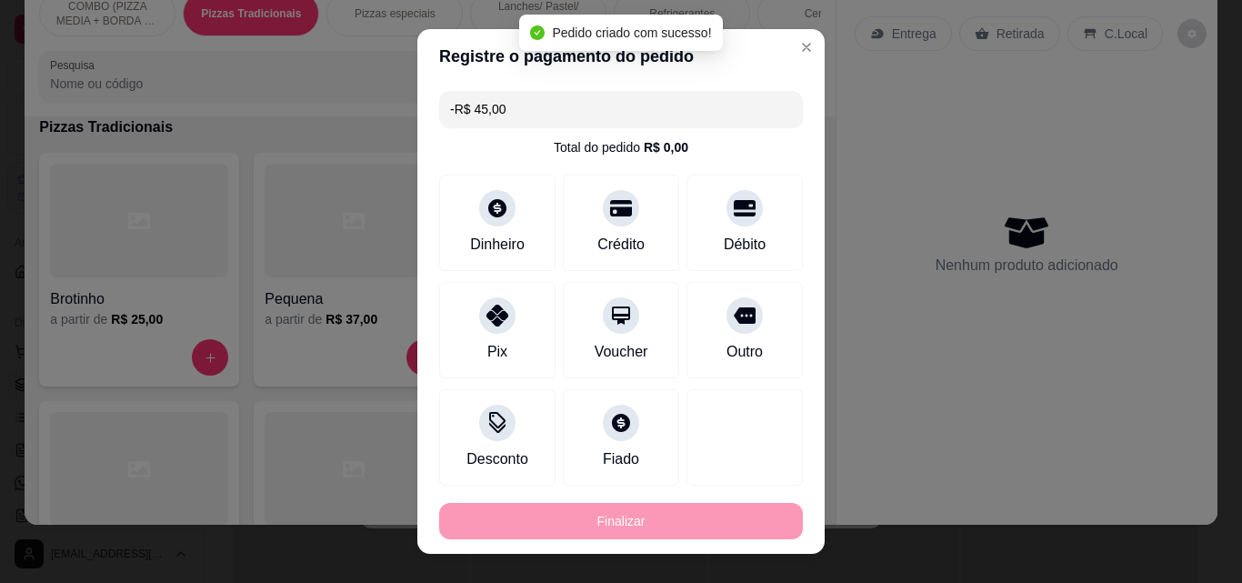
scroll to position [0, 0]
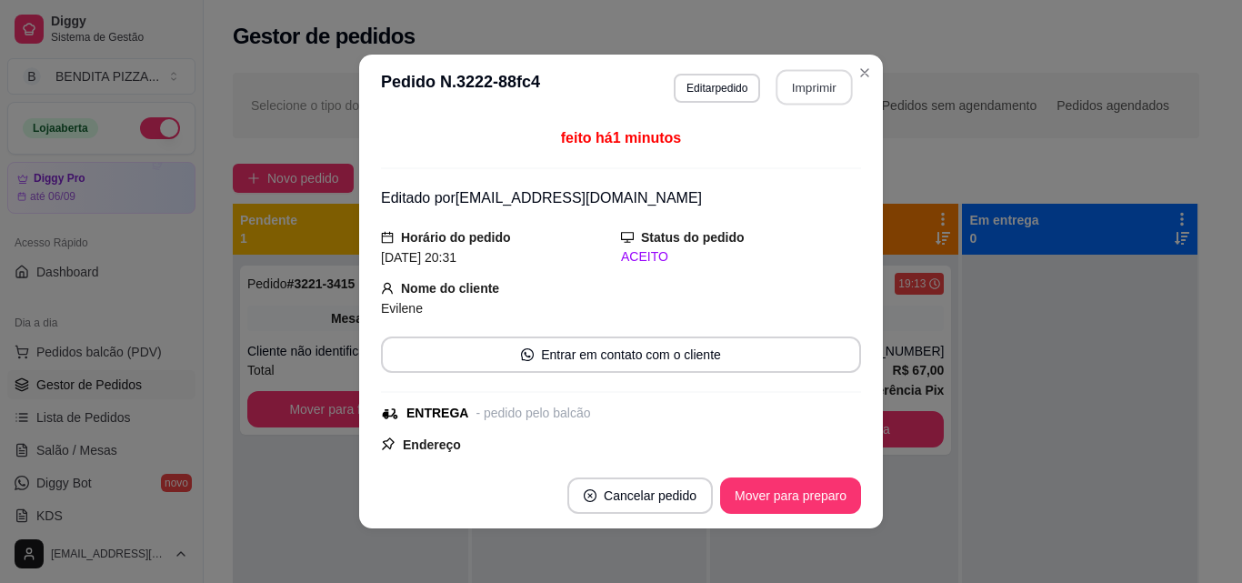
click at [813, 90] on button "Imprimir" at bounding box center [814, 87] width 76 height 35
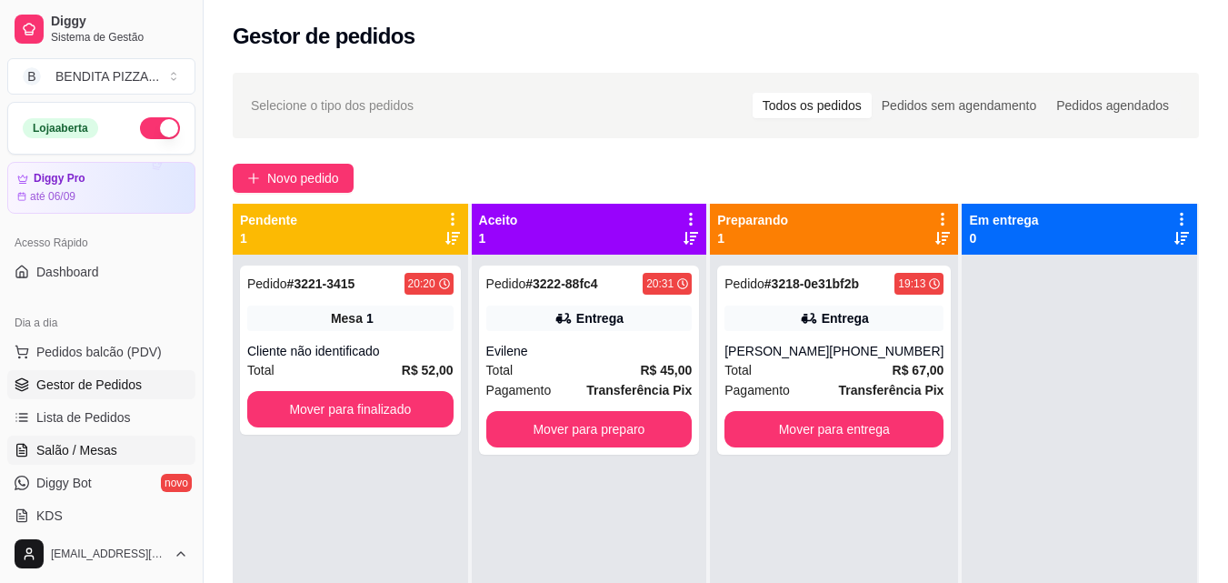
click at [105, 448] on span "Salão / Mesas" at bounding box center [76, 450] width 81 height 18
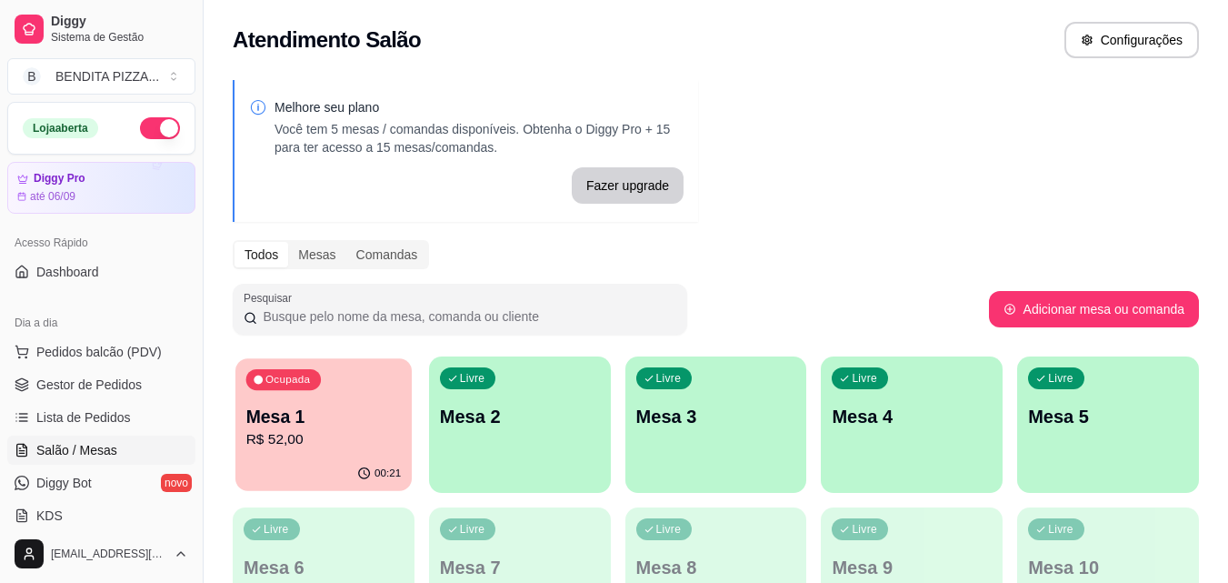
click at [319, 462] on div "00:21" at bounding box center [323, 473] width 176 height 35
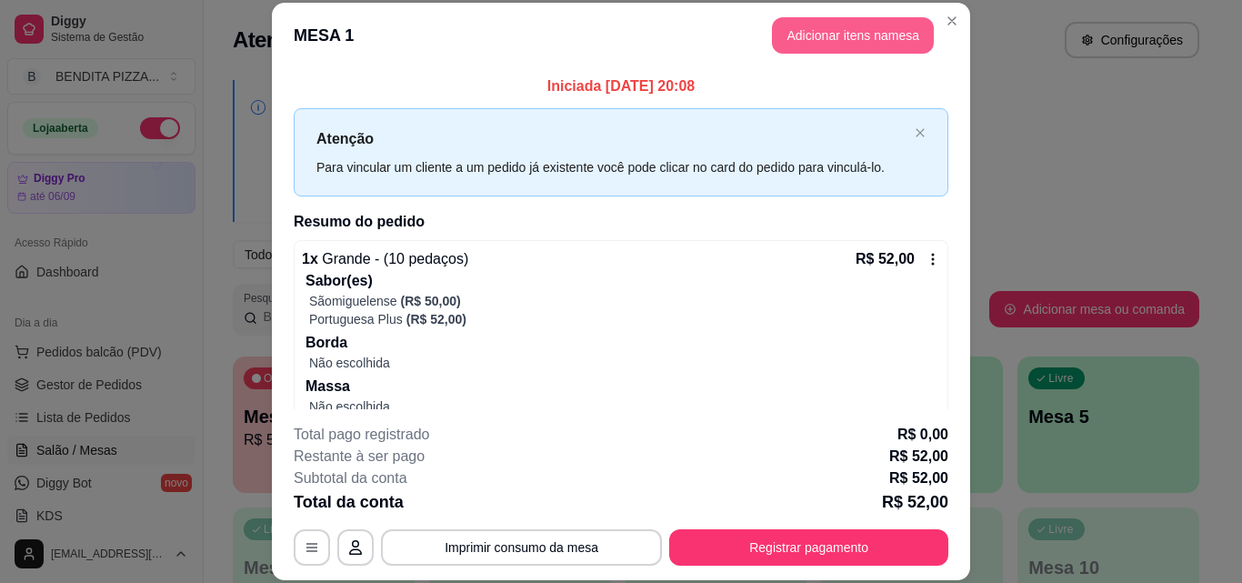
click at [868, 37] on button "Adicionar itens na mesa" at bounding box center [853, 35] width 162 height 36
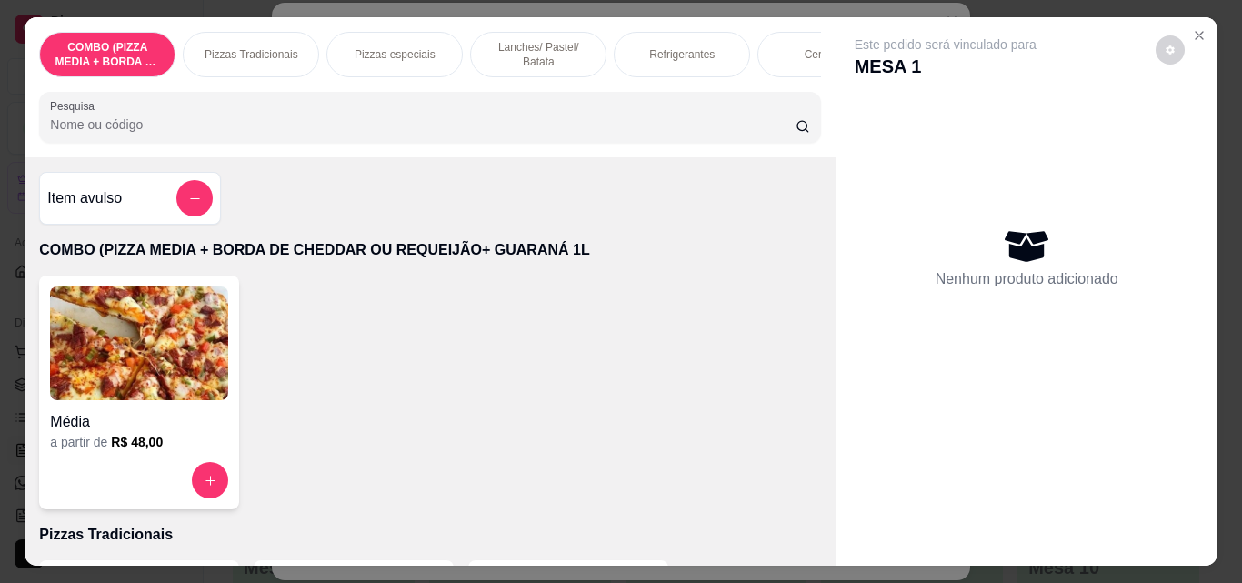
click at [668, 39] on div "Refrigerantes" at bounding box center [682, 54] width 136 height 45
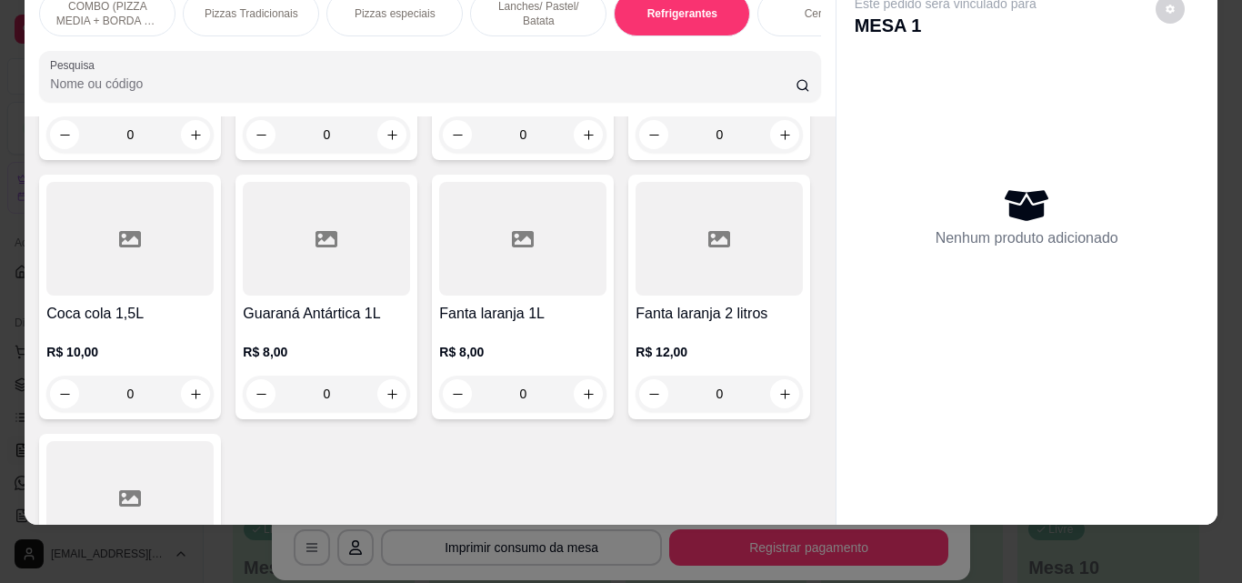
scroll to position [3152, 0]
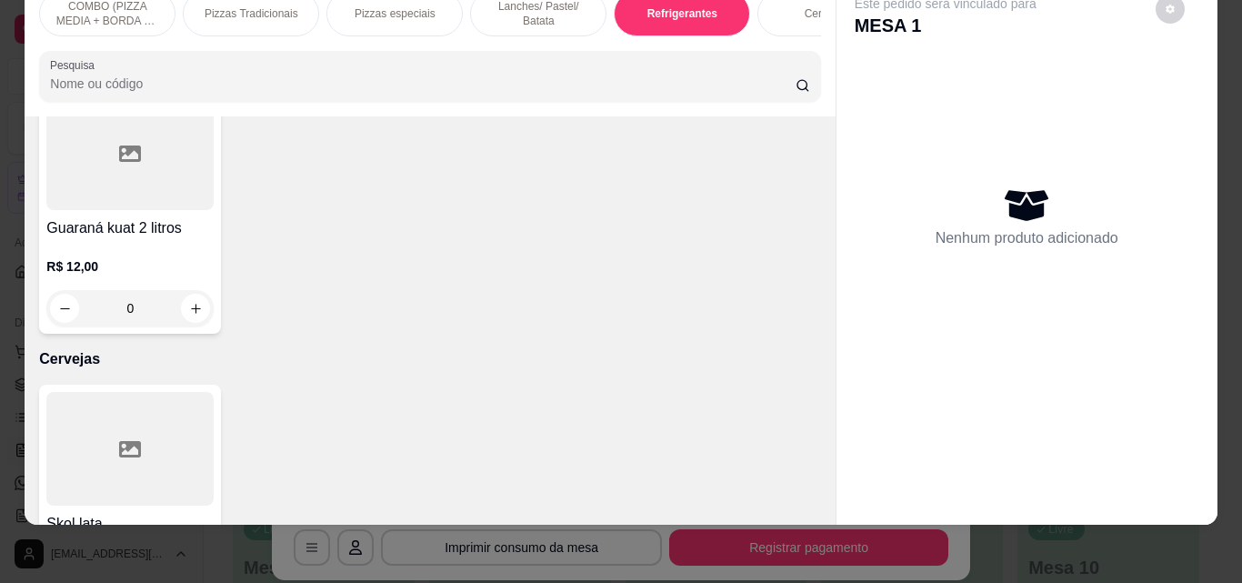
click at [406, 64] on button "increase-product-quantity" at bounding box center [392, 49] width 28 height 28
type input "1"
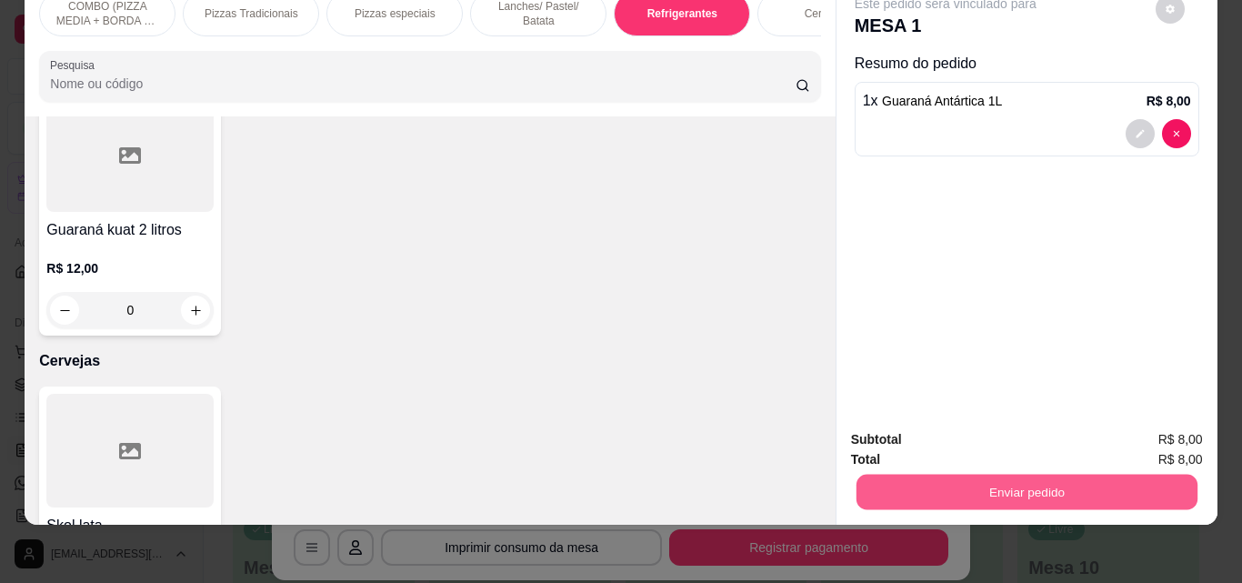
click at [964, 482] on button "Enviar pedido" at bounding box center [1026, 491] width 341 height 35
click at [988, 438] on button "Não registrar e enviar pedido" at bounding box center [966, 433] width 189 height 35
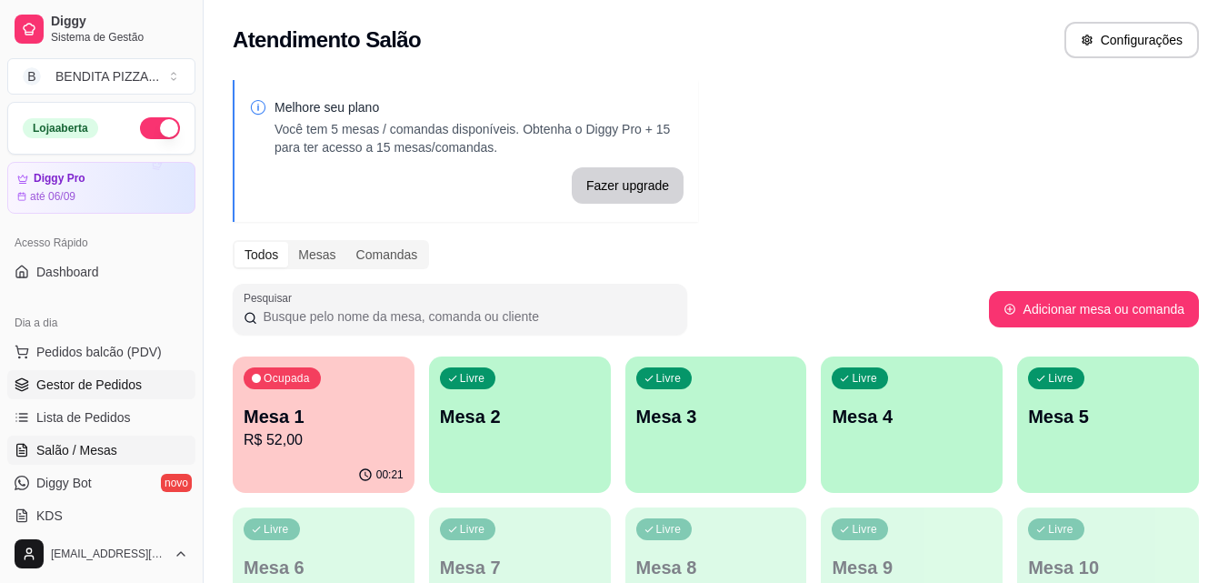
click at [98, 382] on span "Gestor de Pedidos" at bounding box center [88, 385] width 105 height 18
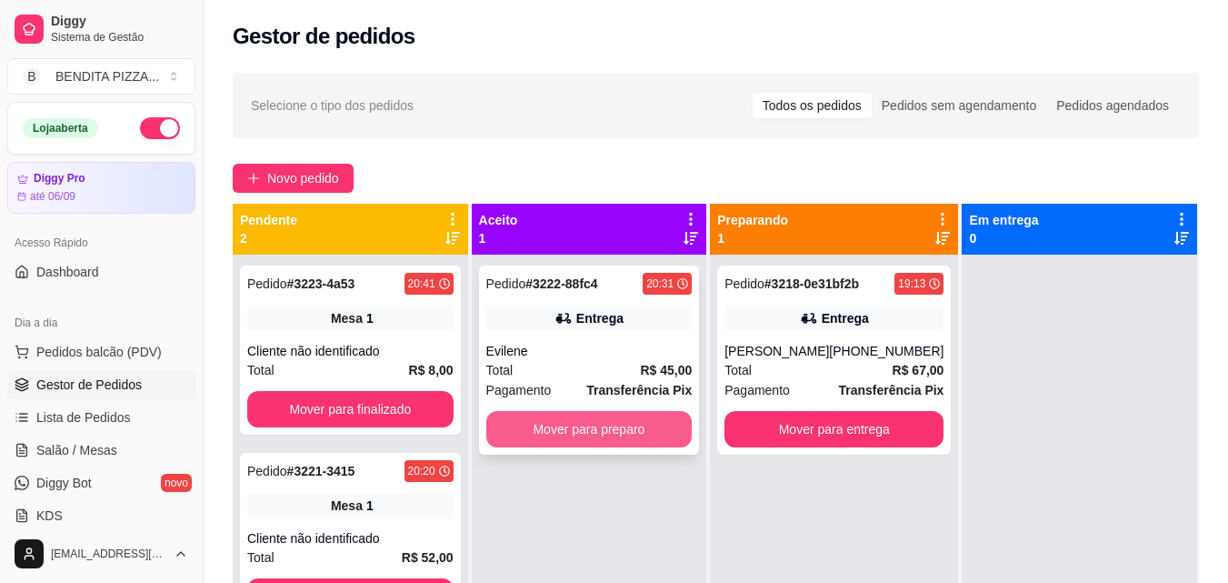
click at [586, 439] on button "Mover para preparo" at bounding box center [589, 429] width 206 height 36
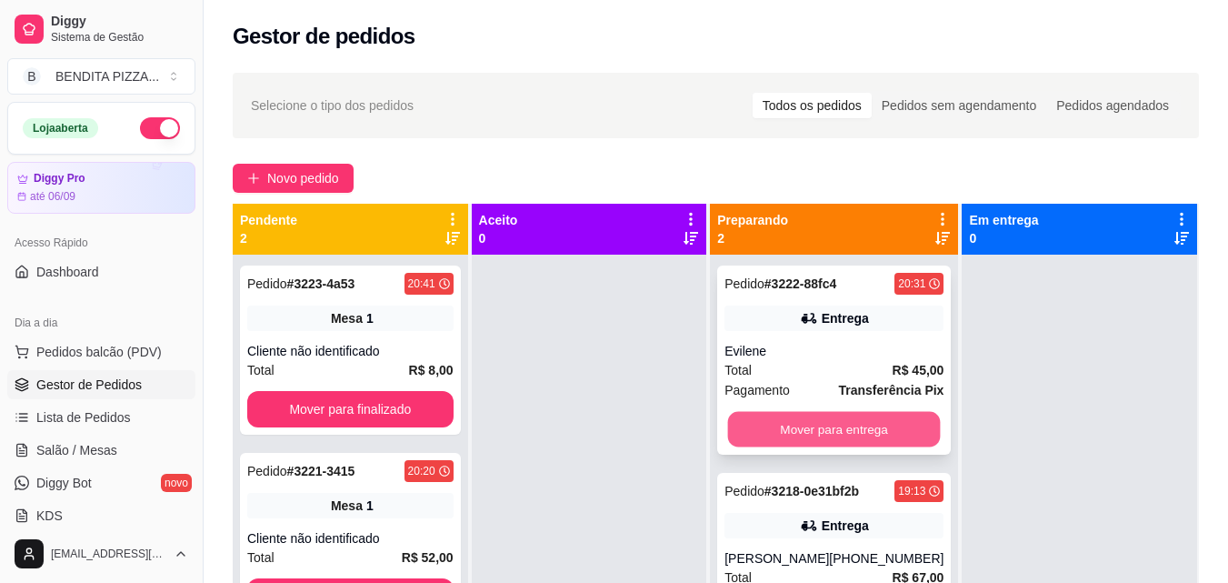
click at [843, 444] on button "Mover para entrega" at bounding box center [834, 429] width 213 height 35
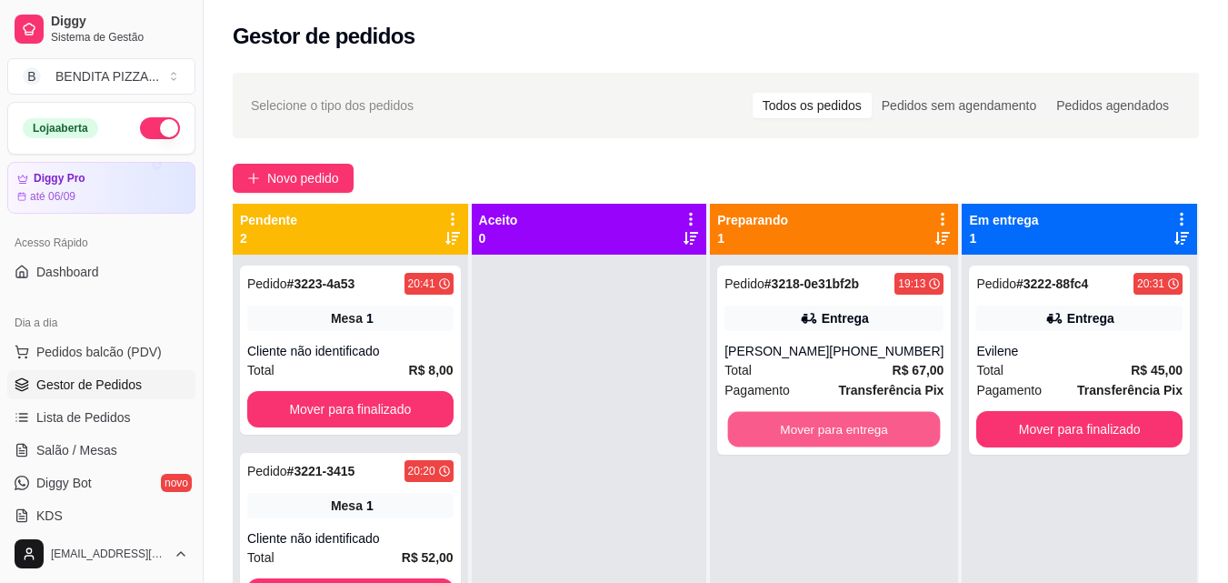
click at [843, 444] on button "Mover para entrega" at bounding box center [834, 429] width 213 height 35
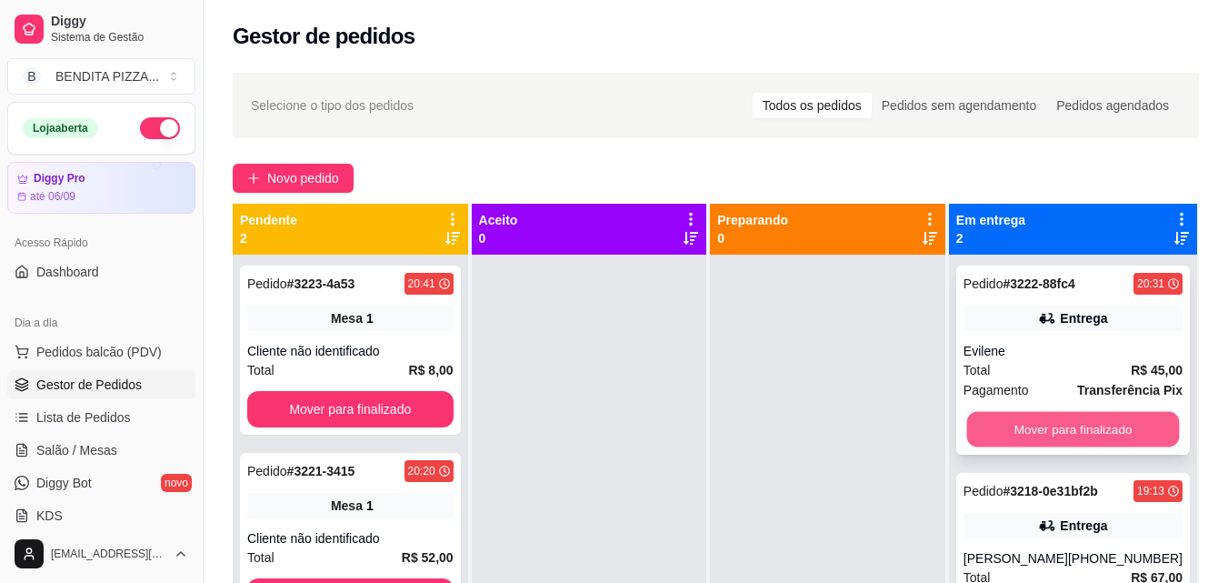
click at [1072, 420] on button "Mover para finalizado" at bounding box center [1072, 429] width 213 height 35
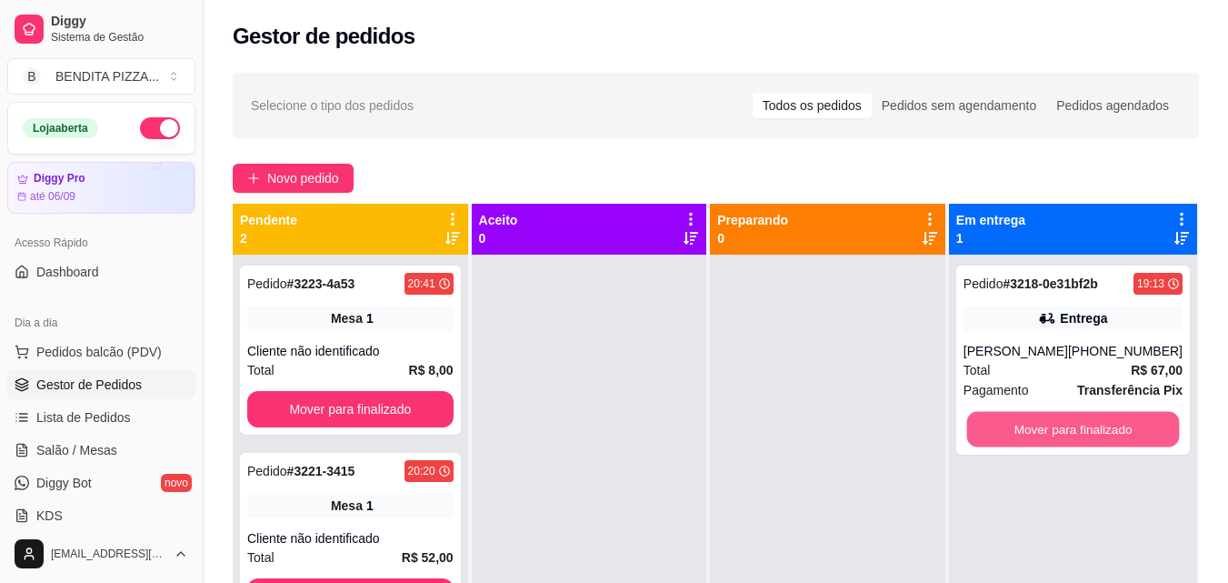
click at [1072, 420] on button "Mover para finalizado" at bounding box center [1072, 429] width 213 height 35
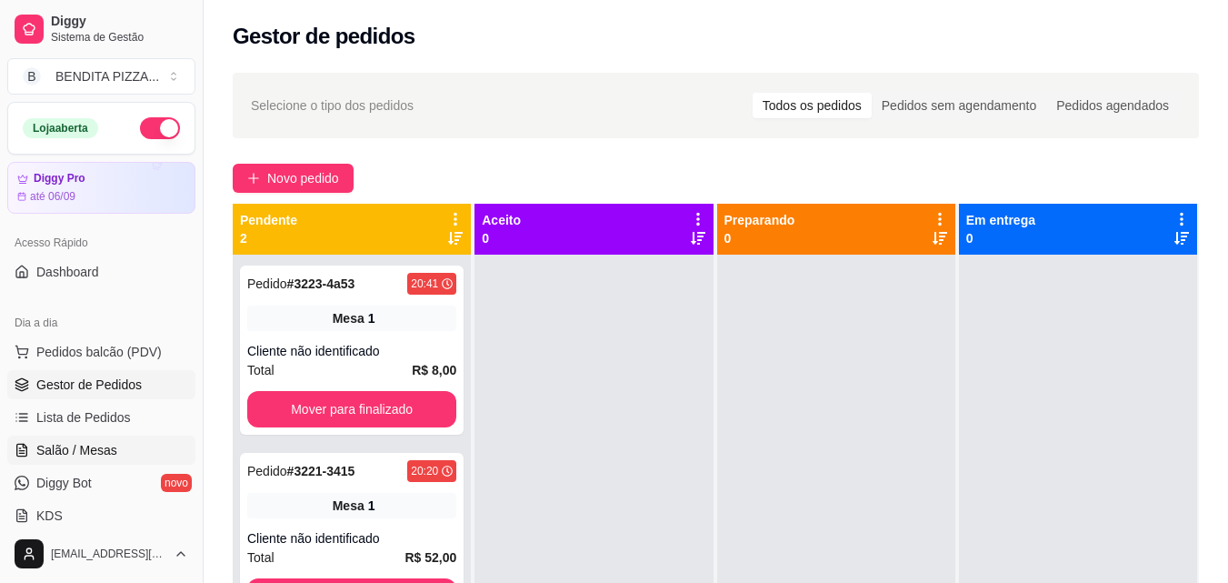
click at [62, 462] on link "Salão / Mesas" at bounding box center [101, 450] width 188 height 29
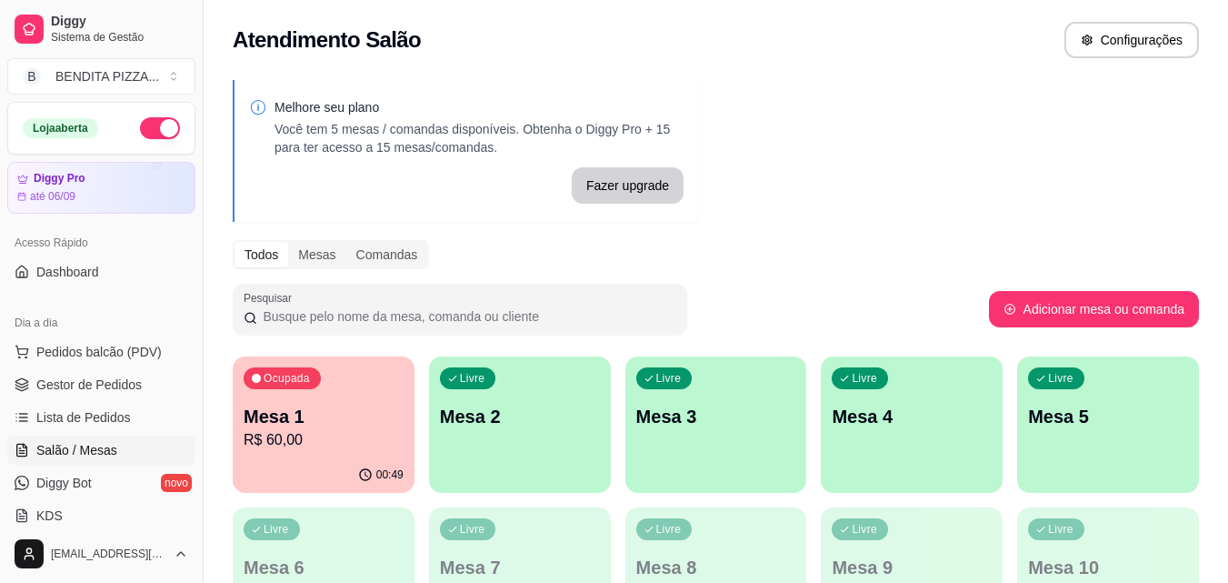
click at [316, 465] on div "00:49" at bounding box center [324, 474] width 182 height 35
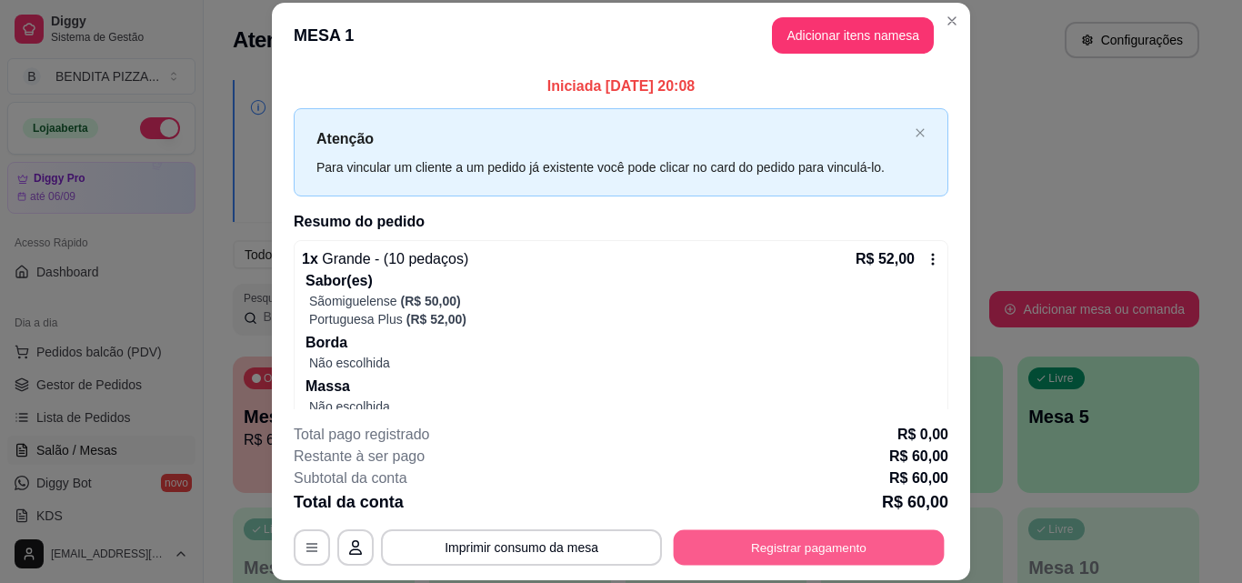
click at [796, 556] on button "Registrar pagamento" at bounding box center [809, 546] width 271 height 35
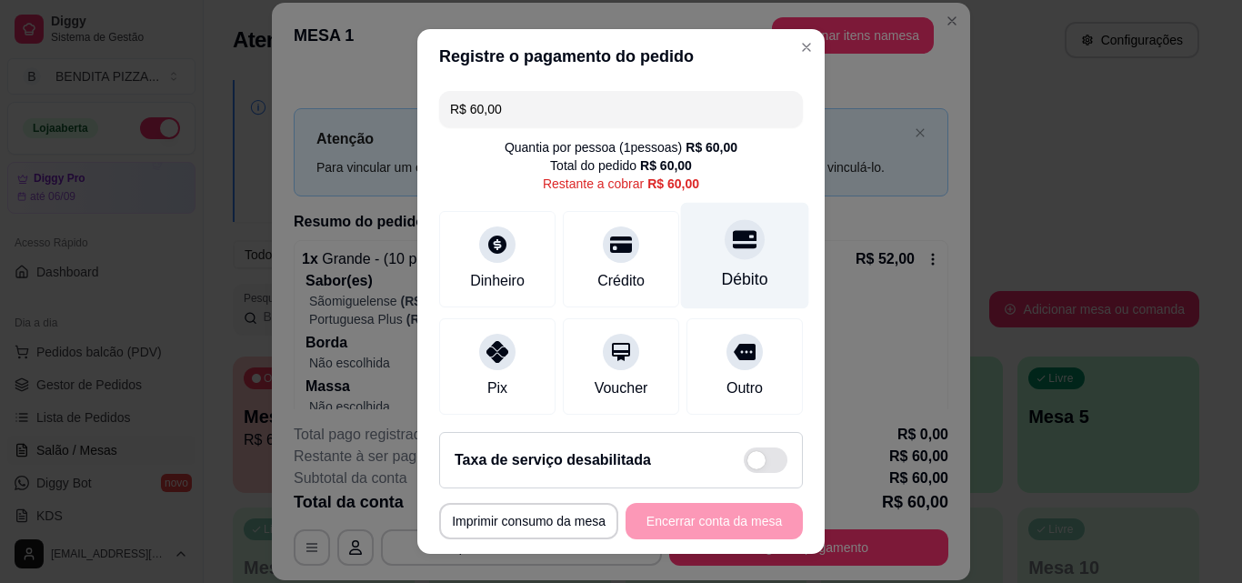
click at [729, 235] on div at bounding box center [745, 239] width 40 height 40
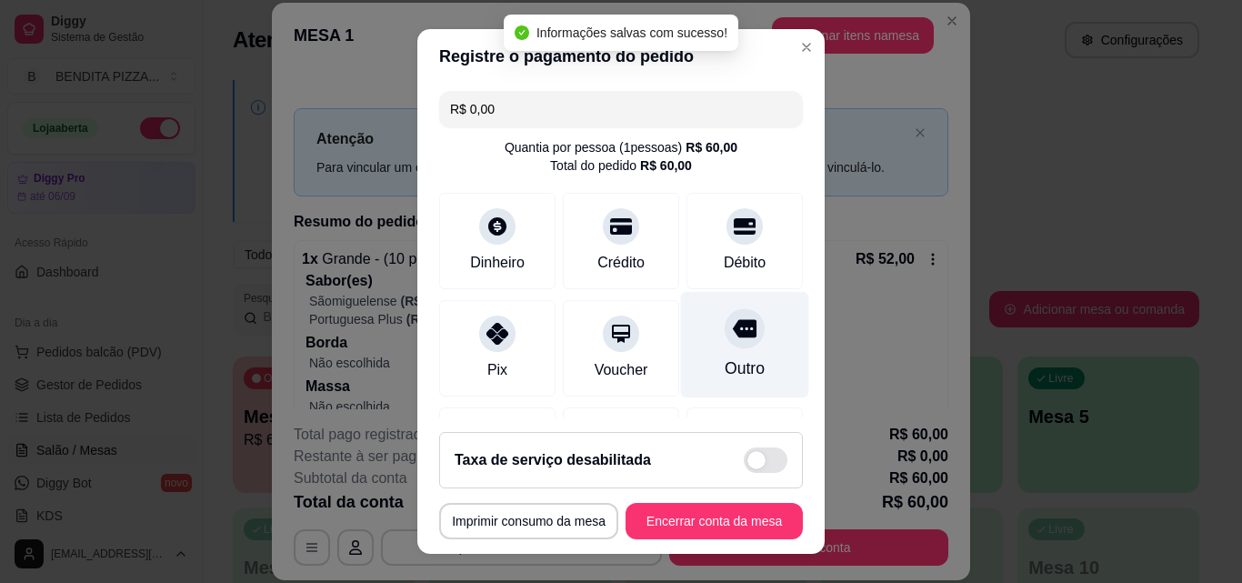
type input "R$ 0,00"
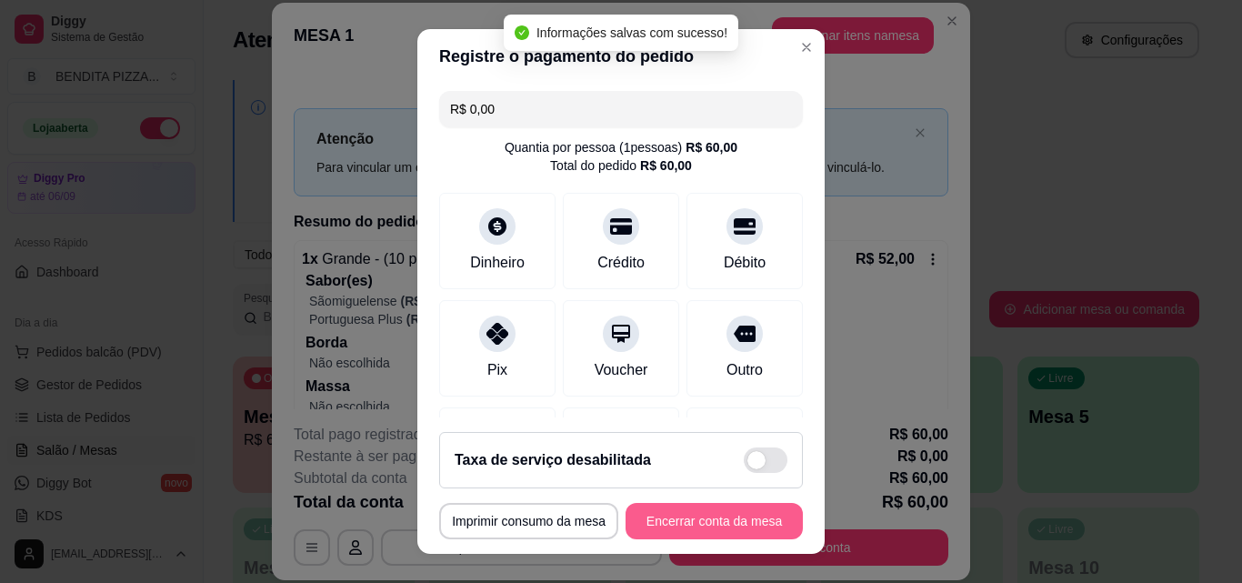
click at [709, 519] on button "Encerrar conta da mesa" at bounding box center [714, 521] width 177 height 36
